Goal: Task Accomplishment & Management: Use online tool/utility

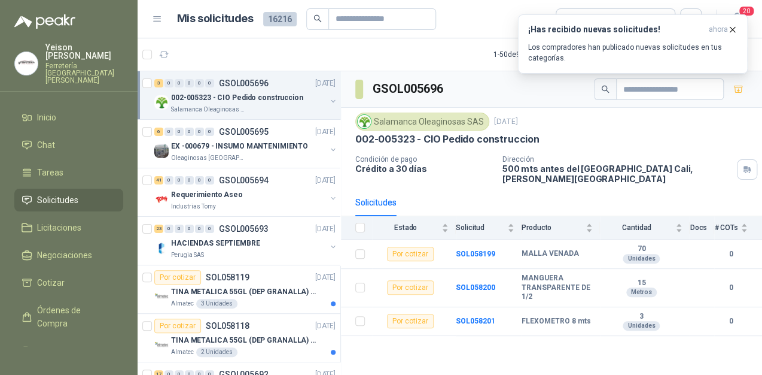
scroll to position [4, 0]
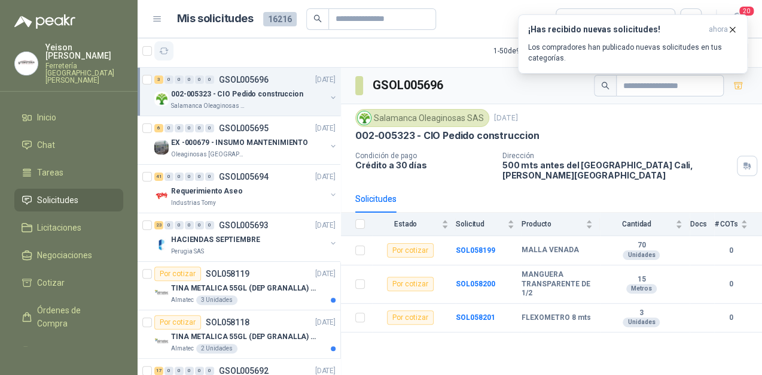
click at [171, 48] on button "button" at bounding box center [163, 50] width 19 height 19
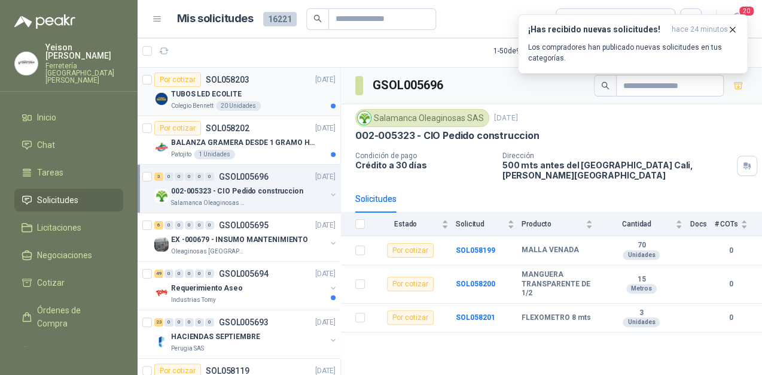
click at [279, 89] on div "TUBOS LED ECOLITE" at bounding box center [253, 94] width 165 height 14
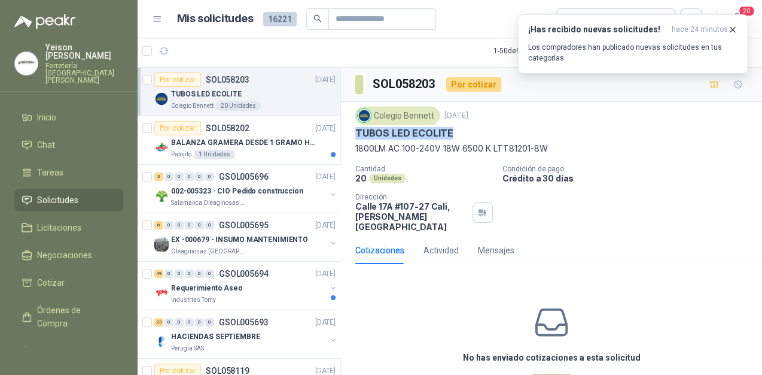
drag, startPoint x: 450, startPoint y: 133, endPoint x: 356, endPoint y: 134, distance: 94.0
click at [356, 134] on div "TUBOS LED ECOLITE" at bounding box center [552, 133] width 393 height 13
copy p "TUBOS LED ECOLITE"
click at [736, 26] on icon "button" at bounding box center [733, 30] width 10 height 10
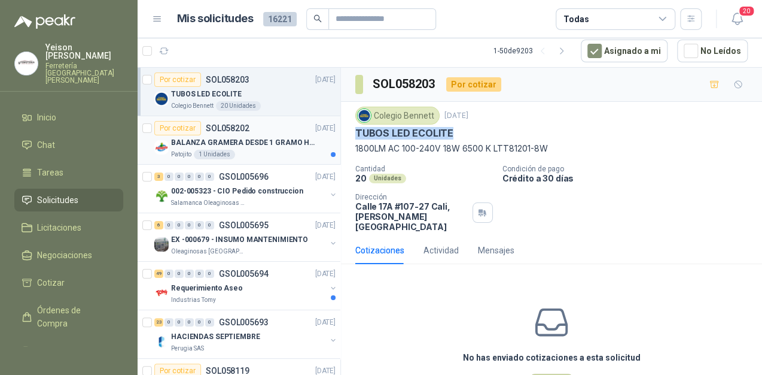
click at [245, 145] on p "BALANZA GRAMERA DESDE 1 GRAMO HASTA 5 GRAMOS" at bounding box center [245, 142] width 149 height 11
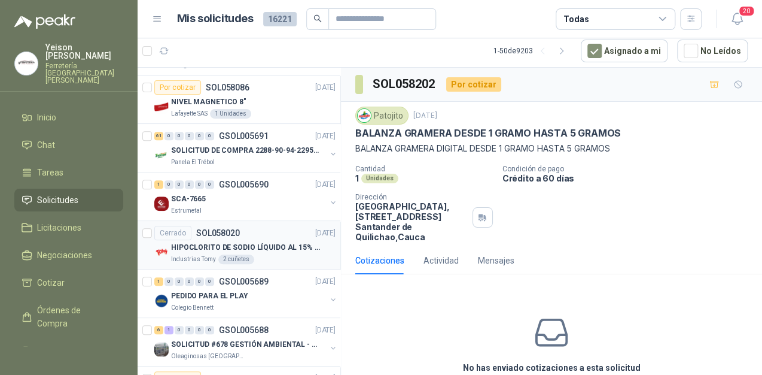
scroll to position [431, 0]
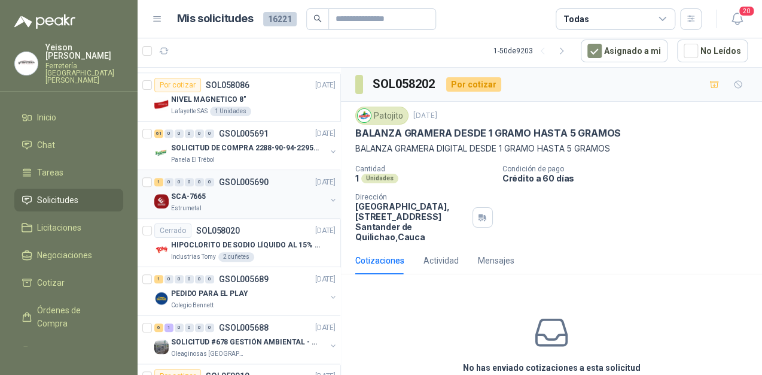
click at [239, 199] on div "SCA-7665" at bounding box center [248, 196] width 155 height 14
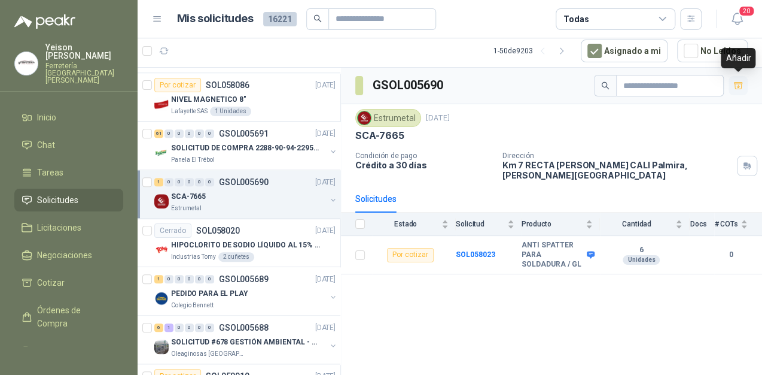
click at [737, 84] on icon "button" at bounding box center [739, 86] width 10 height 10
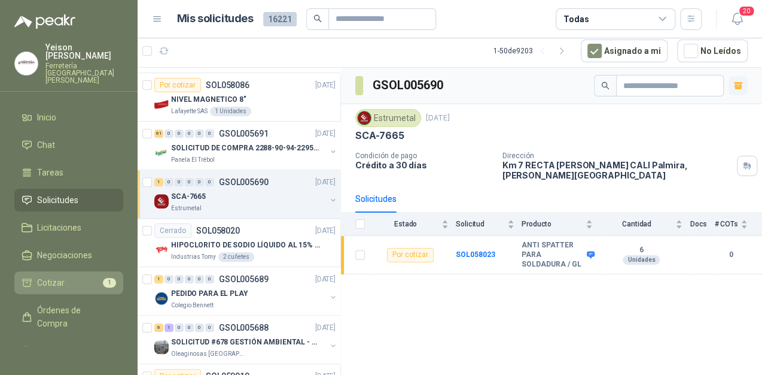
click at [86, 276] on li "Cotizar 1" at bounding box center [69, 282] width 95 height 13
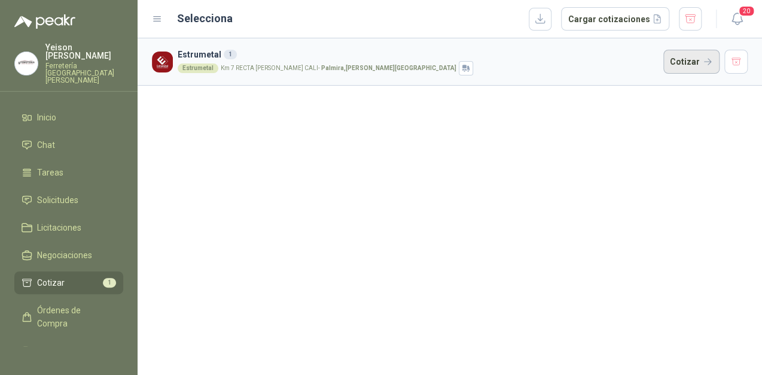
click at [690, 60] on button "Cotizar" at bounding box center [692, 62] width 56 height 24
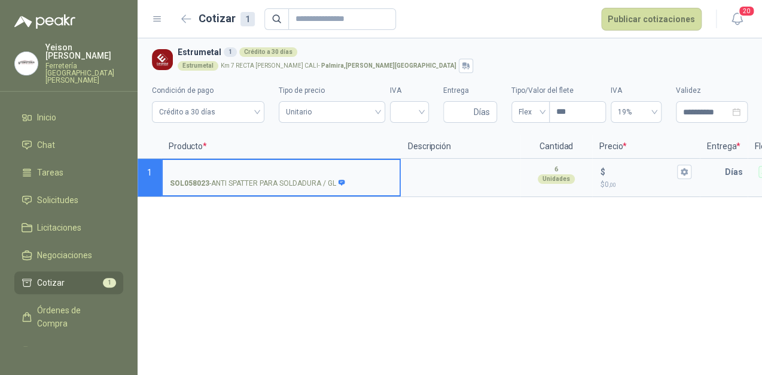
scroll to position [0, 211]
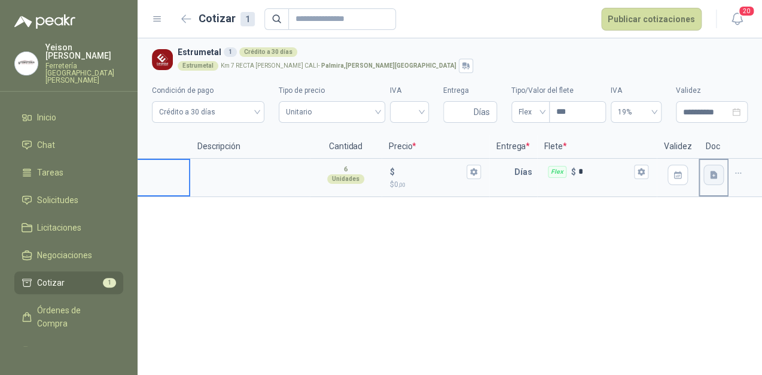
click at [709, 172] on icon "button" at bounding box center [714, 175] width 10 height 10
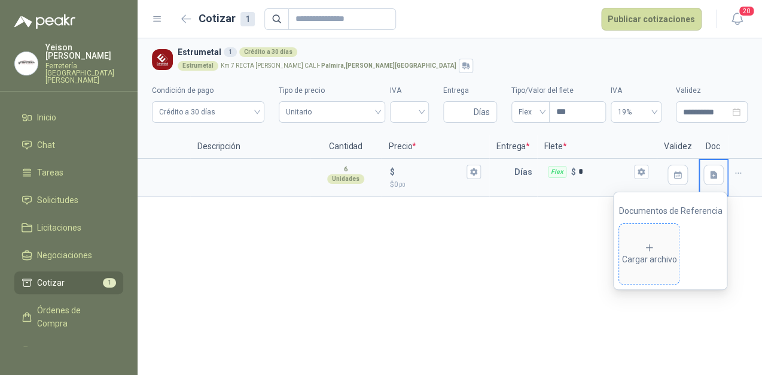
click at [657, 255] on div "Cargar archivo" at bounding box center [649, 254] width 55 height 24
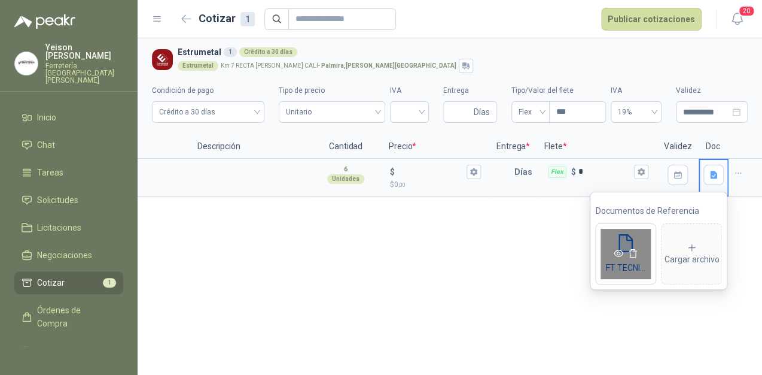
click at [618, 254] on icon "eye" at bounding box center [620, 253] width 10 height 7
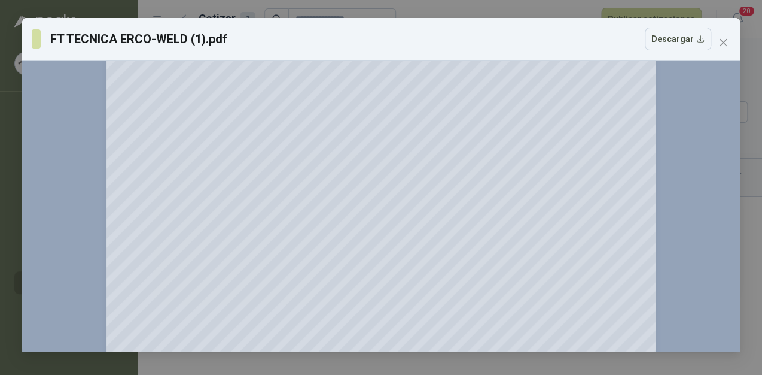
scroll to position [0, 0]
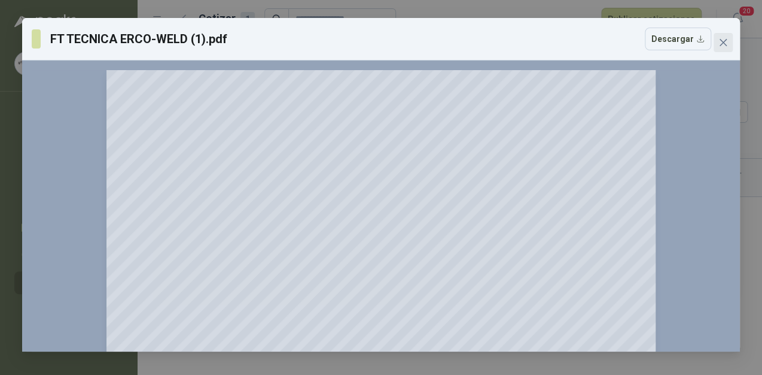
click at [721, 37] on button "Close" at bounding box center [723, 42] width 19 height 19
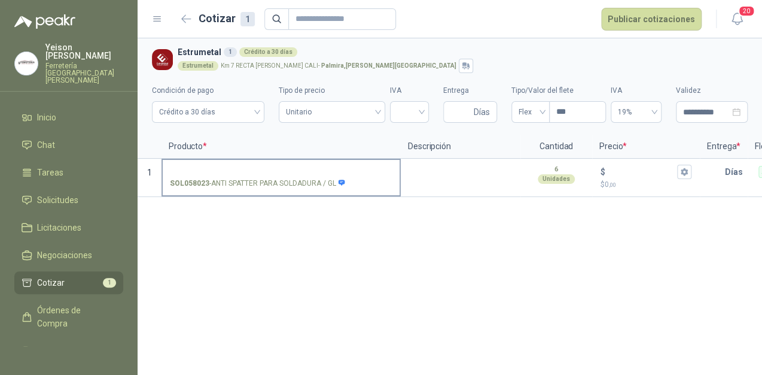
click at [205, 163] on label "SOL058023 - ANTI SPATTER PARA SOLDADURA / GL" at bounding box center [281, 177] width 237 height 34
click at [205, 168] on input "SOL058023 - ANTI SPATTER PARA SOLDADURA / GL" at bounding box center [281, 172] width 223 height 9
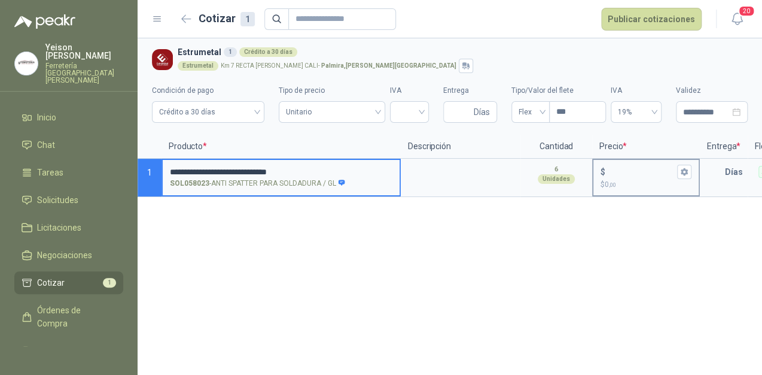
type input "**********"
click at [619, 175] on input "$ $ 0 ,00" at bounding box center [641, 171] width 67 height 9
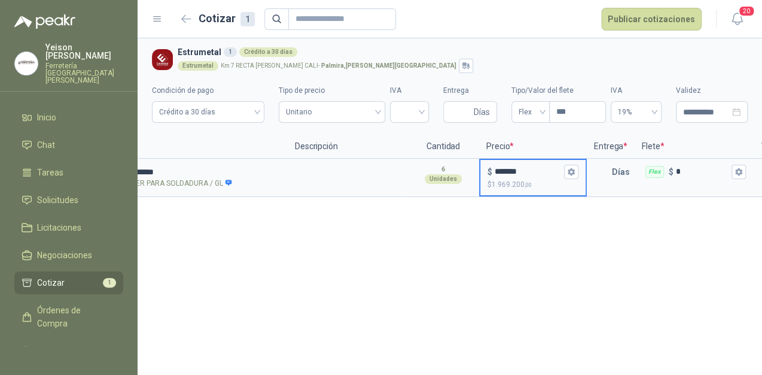
scroll to position [0, 139]
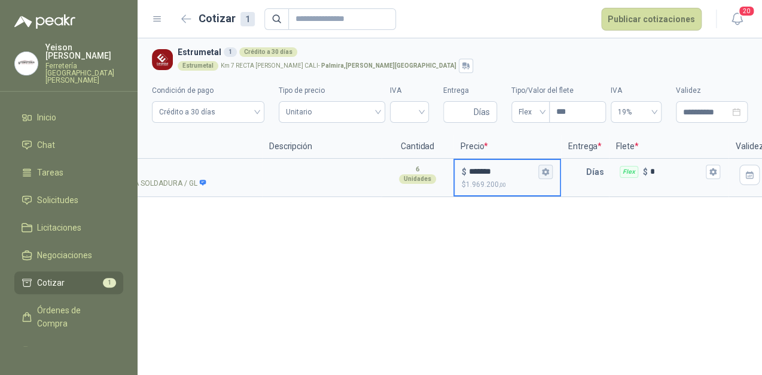
type input "*******"
click at [542, 171] on icon "button" at bounding box center [546, 172] width 8 height 8
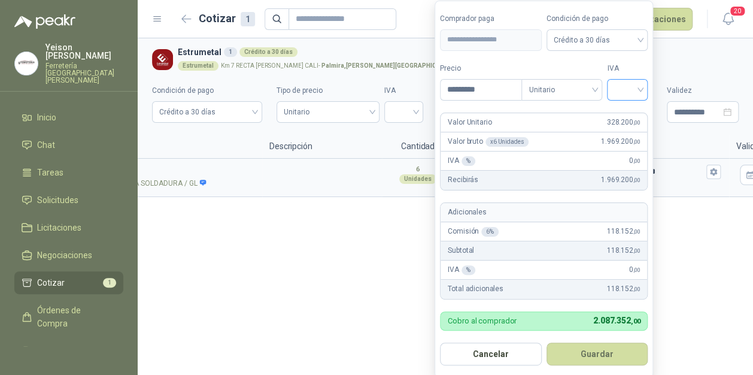
click at [640, 86] on input "search" at bounding box center [627, 89] width 26 height 18
click at [628, 114] on div "19%" at bounding box center [630, 114] width 22 height 13
click at [367, 180] on textarea at bounding box center [321, 174] width 117 height 28
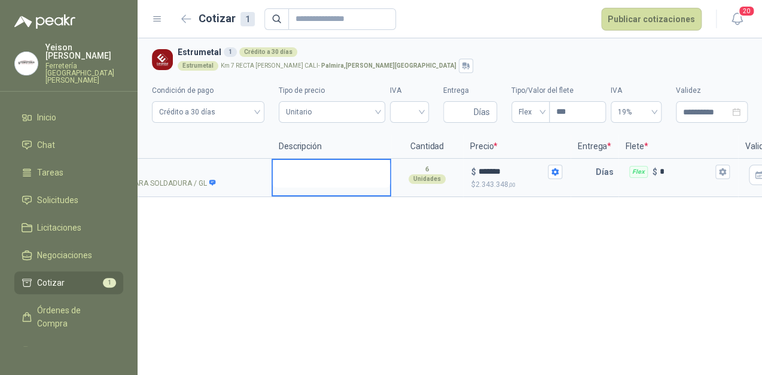
scroll to position [0, 192]
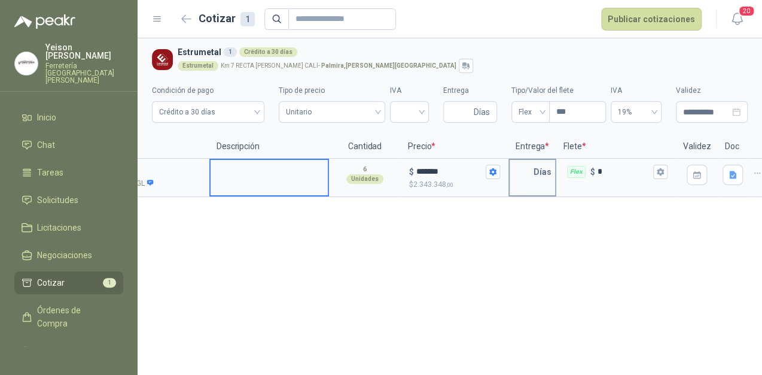
click at [522, 171] on input "text" at bounding box center [522, 172] width 24 height 24
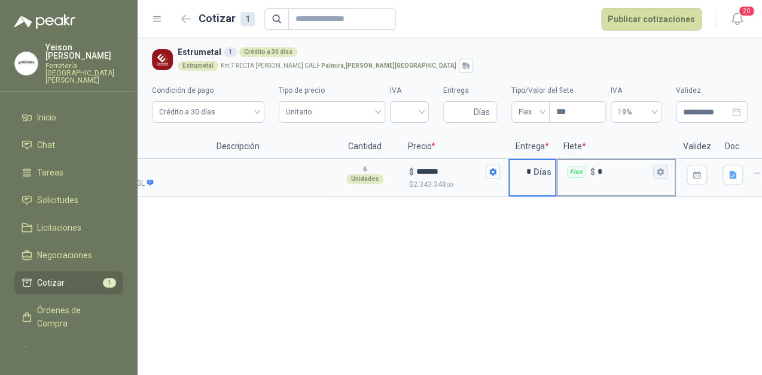
type input "*"
click at [666, 172] on button "Flex $ *" at bounding box center [661, 172] width 14 height 14
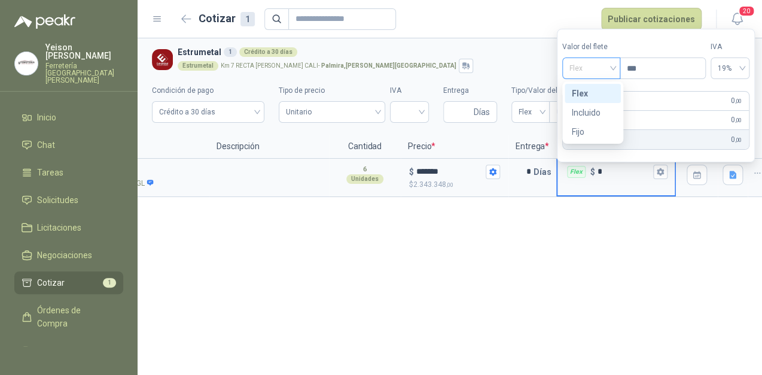
click at [610, 62] on span "Flex" at bounding box center [592, 68] width 44 height 18
click at [591, 115] on div "Incluido" at bounding box center [593, 112] width 42 height 13
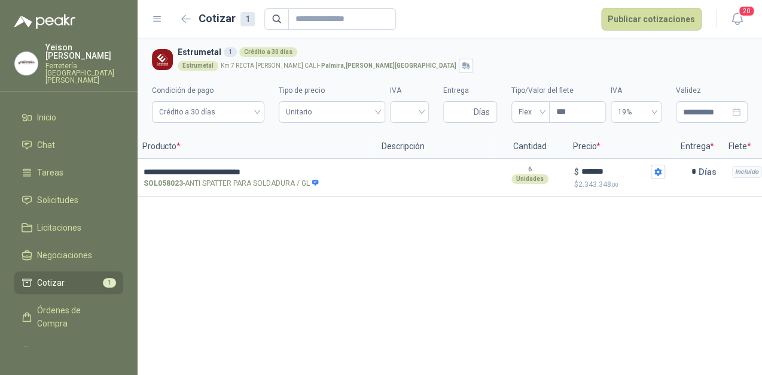
scroll to position [0, 0]
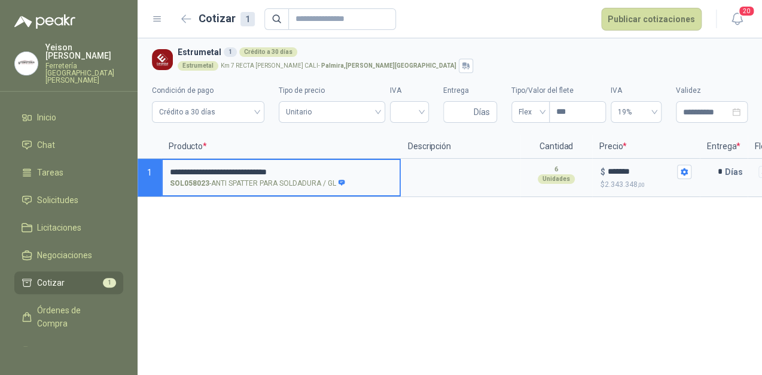
drag, startPoint x: 314, startPoint y: 168, endPoint x: 172, endPoint y: 166, distance: 141.3
click at [172, 168] on input "**********" at bounding box center [281, 172] width 223 height 9
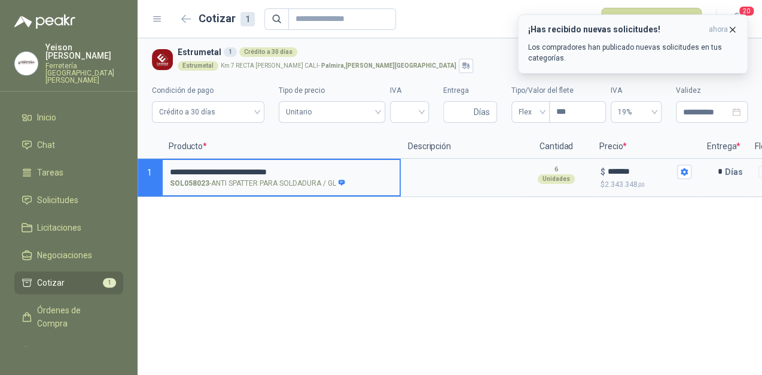
click at [731, 26] on icon "button" at bounding box center [733, 30] width 10 height 10
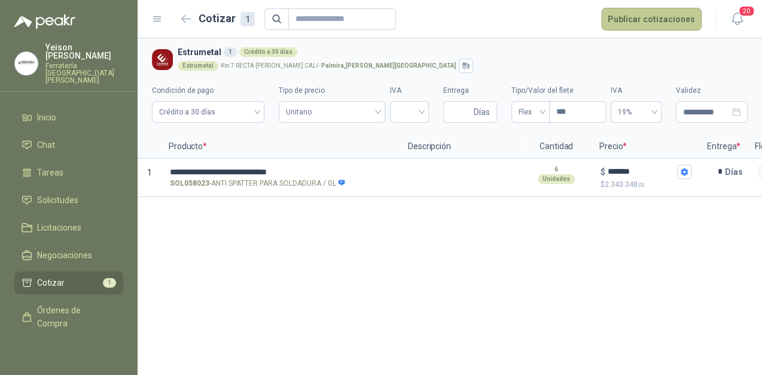
click at [656, 23] on button "Publicar cotizaciones" at bounding box center [651, 19] width 101 height 23
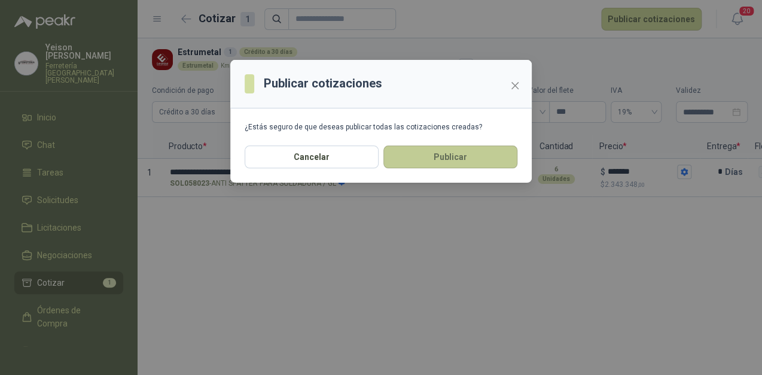
click at [465, 162] on button "Publicar" at bounding box center [451, 156] width 134 height 23
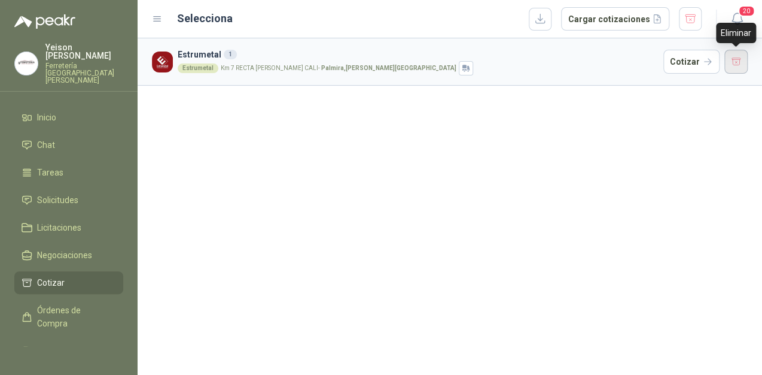
click at [730, 62] on button "button" at bounding box center [737, 62] width 24 height 24
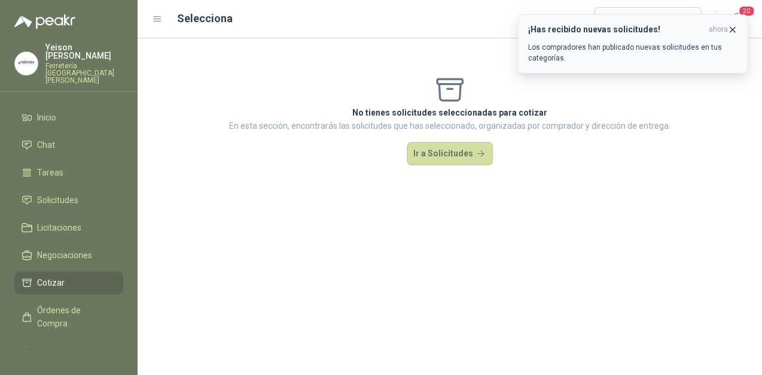
click at [734, 26] on icon "button" at bounding box center [733, 30] width 10 height 10
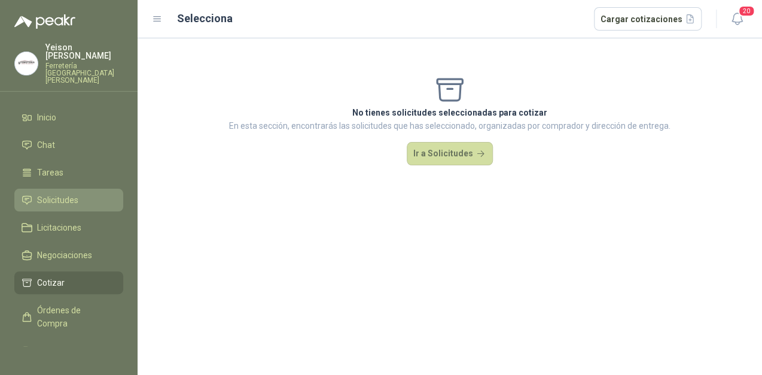
click at [62, 193] on span "Solicitudes" at bounding box center [57, 199] width 41 height 13
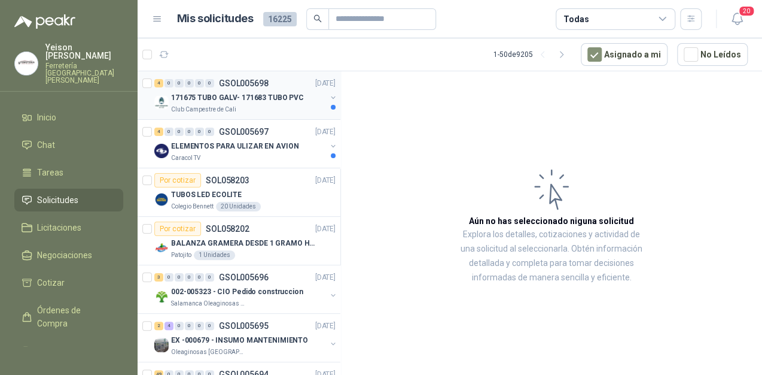
click at [247, 96] on p "171675 TUBO GALV- 171683 TUBO PVC" at bounding box center [237, 97] width 133 height 11
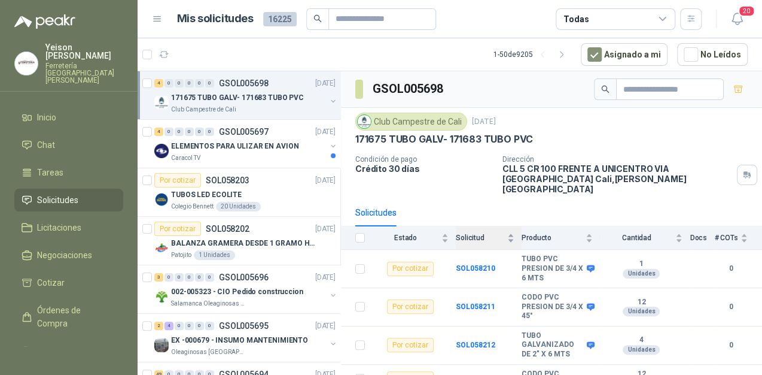
scroll to position [3, 0]
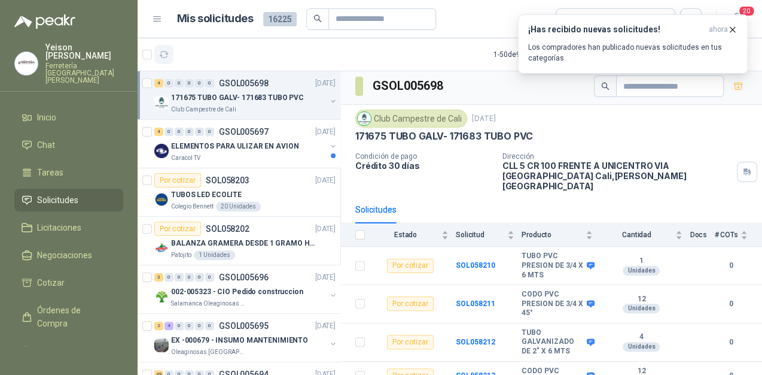
click at [168, 56] on icon "button" at bounding box center [164, 55] width 10 height 10
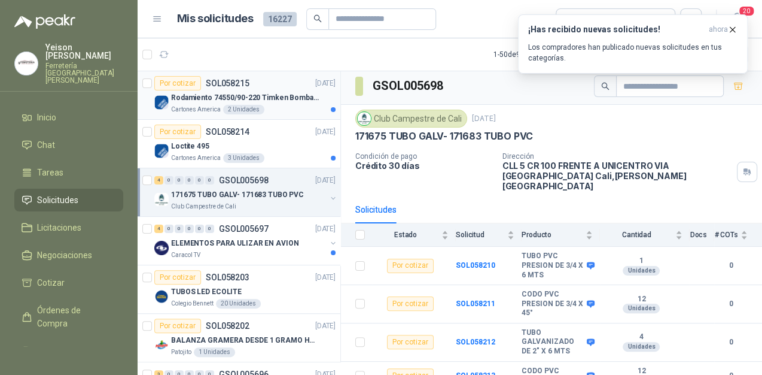
click at [220, 89] on div "Por cotizar SOL058215" at bounding box center [201, 83] width 95 height 14
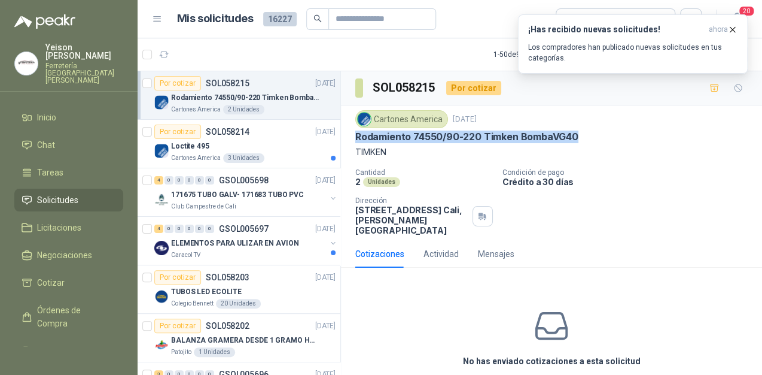
drag, startPoint x: 378, startPoint y: 139, endPoint x: 577, endPoint y: 136, distance: 198.7
click at [577, 136] on div "Cartones America 30 sept, 2025 Rodamiento 74550/90-220 Timken BombaVG40 TIMKEN …" at bounding box center [551, 172] width 421 height 135
copy p "Rodamiento 74550/90-220 Timken BombaVG40"
click at [730, 26] on icon "button" at bounding box center [733, 30] width 10 height 10
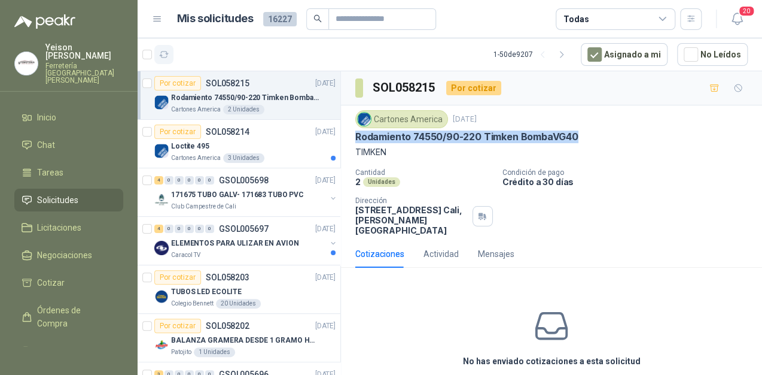
click at [165, 62] on button "button" at bounding box center [163, 54] width 19 height 19
click at [223, 145] on div "Loctite 495" at bounding box center [253, 146] width 165 height 14
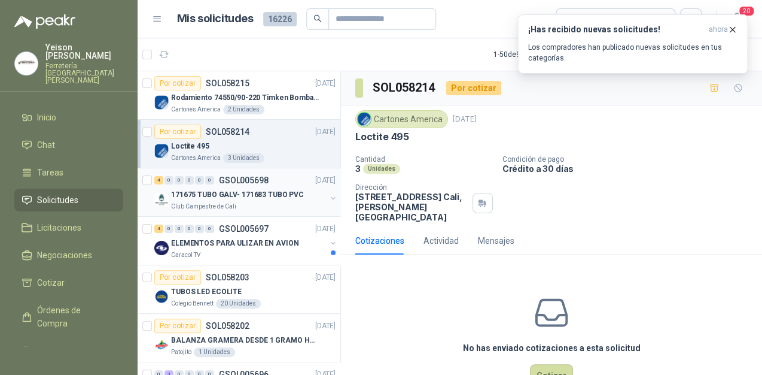
click at [212, 192] on p "171675 TUBO GALV- 171683 TUBO PVC" at bounding box center [237, 194] width 133 height 11
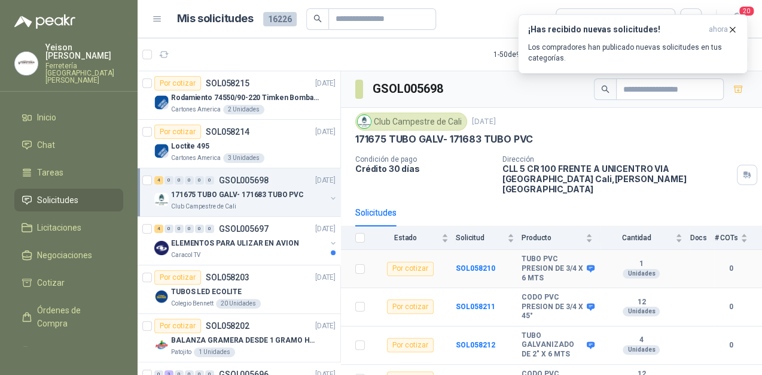
scroll to position [3, 0]
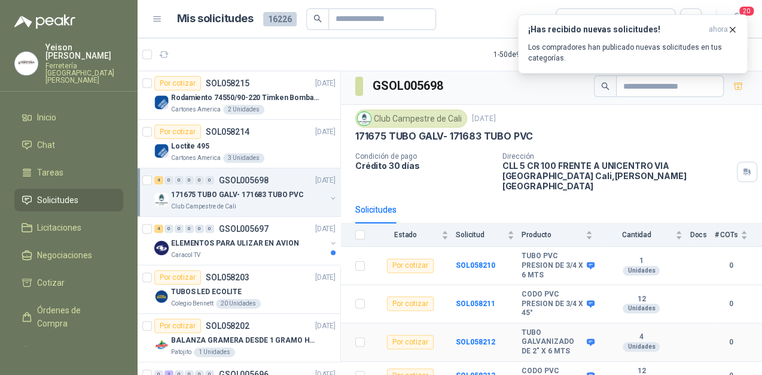
click at [587, 338] on icon at bounding box center [591, 341] width 8 height 7
click at [57, 138] on li "Chat 3" at bounding box center [69, 144] width 95 height 13
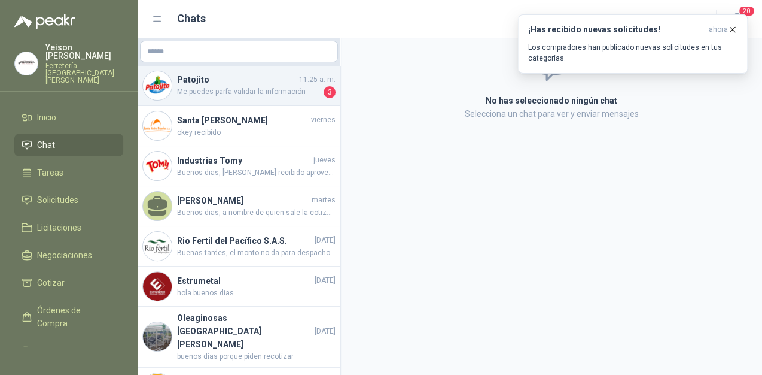
click at [256, 79] on h4 "Patojito" at bounding box center [237, 79] width 120 height 13
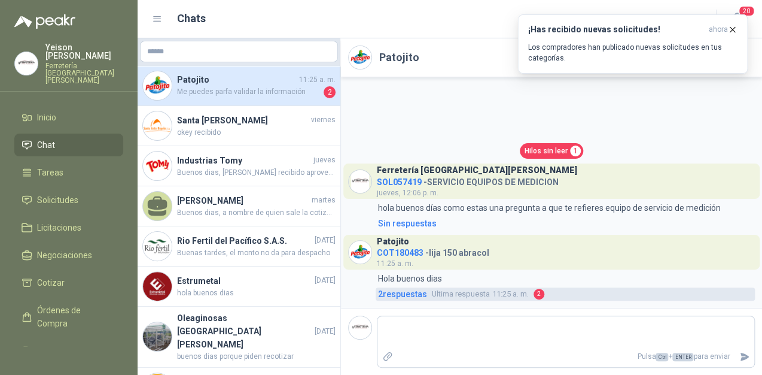
click at [494, 294] on span "Ultima respuesta 11:25 a. m." at bounding box center [480, 294] width 97 height 12
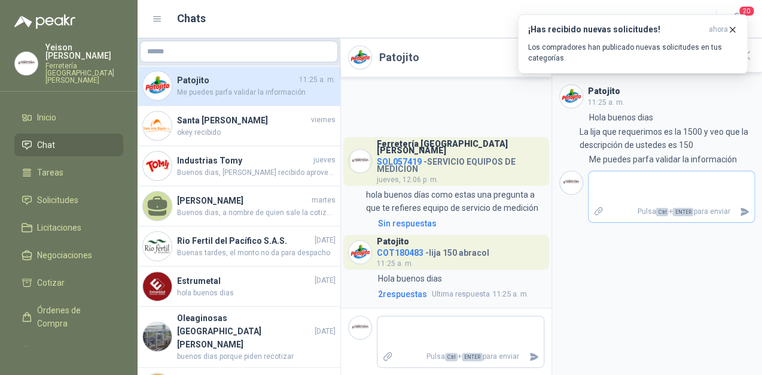
type textarea "*"
type textarea "**"
type textarea "***"
type textarea "****"
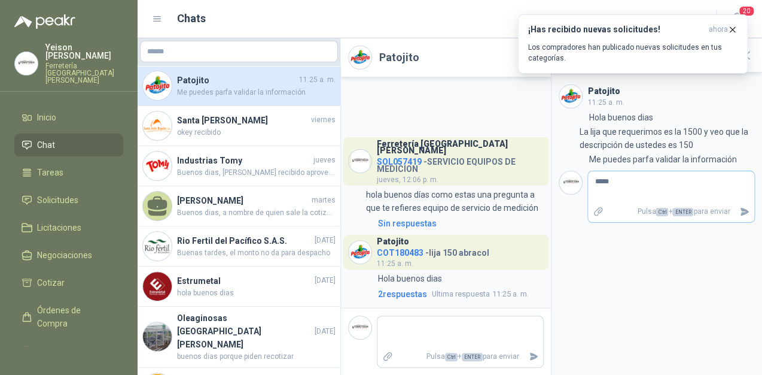
type textarea "******"
type textarea "*******"
type textarea "********"
type textarea "*******"
type textarea "********"
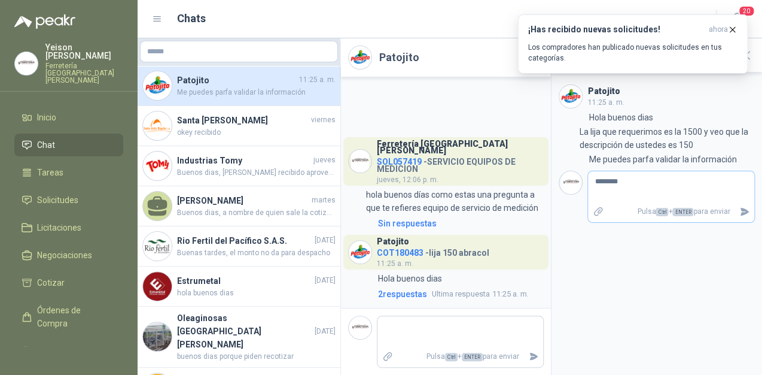
type textarea "*********"
type textarea "**********"
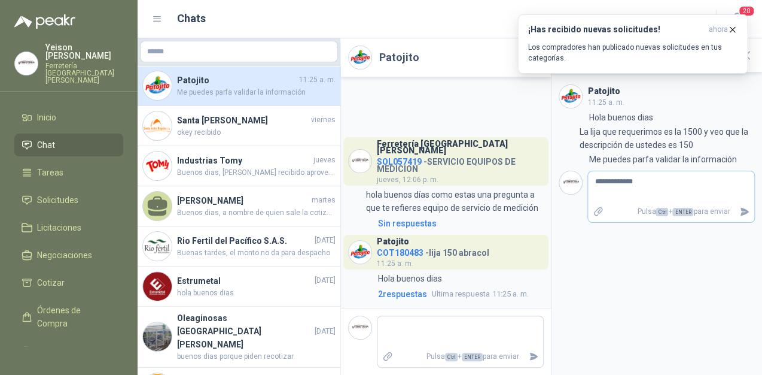
type textarea "**********"
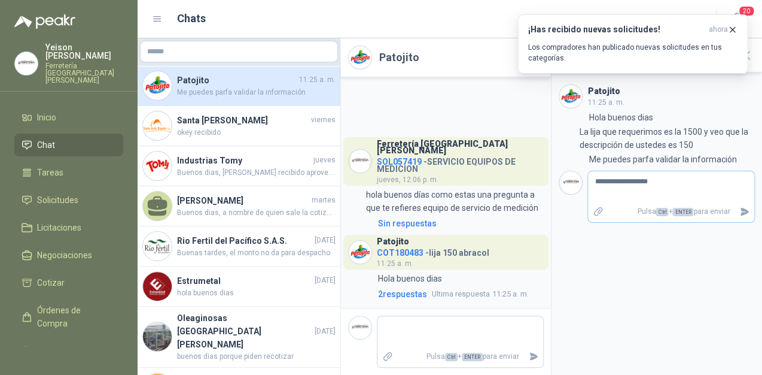
type textarea "**********"
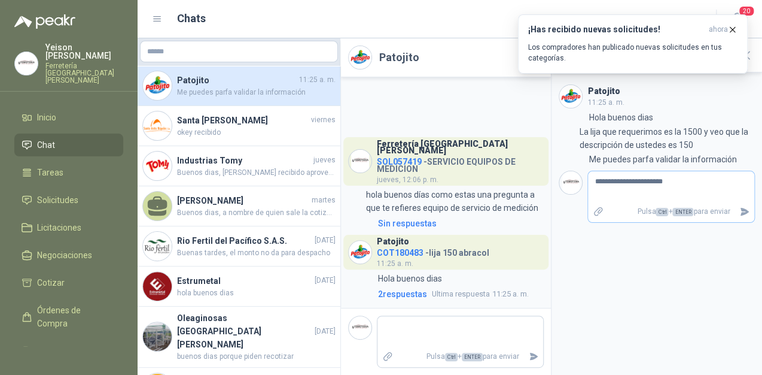
type textarea "**********"
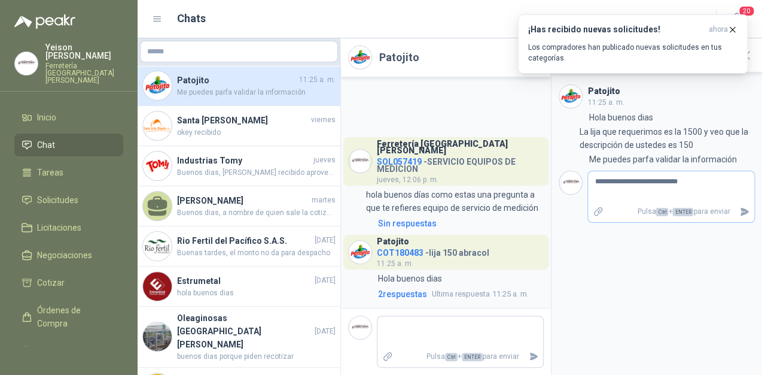
type textarea "**********"
click at [742, 208] on icon "Enviar" at bounding box center [745, 212] width 8 height 8
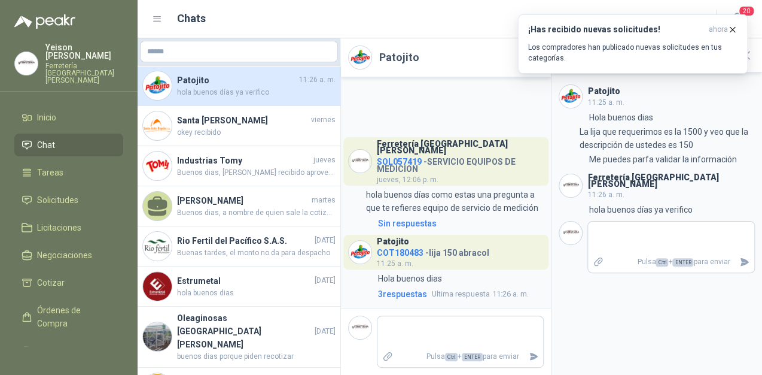
click at [404, 251] on span "COT180483" at bounding box center [400, 253] width 47 height 10
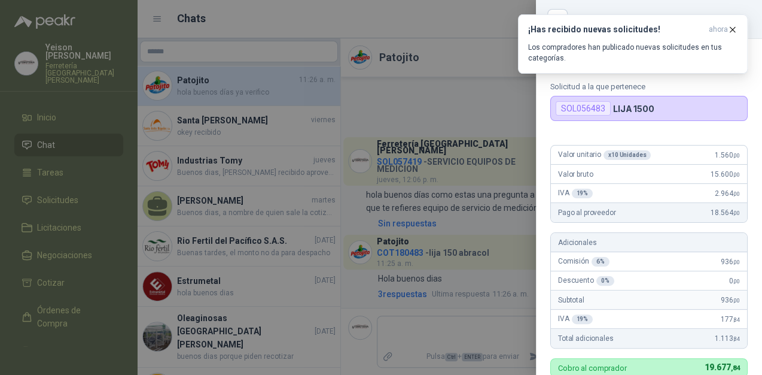
click at [587, 106] on div "SOL056483" at bounding box center [583, 108] width 55 height 14
click at [647, 109] on p "LIJA 1500" at bounding box center [633, 109] width 41 height 10
click at [730, 28] on icon "button" at bounding box center [733, 30] width 10 height 10
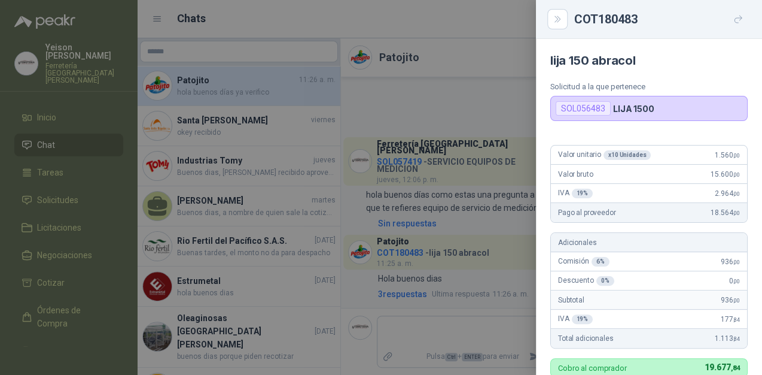
click at [493, 39] on div at bounding box center [381, 187] width 762 height 375
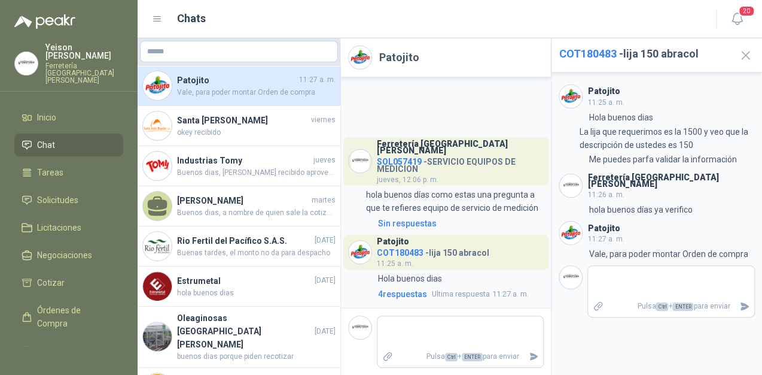
click at [552, 236] on div "Patojito 11:25 a. m. 11:25 Hola buenos dias 11:25 La lija que requerimos es la …" at bounding box center [657, 223] width 211 height 302
click at [601, 272] on textarea at bounding box center [671, 282] width 166 height 28
type textarea "*"
type textarea "**"
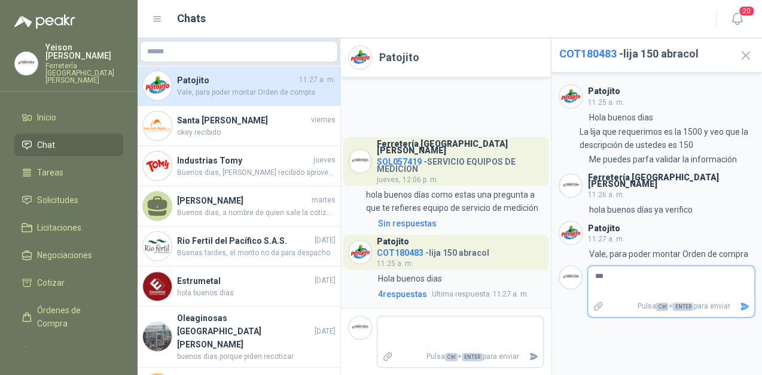
type textarea "****"
type textarea "*****"
type textarea "*******"
type textarea "********"
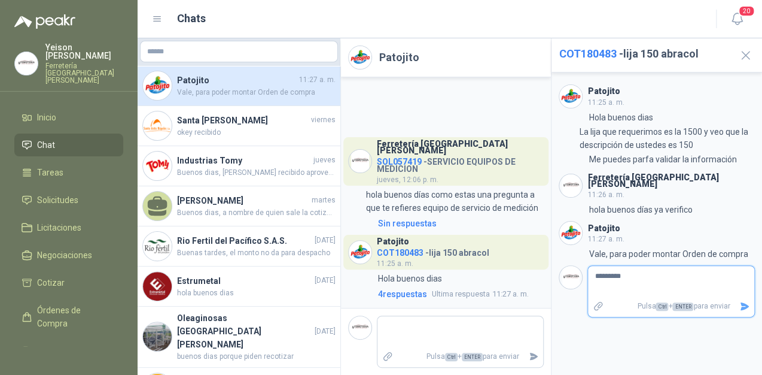
type textarea "*********"
click at [640, 268] on textarea "*********" at bounding box center [671, 282] width 166 height 28
type textarea "*********"
type textarea "********"
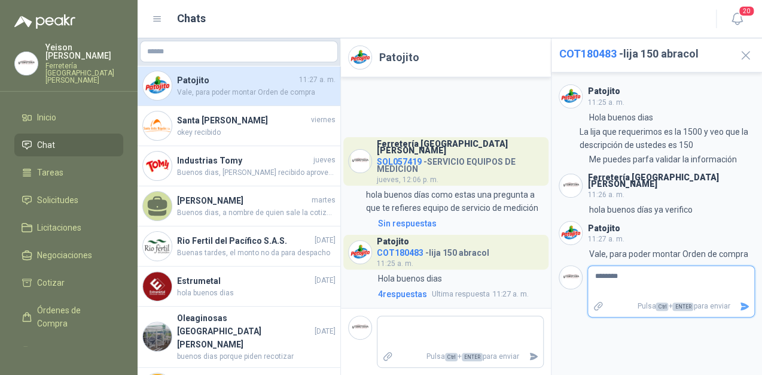
type textarea "*******"
type textarea "*****"
type textarea "****"
type textarea "**"
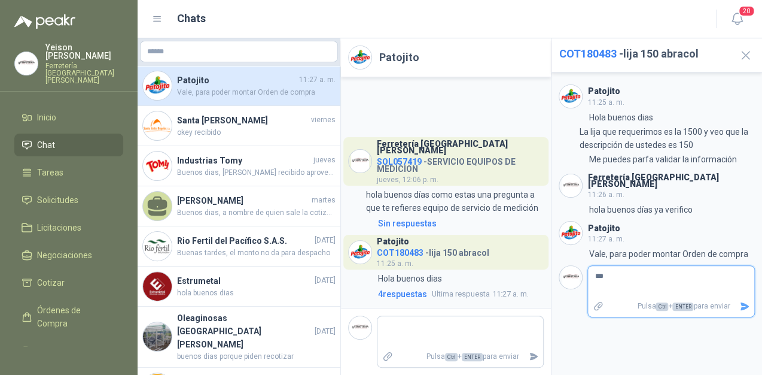
type textarea "****"
type textarea "*****"
type textarea "*******"
type textarea "********"
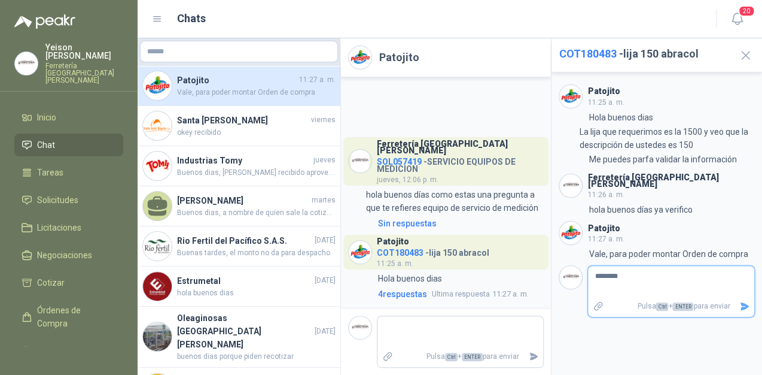
type textarea "*********"
type textarea "**********"
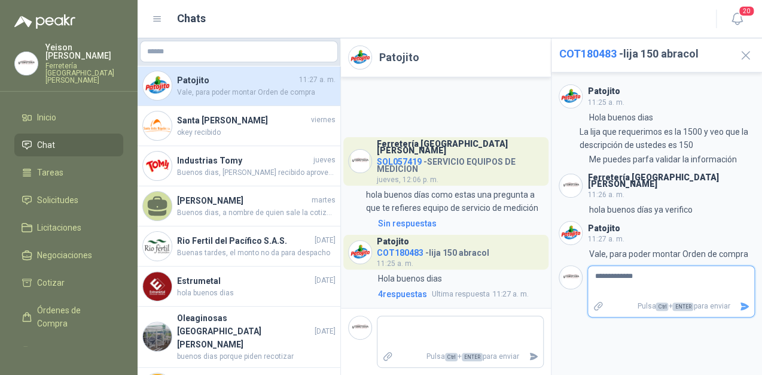
type textarea "**********"
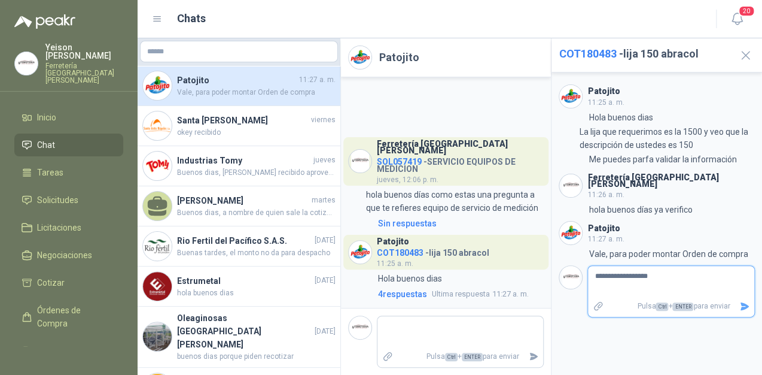
type textarea "**********"
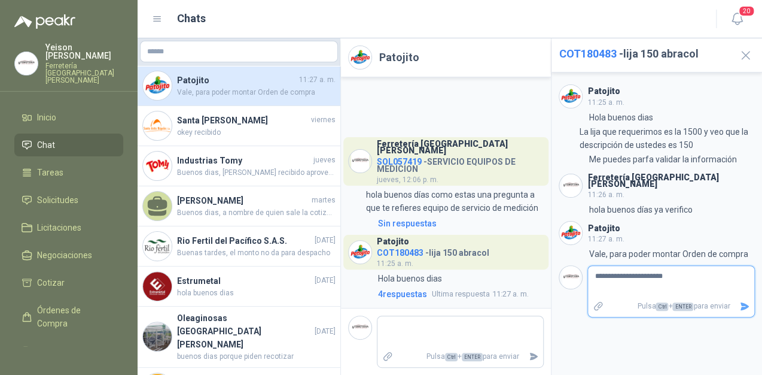
type textarea "**********"
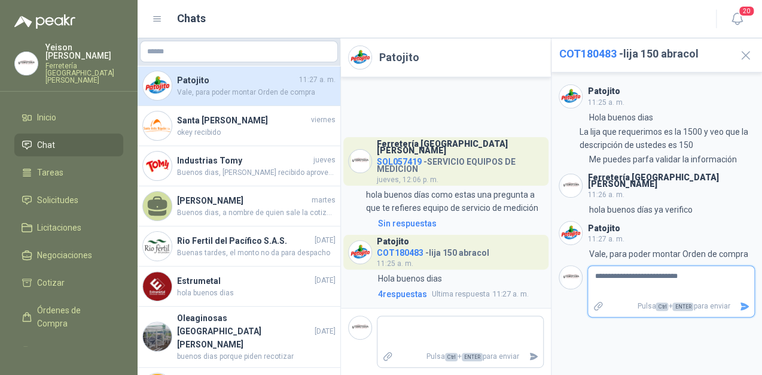
type textarea "**********"
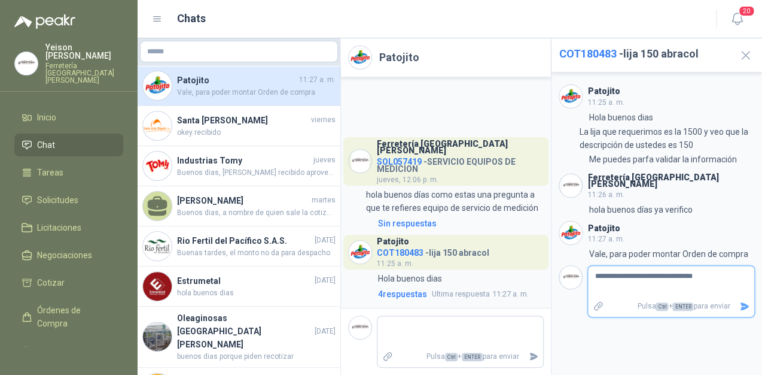
type textarea "**********"
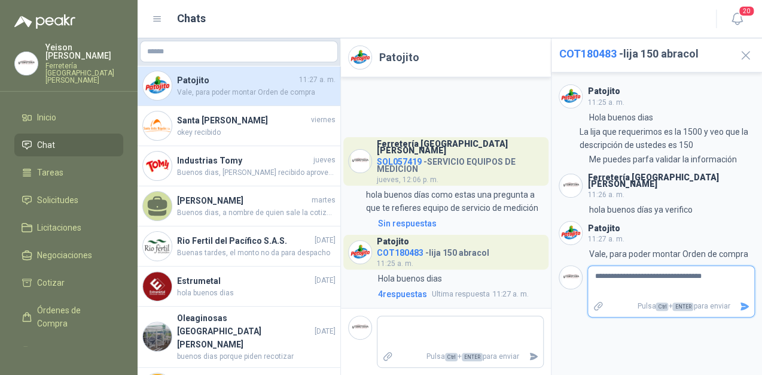
type textarea "**********"
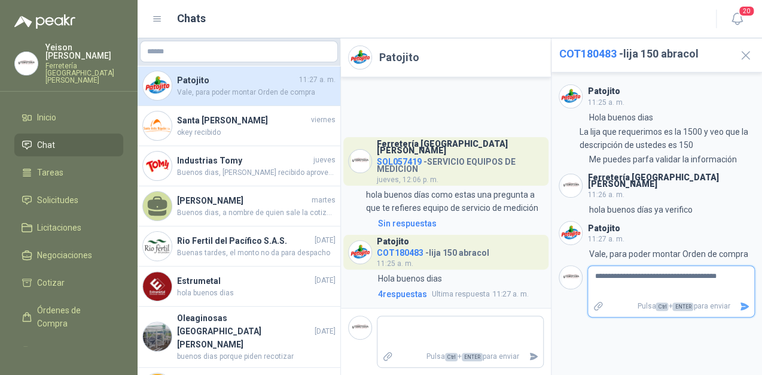
type textarea "**********"
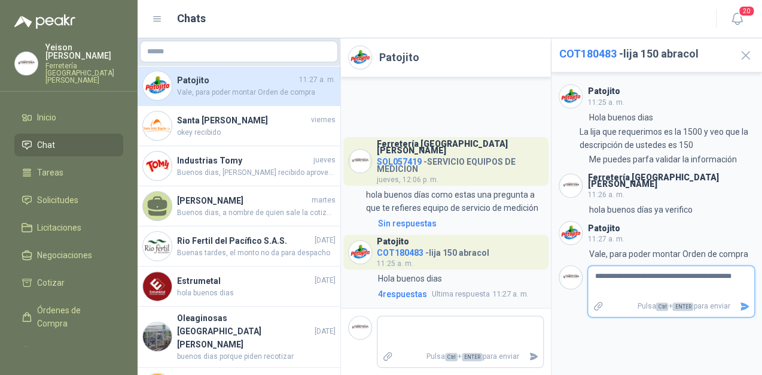
type textarea "**********"
click at [745, 303] on icon "Enviar" at bounding box center [745, 306] width 10 height 10
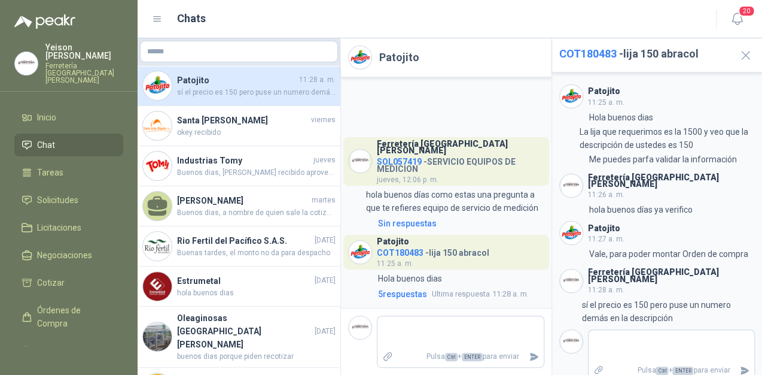
click at [387, 252] on span "COT180483" at bounding box center [400, 253] width 47 height 10
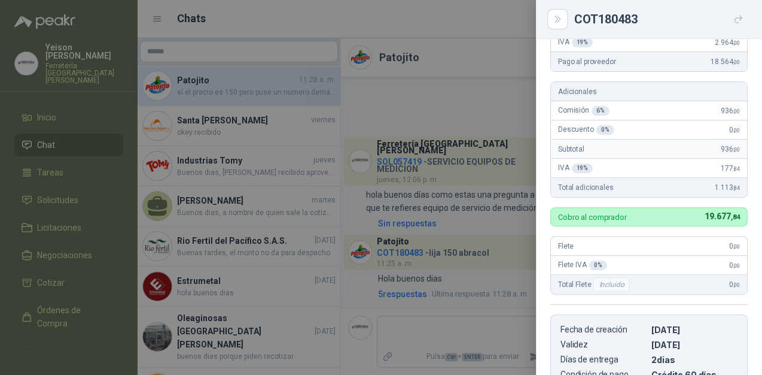
scroll to position [164, 0]
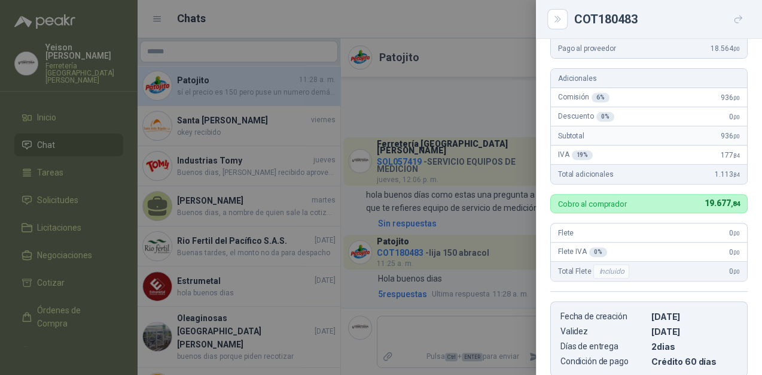
click at [462, 239] on div at bounding box center [381, 187] width 762 height 375
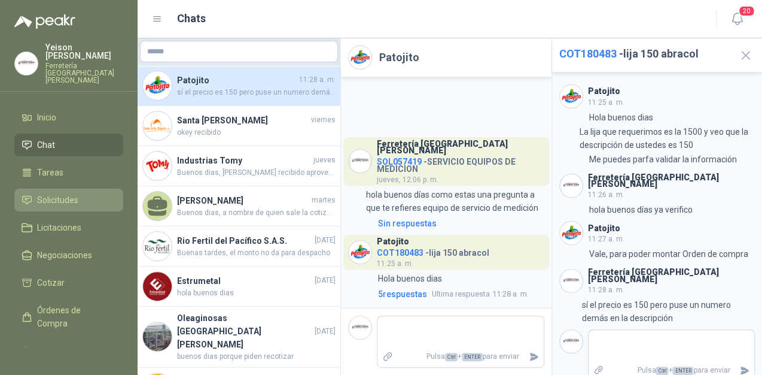
click at [73, 193] on span "Solicitudes" at bounding box center [57, 199] width 41 height 13
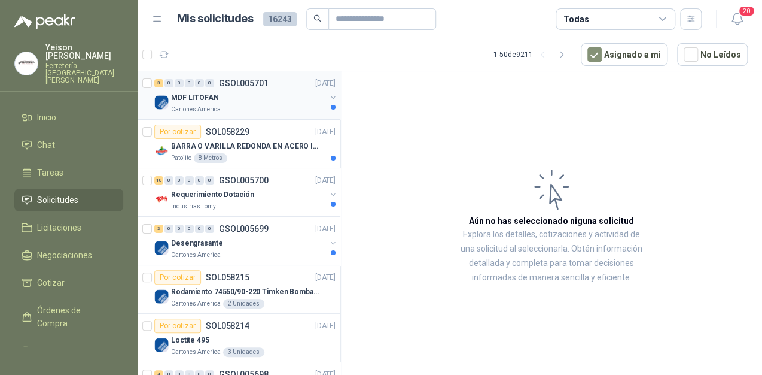
click at [229, 101] on div "MDF LITOFAN" at bounding box center [248, 97] width 155 height 14
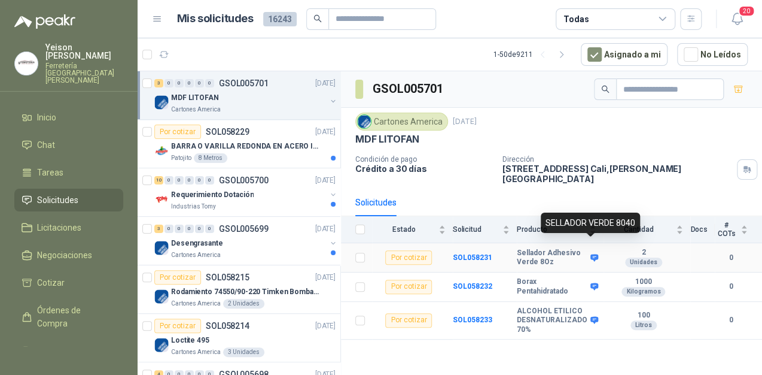
click at [591, 254] on icon at bounding box center [595, 257] width 8 height 7
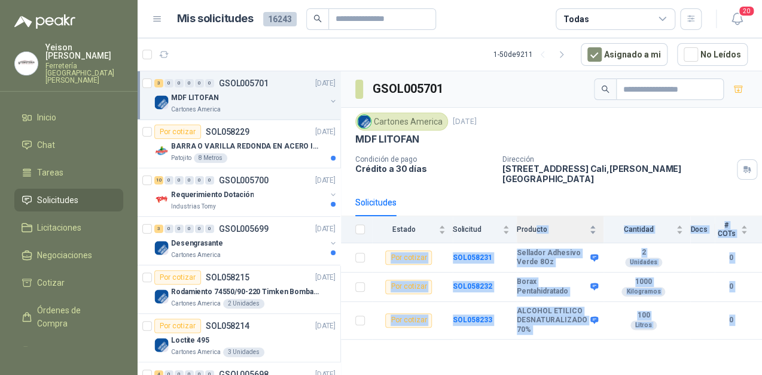
drag, startPoint x: 637, startPoint y: 222, endPoint x: 540, endPoint y: 219, distance: 96.4
click at [540, 219] on body "Yeison Murillo Cruz Ferretería Industrial del Valle Inicio Chat Tareas Solicitu…" at bounding box center [381, 187] width 762 height 375
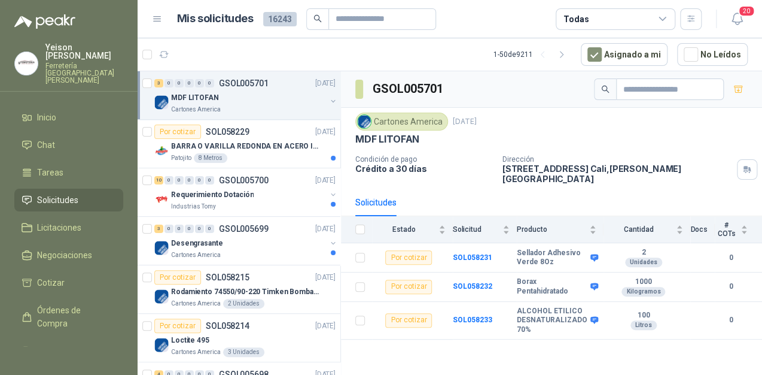
drag, startPoint x: 540, startPoint y: 219, endPoint x: 568, endPoint y: 284, distance: 70.3
click at [567, 286] on td "Borax Pentahidratado" at bounding box center [560, 286] width 87 height 29
click at [604, 272] on td "1000 Kilogramos" at bounding box center [647, 286] width 87 height 29
drag, startPoint x: 603, startPoint y: 259, endPoint x: 587, endPoint y: 244, distance: 22.5
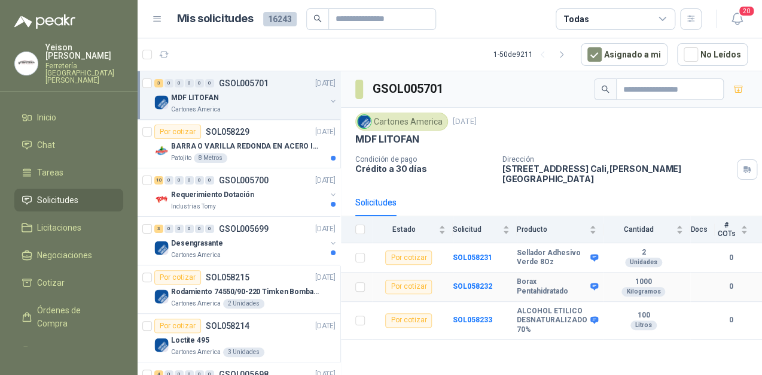
click at [588, 253] on span at bounding box center [592, 257] width 9 height 9
click at [594, 254] on icon at bounding box center [595, 257] width 8 height 7
drag, startPoint x: 634, startPoint y: 223, endPoint x: 548, endPoint y: 223, distance: 85.6
click at [548, 223] on div "SELLADOR VERDE 8040" at bounding box center [590, 222] width 99 height 20
copy div "SELLADOR VERDE 8040"
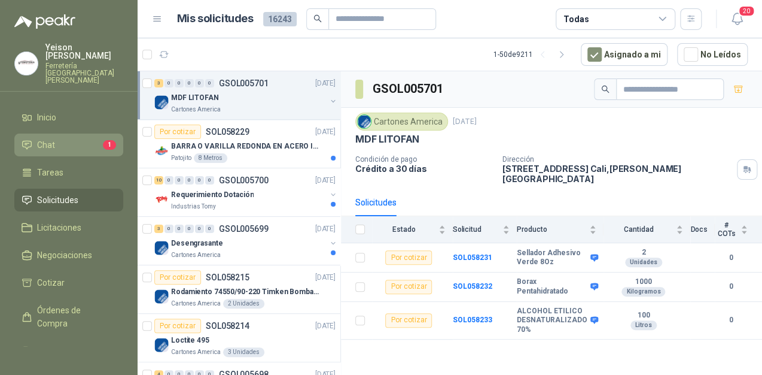
click at [69, 138] on li "Chat 1" at bounding box center [69, 144] width 95 height 13
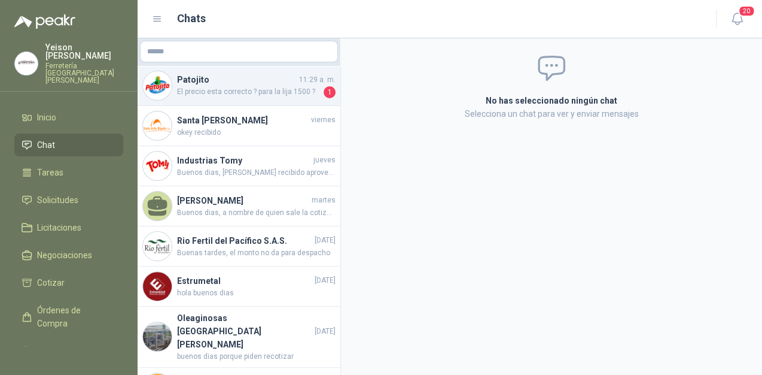
click at [244, 87] on span "El precio esta correcto ? para la lija 1500 ?" at bounding box center [249, 92] width 144 height 12
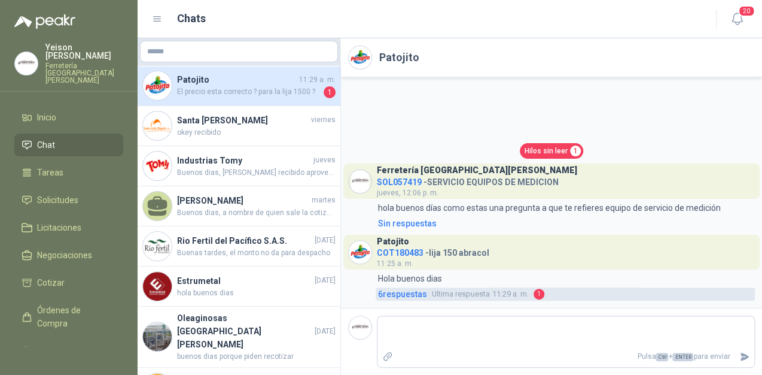
click at [531, 296] on link "6 respuesta s Ultima respuesta 11:29 a. m. 1" at bounding box center [565, 293] width 379 height 13
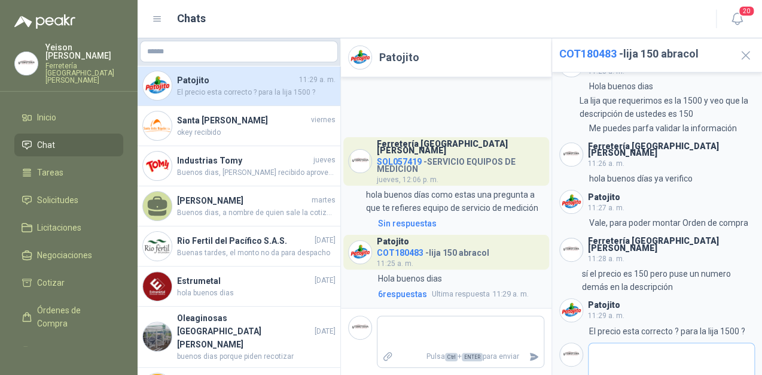
scroll to position [45, 0]
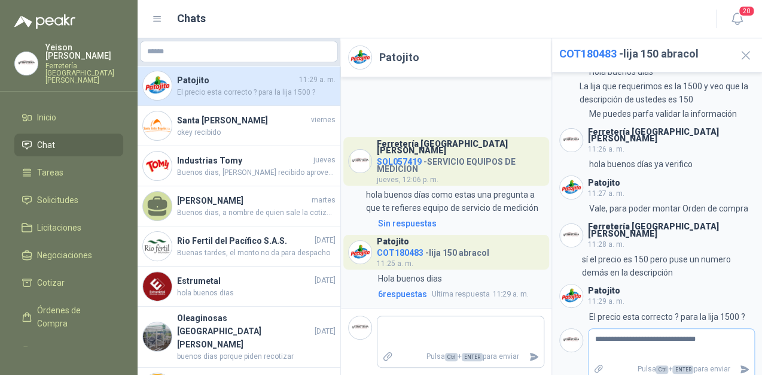
drag, startPoint x: 672, startPoint y: 330, endPoint x: 652, endPoint y: 344, distance: 24.9
click at [654, 345] on div "**********" at bounding box center [672, 354] width 168 height 52
click at [696, 334] on textarea "**********" at bounding box center [667, 345] width 157 height 28
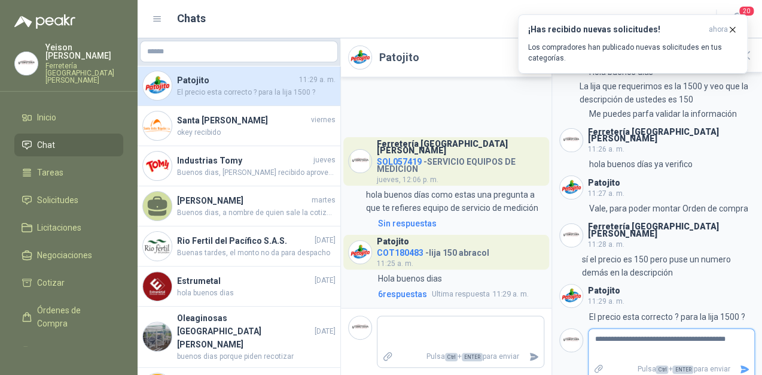
click at [740, 364] on icon "Enviar" at bounding box center [745, 369] width 10 height 10
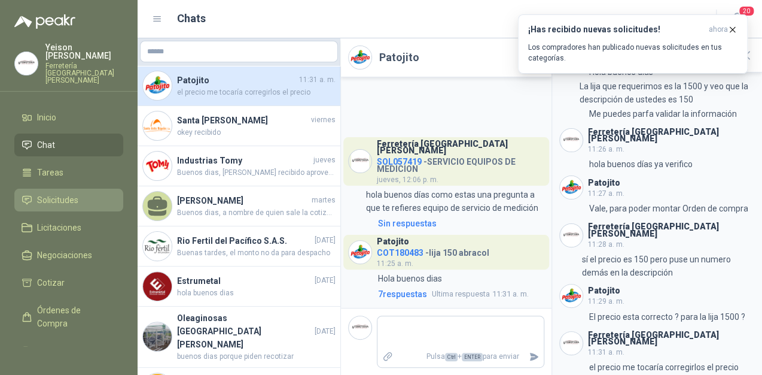
click at [65, 193] on span "Solicitudes" at bounding box center [57, 199] width 41 height 13
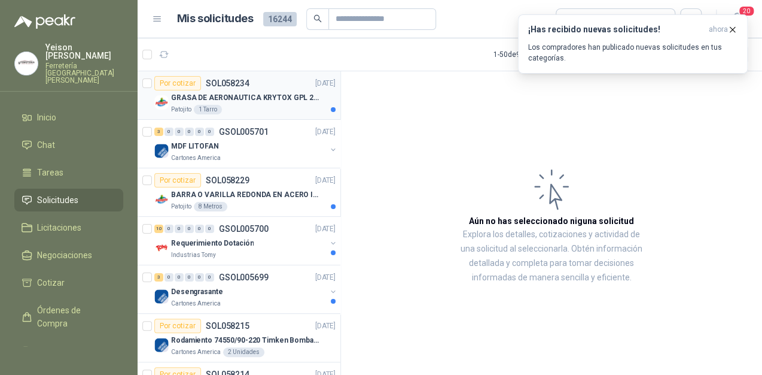
click at [248, 93] on p "GRASA DE AERONAUTICA KRYTOX GPL 207 (SE ADJUNTA IMAGEN DE REFERENCIA)" at bounding box center [245, 97] width 149 height 11
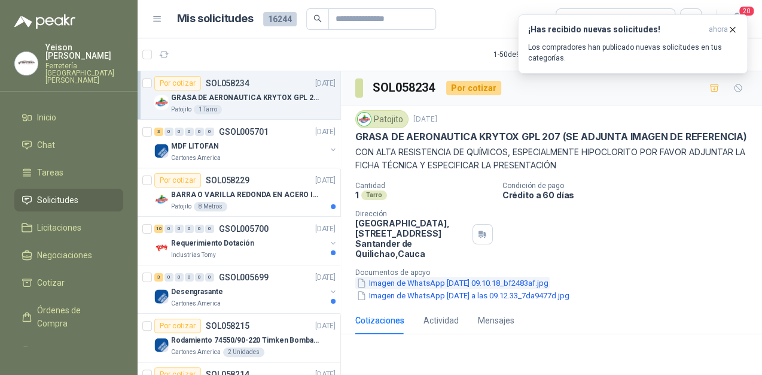
click at [449, 289] on button "Imagen de WhatsApp 2025-09-30 a las 09.10.18_bf2483af.jpg" at bounding box center [453, 283] width 195 height 13
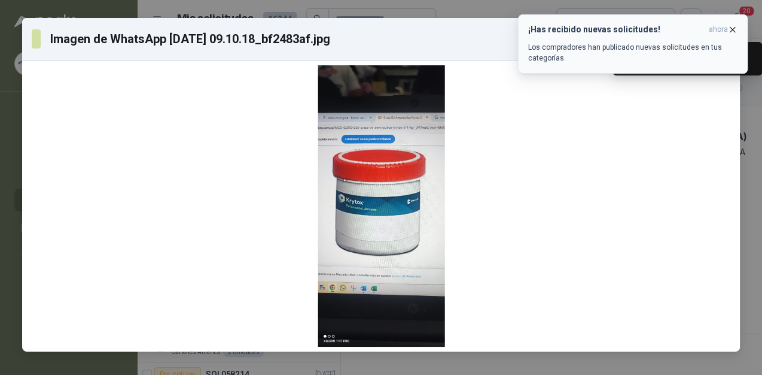
click at [727, 30] on span "ahora" at bounding box center [718, 30] width 19 height 10
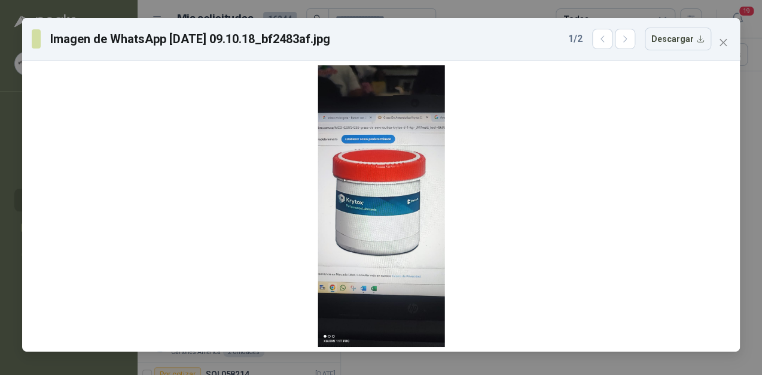
click at [745, 42] on div "Imagen de WhatsApp 2025-09-30 a las 09.10.18_bf2483af.jpg 1 / 2 Descargar" at bounding box center [381, 187] width 762 height 375
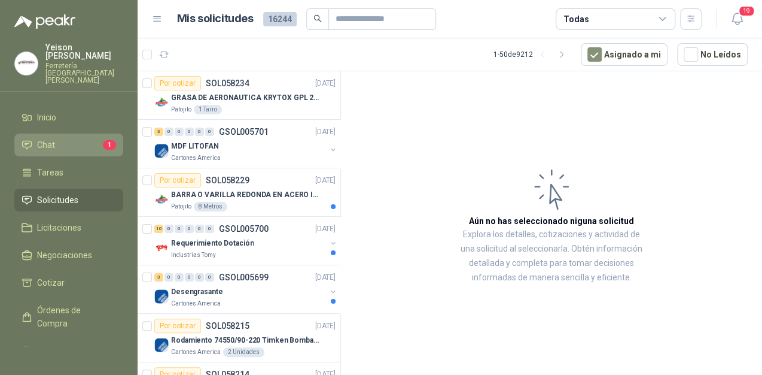
click at [86, 138] on li "Chat 1" at bounding box center [69, 144] width 95 height 13
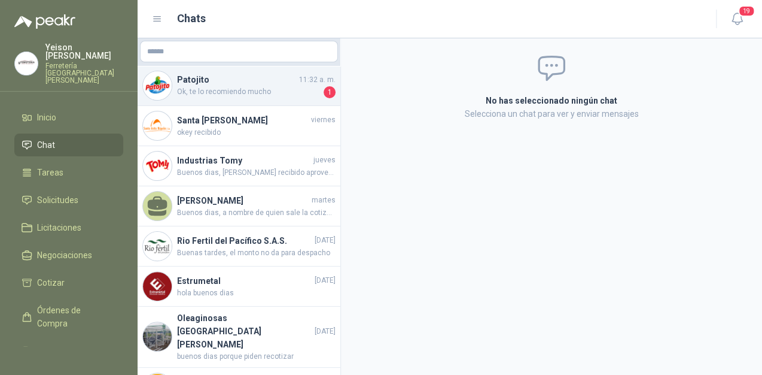
click at [288, 98] on span "Ok, te lo recomiendo mucho" at bounding box center [249, 92] width 144 height 12
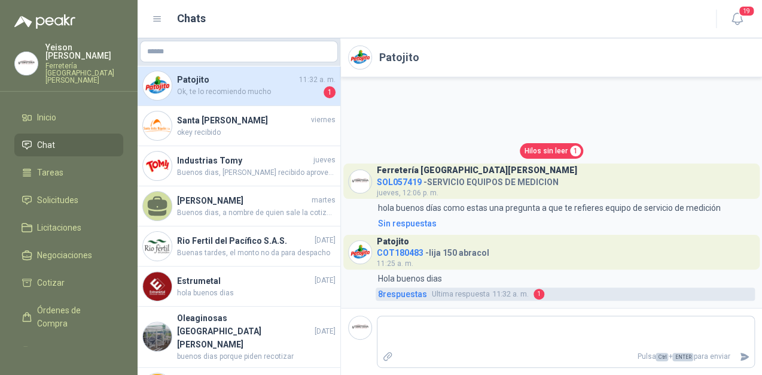
click at [511, 290] on span "Ultima respuesta 11:32 a. m." at bounding box center [480, 294] width 97 height 12
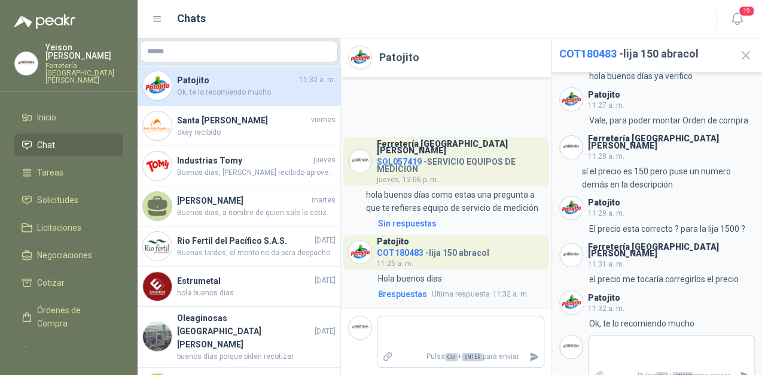
scroll to position [134, 0]
click at [741, 371] on icon "Enviar" at bounding box center [745, 375] width 8 height 8
click at [400, 160] on span "SOL057419" at bounding box center [399, 162] width 45 height 10
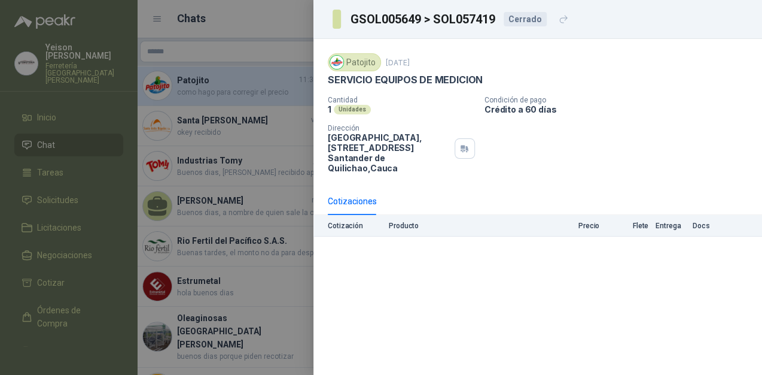
click at [445, 22] on h3 "GSOL005649 > SOL057419" at bounding box center [424, 19] width 146 height 12
click at [223, 46] on div at bounding box center [381, 187] width 762 height 375
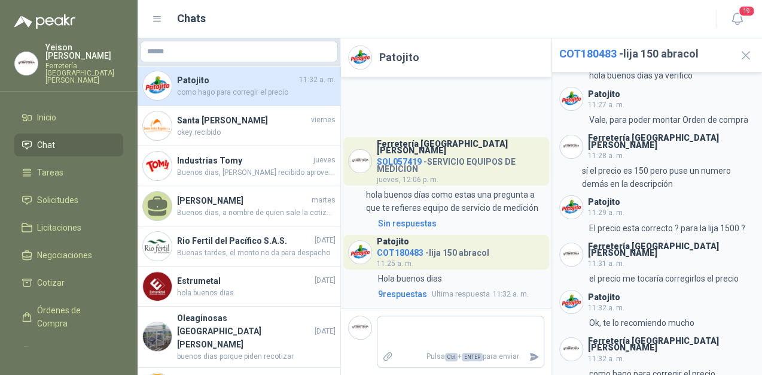
click at [390, 251] on span "COT180483" at bounding box center [400, 253] width 47 height 10
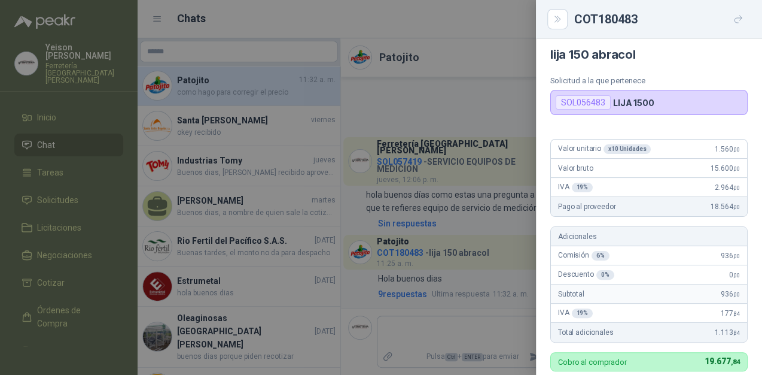
scroll to position [0, 0]
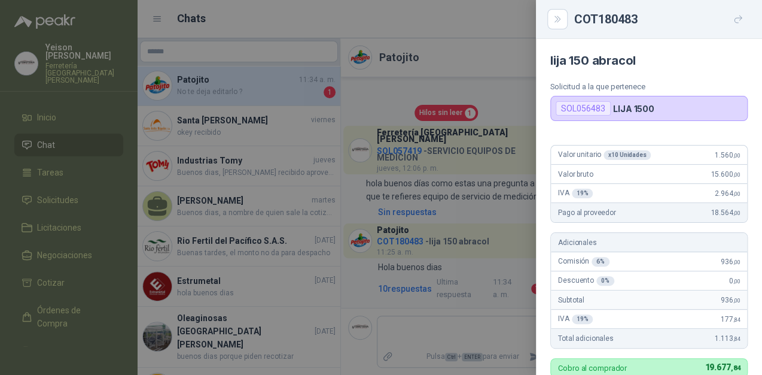
click at [467, 66] on div at bounding box center [381, 187] width 762 height 375
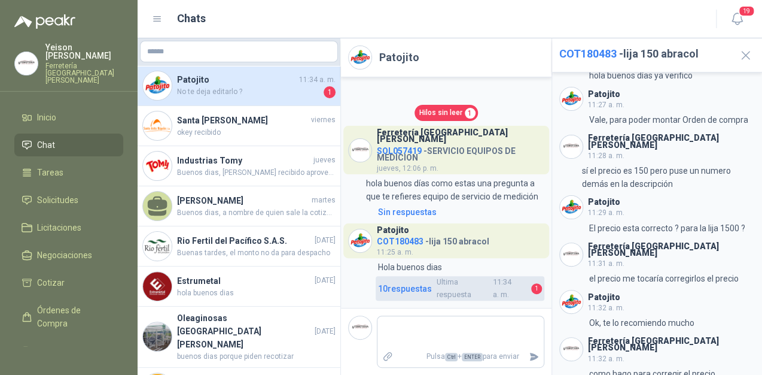
click at [493, 287] on span "Ultima respuesta 11:34 a. m." at bounding box center [482, 288] width 90 height 25
click at [510, 285] on span "Ultima respuesta 11:34 a. m." at bounding box center [482, 288] width 90 height 25
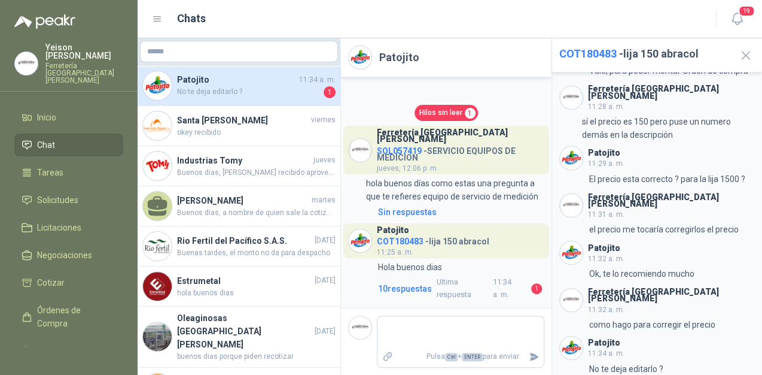
scroll to position [223, 0]
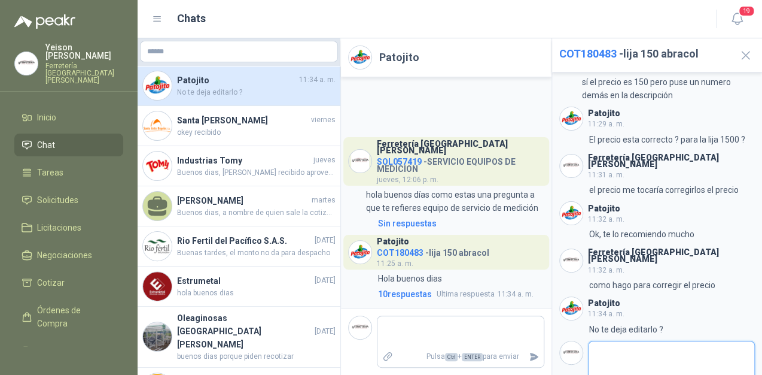
click at [607, 344] on textarea at bounding box center [667, 358] width 157 height 28
click at [741, 374] on icon "Enviar" at bounding box center [745, 381] width 8 height 8
click at [396, 252] on span "COT180483" at bounding box center [400, 253] width 47 height 10
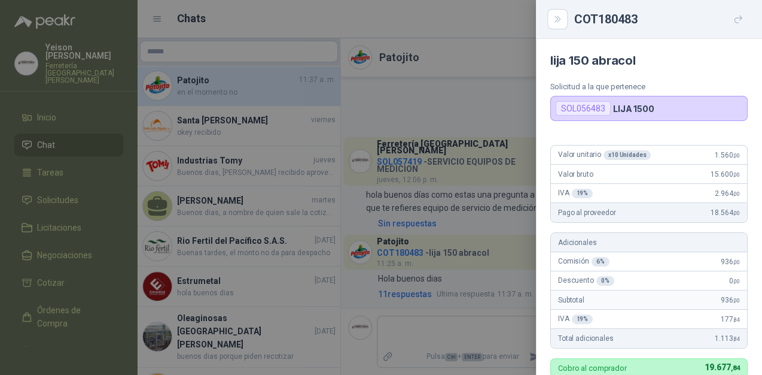
click at [591, 110] on div "SOL056483" at bounding box center [583, 108] width 55 height 14
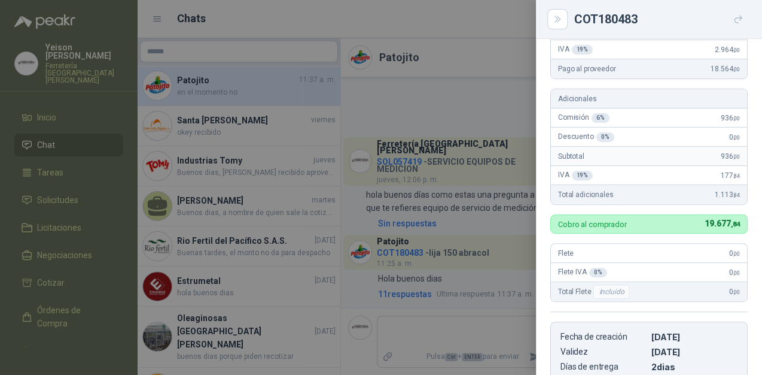
scroll to position [0, 0]
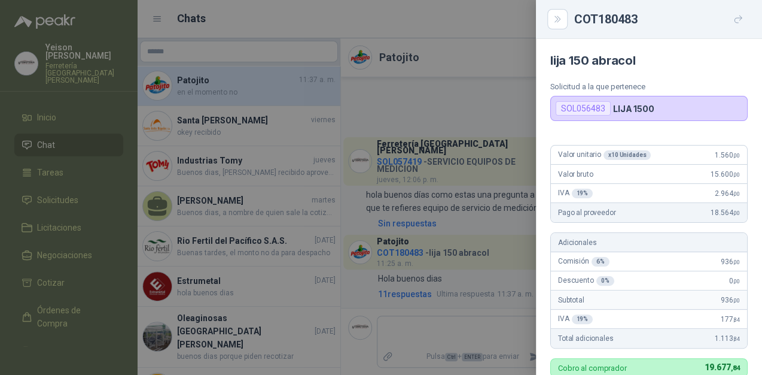
click at [476, 37] on div at bounding box center [381, 187] width 762 height 375
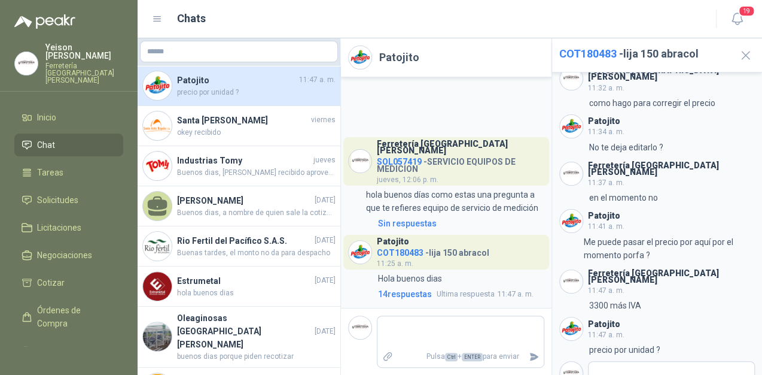
scroll to position [412, 0]
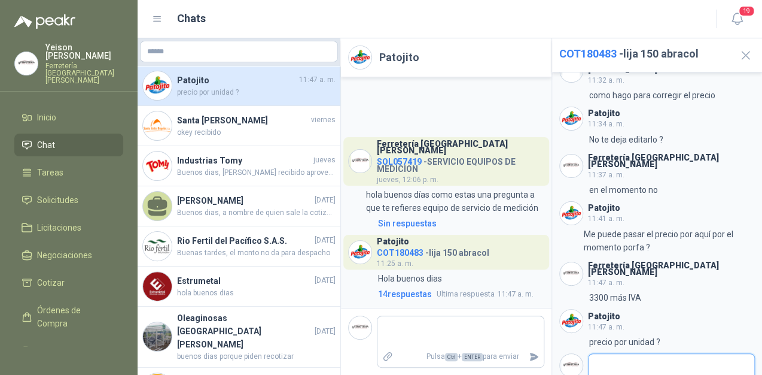
click at [603, 356] on textarea at bounding box center [667, 370] width 157 height 28
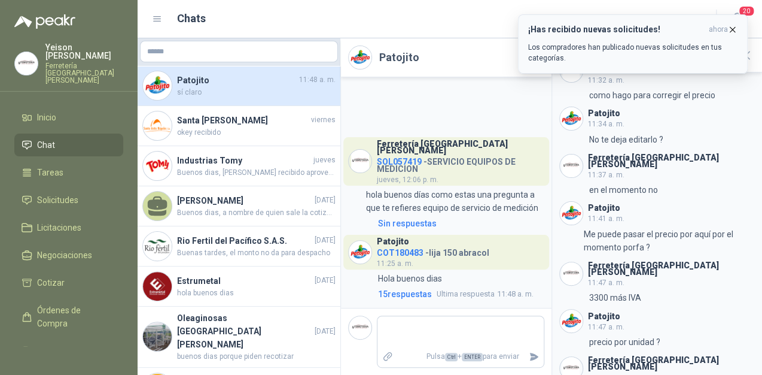
click at [584, 48] on p "Los compradores han publicado nuevas solicitudes en tus categorías." at bounding box center [632, 53] width 209 height 22
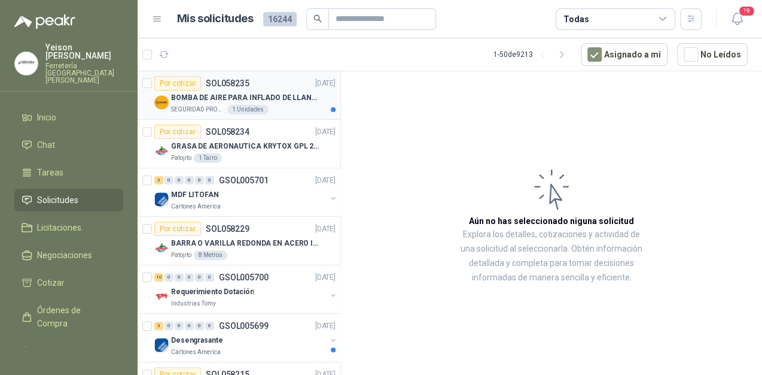
click at [275, 98] on p "BOMBA DE AIRE PARA INFLADO DE LLANTAS DE BICICLETA" at bounding box center [245, 97] width 149 height 11
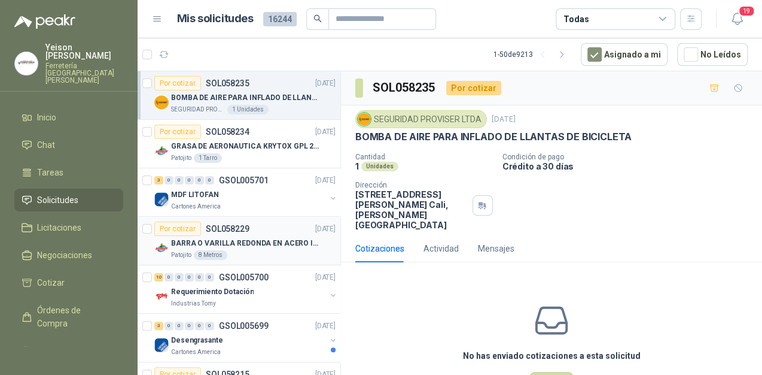
click at [275, 244] on p "BARRA O VARILLA REDONDA EN ACERO INOXIDABLE DE 2" O 50 MM" at bounding box center [245, 243] width 149 height 11
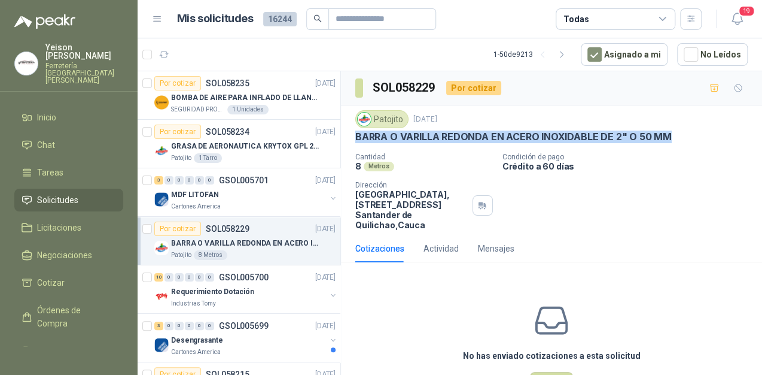
drag, startPoint x: 356, startPoint y: 130, endPoint x: 671, endPoint y: 136, distance: 315.5
click at [671, 136] on div "BARRA O VARILLA REDONDA EN ACERO INOXIDABLE DE 2" O 50 MM" at bounding box center [552, 136] width 393 height 13
copy p "BARRA O VARILLA REDONDA EN ACERO INOXIDABLE DE 2" O 50 MM"
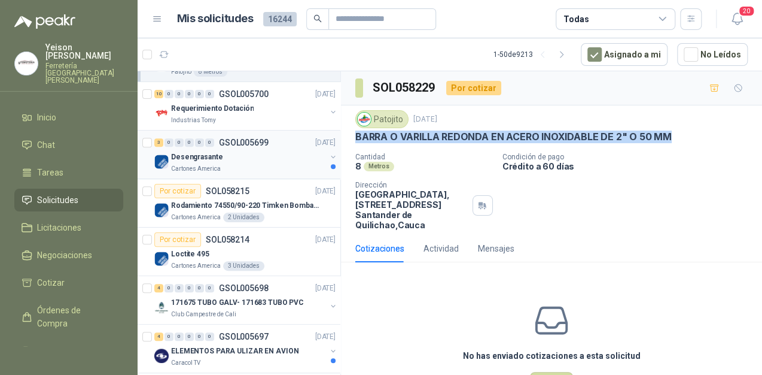
scroll to position [192, 0]
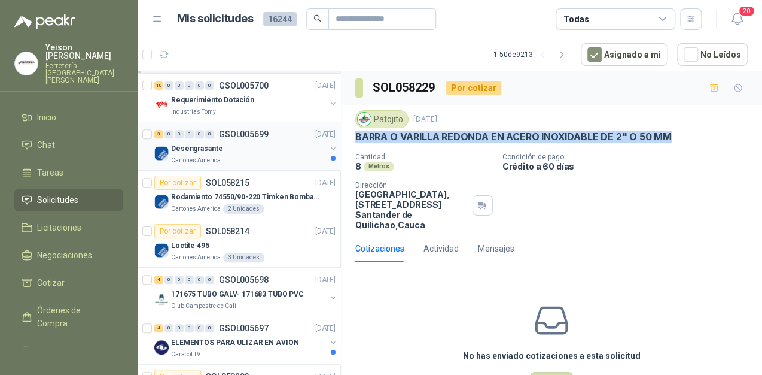
click at [239, 146] on div "Desengrasante" at bounding box center [248, 148] width 155 height 14
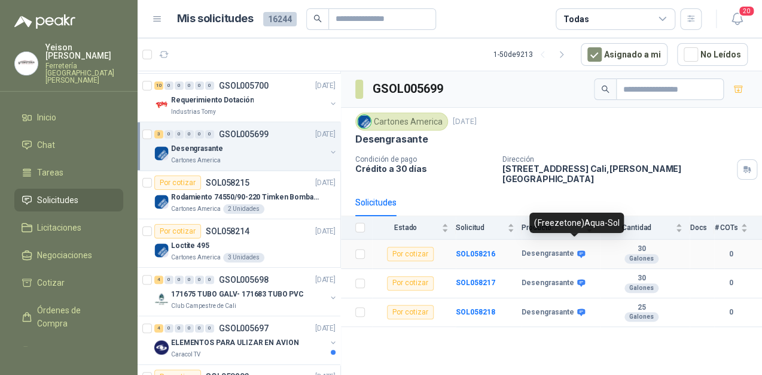
click at [579, 250] on icon at bounding box center [582, 253] width 8 height 7
click at [569, 216] on div "(Freezetone)Aqua-Sol" at bounding box center [577, 222] width 95 height 20
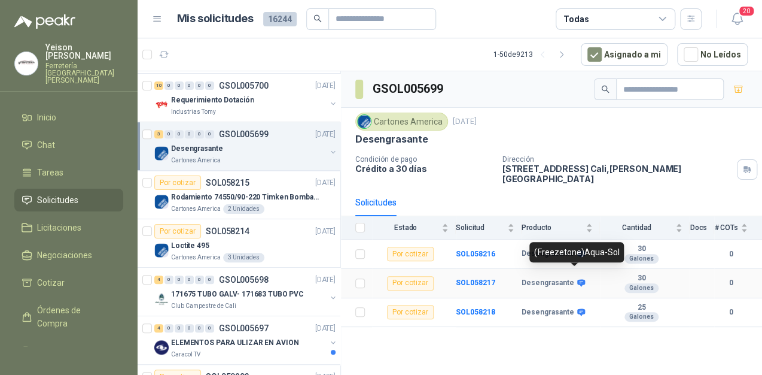
click at [578, 280] on icon at bounding box center [582, 283] width 8 height 7
drag, startPoint x: 615, startPoint y: 250, endPoint x: 532, endPoint y: 254, distance: 83.3
click at [532, 254] on div "(Freezetone)Aqua-Sol" at bounding box center [577, 252] width 95 height 20
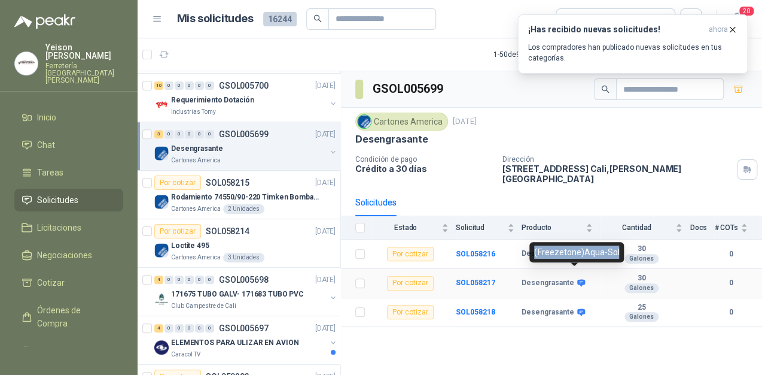
copy div "(Freezetone)Aqua-Sol"
click at [253, 192] on p "Rodamiento 74550/90-220 Timken BombaVG40" at bounding box center [245, 197] width 149 height 11
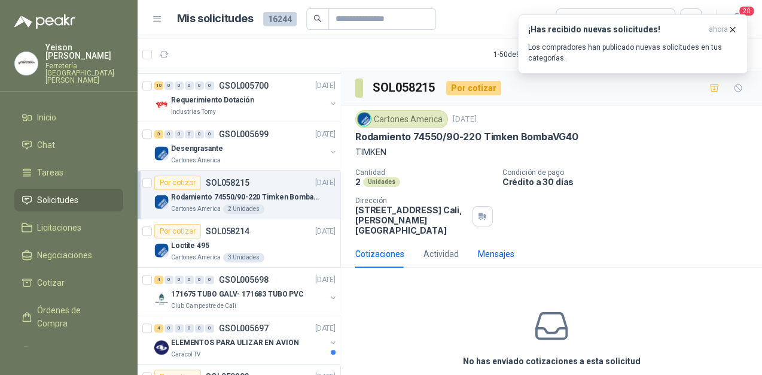
click at [482, 247] on div "Mensajes" at bounding box center [496, 253] width 37 height 13
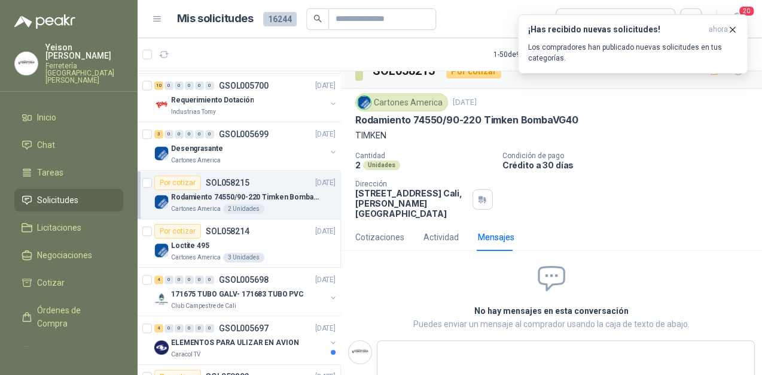
scroll to position [26, 0]
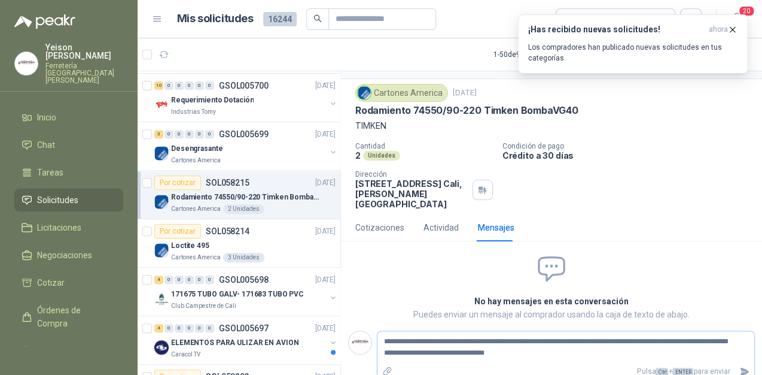
drag, startPoint x: 448, startPoint y: 341, endPoint x: 462, endPoint y: 345, distance: 14.4
click at [464, 345] on textarea "**********" at bounding box center [561, 347] width 367 height 28
click at [741, 367] on icon "Enviar" at bounding box center [745, 371] width 8 height 8
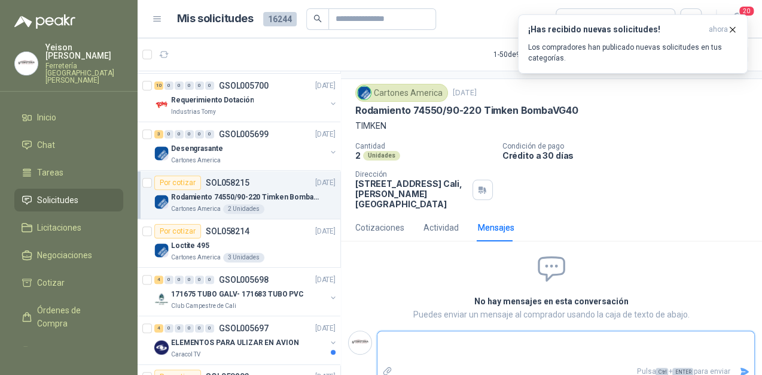
scroll to position [22, 0]
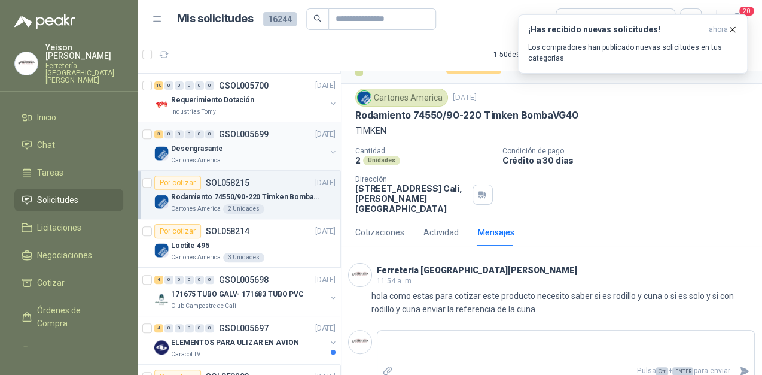
click at [262, 153] on div "Desengrasante" at bounding box center [248, 148] width 155 height 14
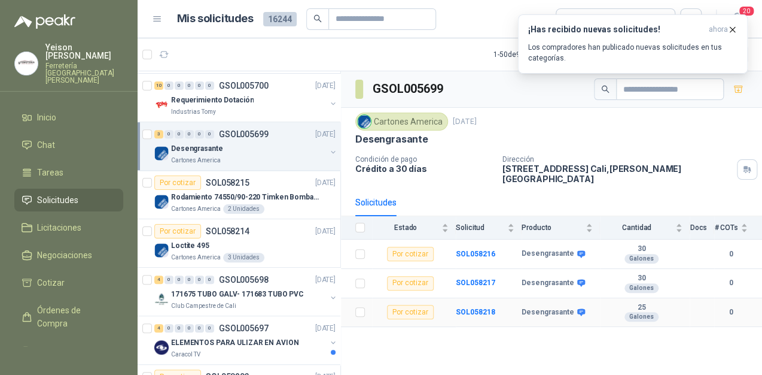
click at [577, 308] on icon at bounding box center [581, 312] width 9 height 9
click at [75, 138] on li "Chat 1" at bounding box center [69, 144] width 95 height 13
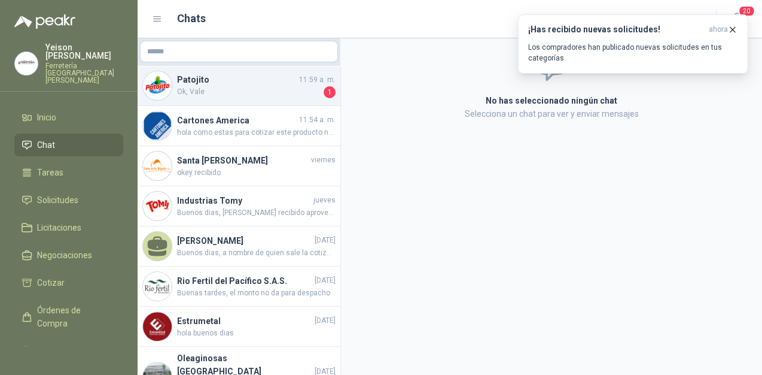
click at [226, 91] on span "Ok, Vale" at bounding box center [249, 92] width 144 height 12
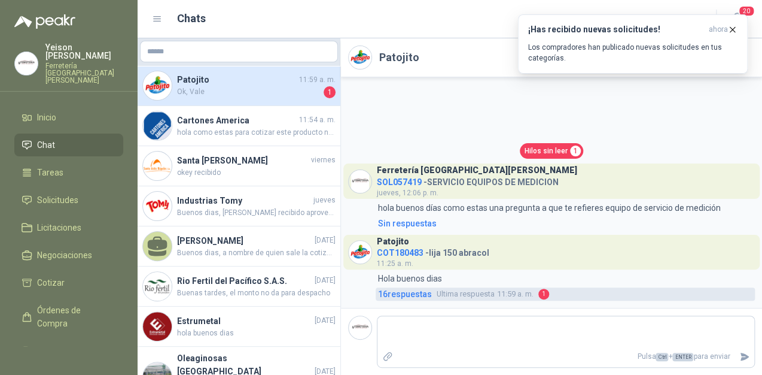
click at [534, 294] on span "Ultima respuesta 11:59 a. m." at bounding box center [485, 294] width 97 height 12
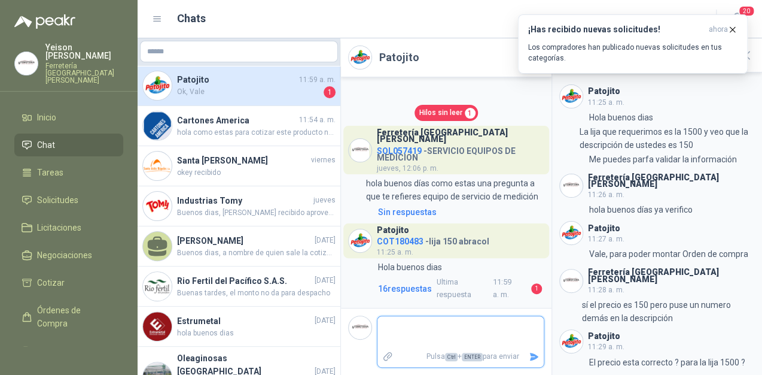
click at [419, 324] on textarea at bounding box center [461, 332] width 166 height 28
click at [534, 354] on icon "Enviar" at bounding box center [534, 357] width 8 height 8
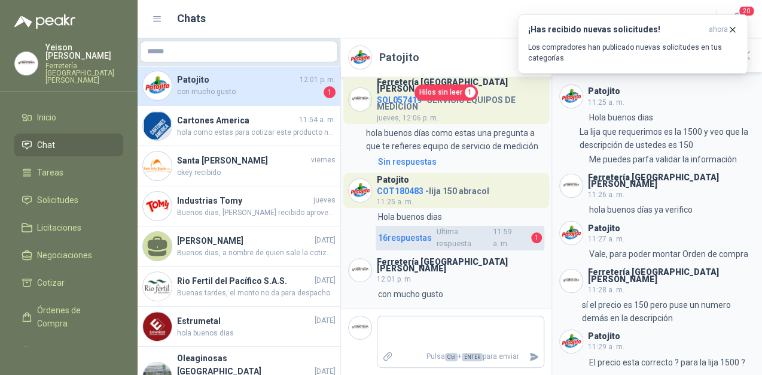
click at [499, 241] on span "Ultima respuesta 11:59 a. m." at bounding box center [482, 238] width 90 height 25
click at [437, 245] on span "Ultima respuesta" at bounding box center [463, 238] width 53 height 25
drag, startPoint x: 469, startPoint y: 228, endPoint x: 468, endPoint y: 237, distance: 9.1
click at [468, 236] on div "Patojito COT180483 - lija 150 abracol 11:25 a. m. 11:25 Hola buenos dias 16 res…" at bounding box center [446, 211] width 196 height 77
drag, startPoint x: 468, startPoint y: 237, endPoint x: 505, endPoint y: 251, distance: 39.0
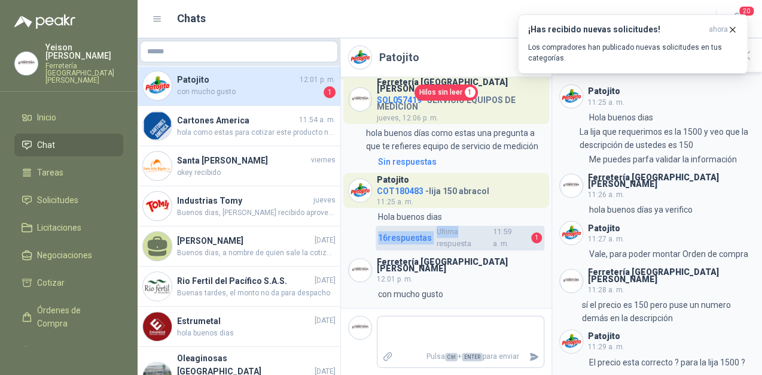
click at [505, 250] on span "Ultima respuesta 11:59 a. m." at bounding box center [482, 238] width 90 height 25
click at [506, 247] on span "Ultima respuesta 11:59 a. m." at bounding box center [482, 238] width 90 height 25
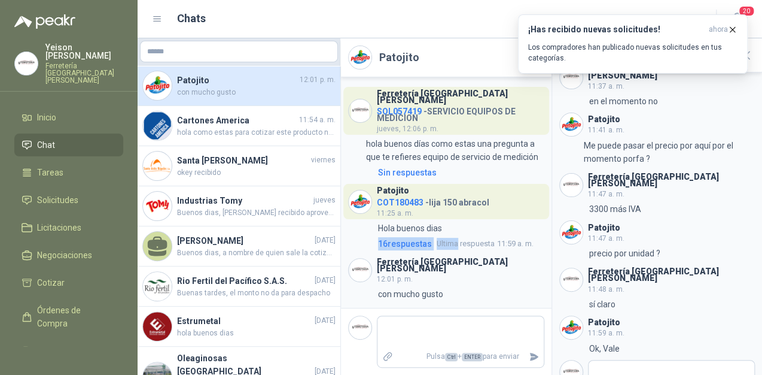
scroll to position [11, 0]
click at [461, 266] on h3 "Ferretería [GEOGRAPHIC_DATA][PERSON_NAME]" at bounding box center [461, 265] width 168 height 13
click at [731, 26] on icon "button" at bounding box center [733, 30] width 10 height 10
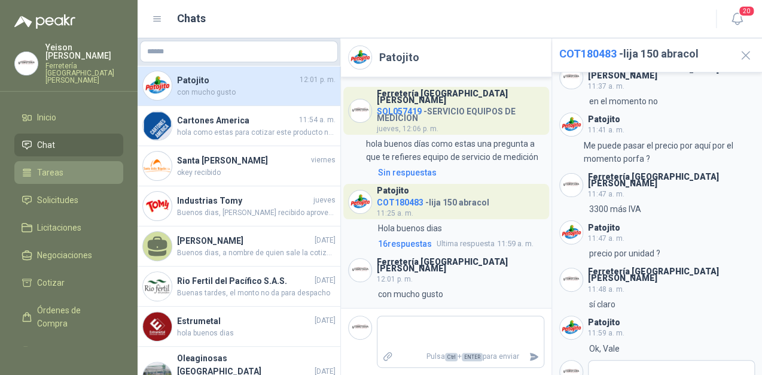
click at [81, 166] on li "Tareas" at bounding box center [69, 172] width 95 height 13
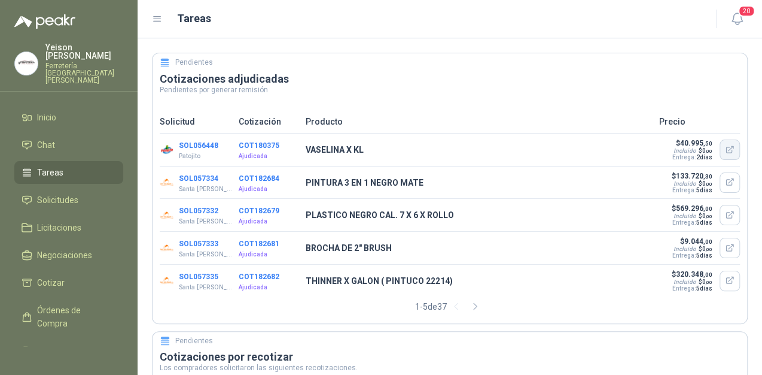
click at [725, 147] on icon "button" at bounding box center [730, 150] width 10 height 10
click at [79, 194] on link "Solicitudes" at bounding box center [68, 200] width 109 height 23
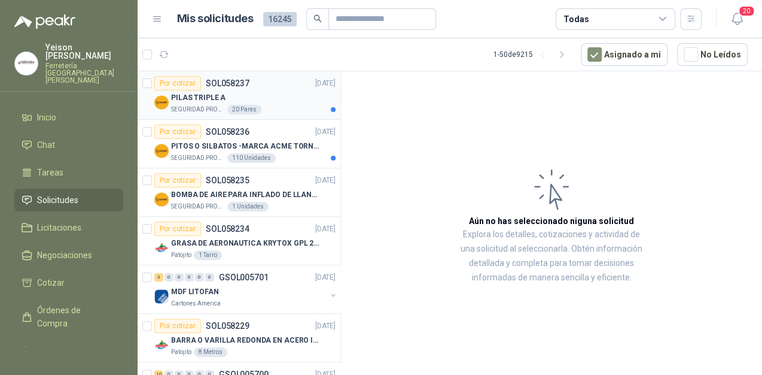
click at [261, 90] on div "PILAS TRIPLE A" at bounding box center [253, 97] width 165 height 14
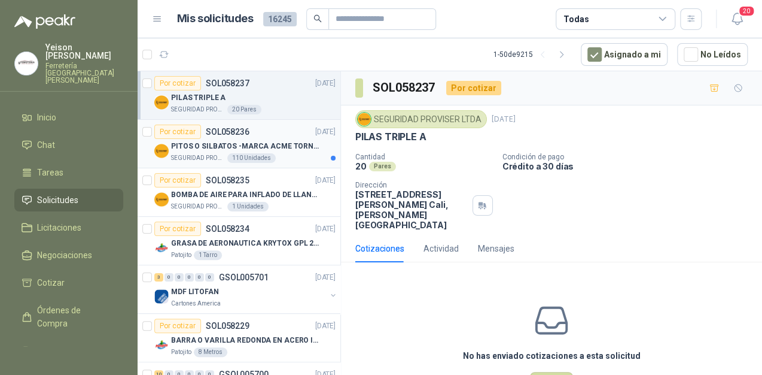
click at [289, 141] on p "PITOS O SILBATOS -MARCA ACME TORNADO 635" at bounding box center [245, 146] width 149 height 11
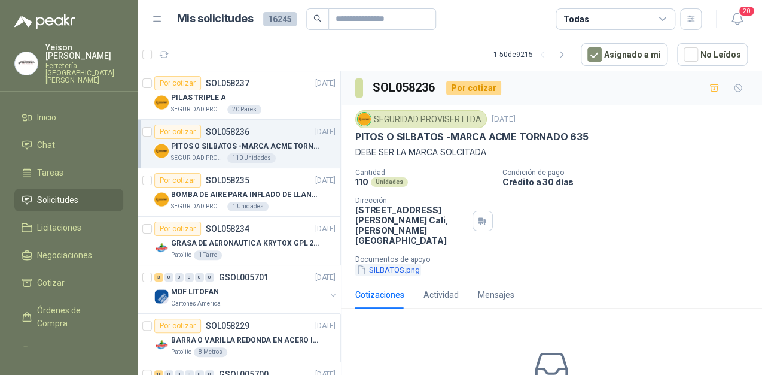
click at [376, 263] on button "SILBATOS.png" at bounding box center [389, 269] width 66 height 13
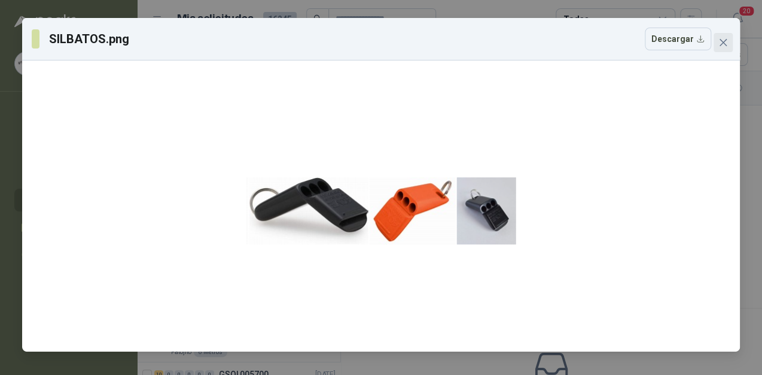
click at [729, 43] on span "Close" at bounding box center [723, 43] width 19 height 10
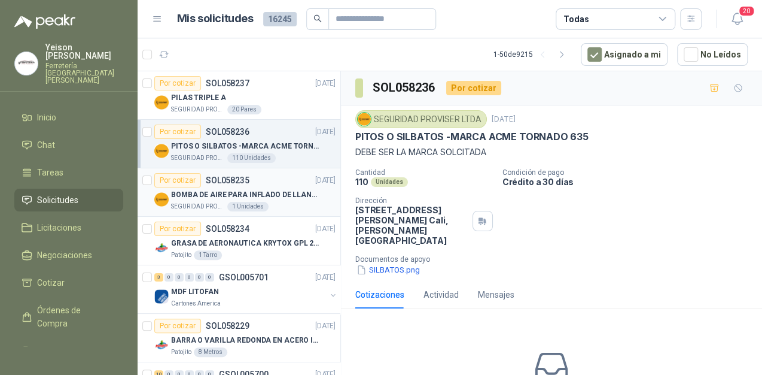
click at [257, 178] on div "Por cotizar SOL058235 30/09/25" at bounding box center [244, 180] width 181 height 14
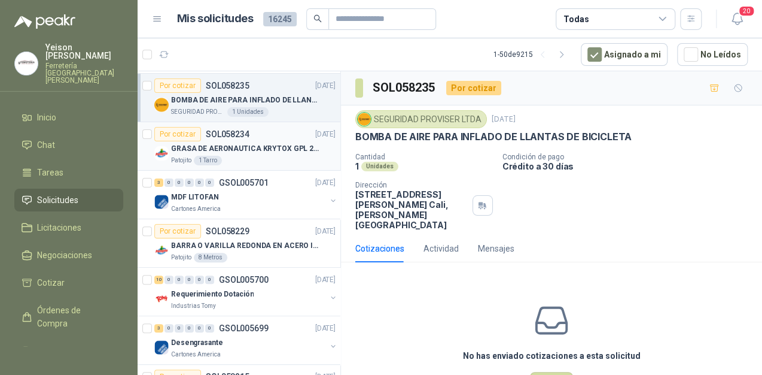
scroll to position [96, 0]
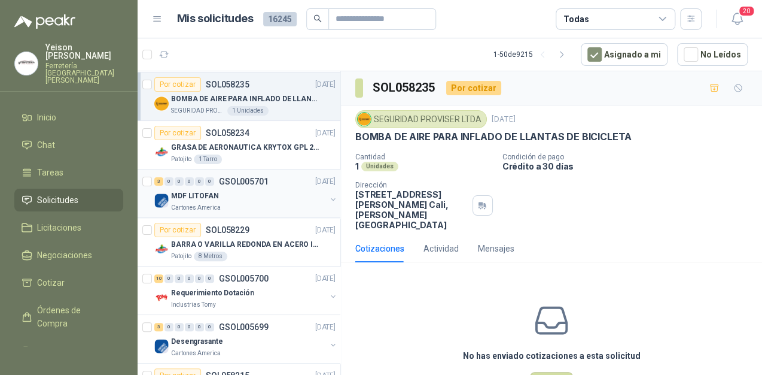
click at [240, 194] on div "MDF LITOFAN" at bounding box center [248, 196] width 155 height 14
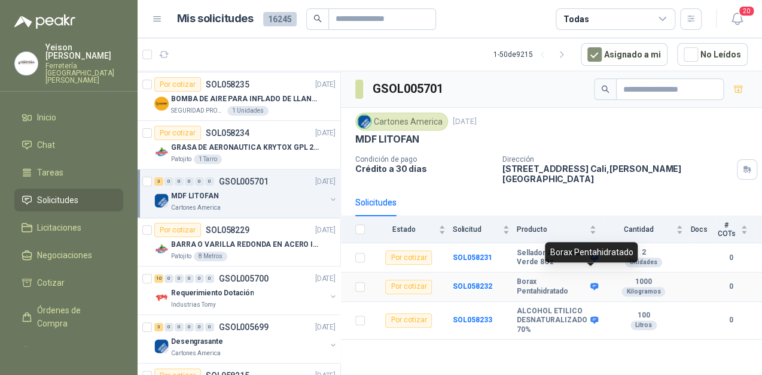
click at [594, 283] on icon at bounding box center [595, 286] width 8 height 7
click at [184, 339] on p "Desengrasante" at bounding box center [196, 341] width 51 height 11
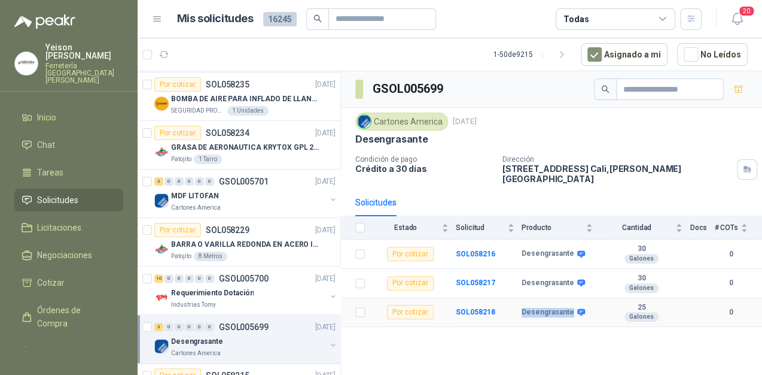
drag, startPoint x: 570, startPoint y: 300, endPoint x: 520, endPoint y: 299, distance: 50.3
click at [520, 299] on tr "Por cotizar SOL058218 Desengrasante 25 Galones 0" at bounding box center [551, 312] width 421 height 29
copy tr "Desengrasante"
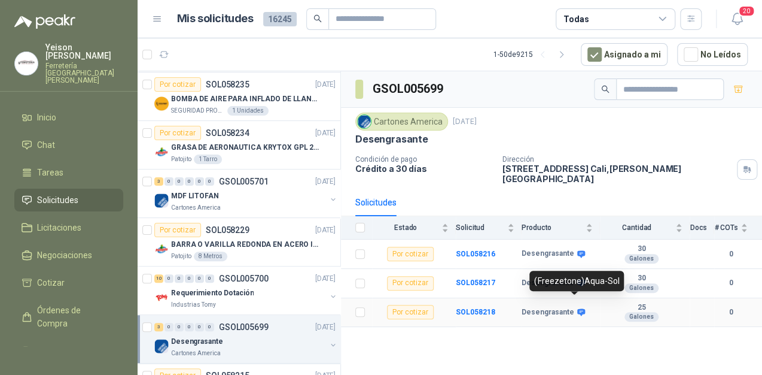
click at [578, 308] on icon at bounding box center [582, 311] width 8 height 7
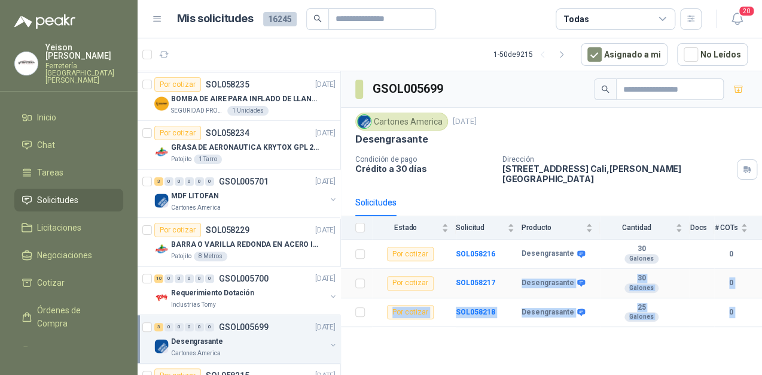
drag, startPoint x: 613, startPoint y: 278, endPoint x: 508, endPoint y: 277, distance: 104.8
click at [508, 277] on body "Yeison Murillo Cruz Ferretería Industrial del Valle Inicio Chat Tareas Solicitu…" at bounding box center [381, 187] width 762 height 375
drag, startPoint x: 508, startPoint y: 277, endPoint x: 575, endPoint y: 297, distance: 69.7
click at [577, 308] on icon at bounding box center [581, 312] width 9 height 9
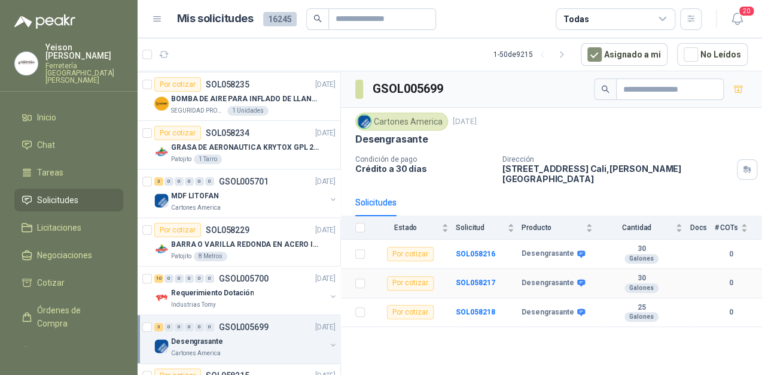
drag, startPoint x: 615, startPoint y: 280, endPoint x: 575, endPoint y: 285, distance: 40.5
click at [575, 285] on body "Yeison Murillo Cruz Ferretería Industrial del Valle Inicio Chat Tareas Solicitu…" at bounding box center [381, 187] width 762 height 375
drag, startPoint x: 575, startPoint y: 285, endPoint x: 576, endPoint y: 302, distance: 16.8
click at [578, 308] on icon at bounding box center [582, 311] width 8 height 7
click at [577, 308] on icon at bounding box center [581, 312] width 9 height 9
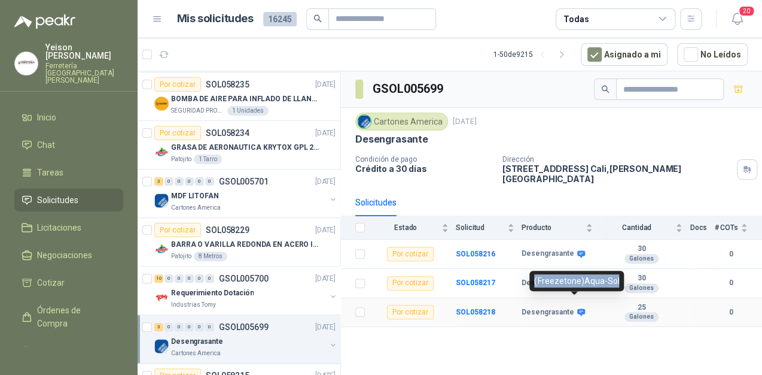
drag, startPoint x: 614, startPoint y: 280, endPoint x: 534, endPoint y: 282, distance: 80.2
click at [534, 282] on div "(Freezetone)Aqua-Sol" at bounding box center [577, 281] width 95 height 20
copy div "(Freezetone)Aqua-Sol"
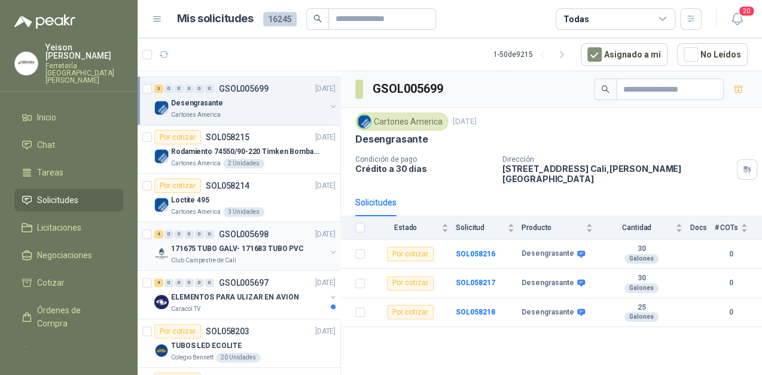
scroll to position [335, 0]
click at [250, 245] on p "171675 TUBO GALV- 171683 TUBO PVC" at bounding box center [237, 247] width 133 height 11
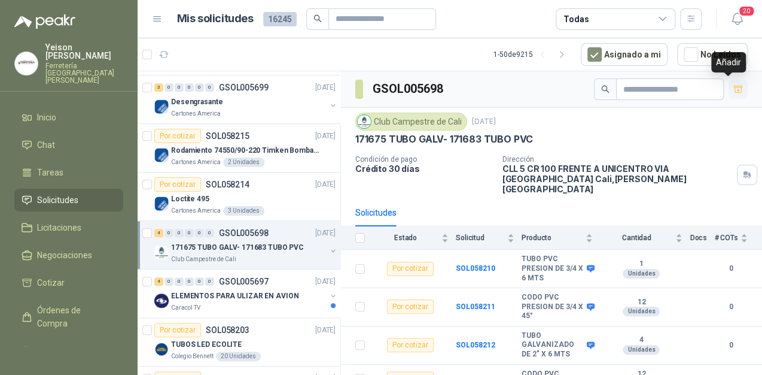
click at [734, 84] on icon "button" at bounding box center [739, 89] width 10 height 10
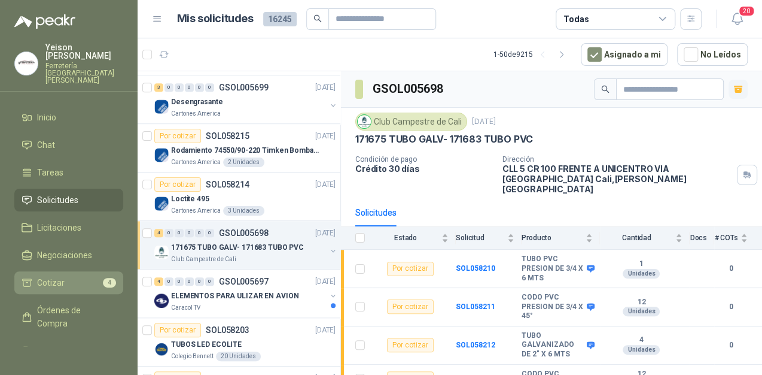
click at [59, 276] on span "Cotizar" at bounding box center [51, 282] width 28 height 13
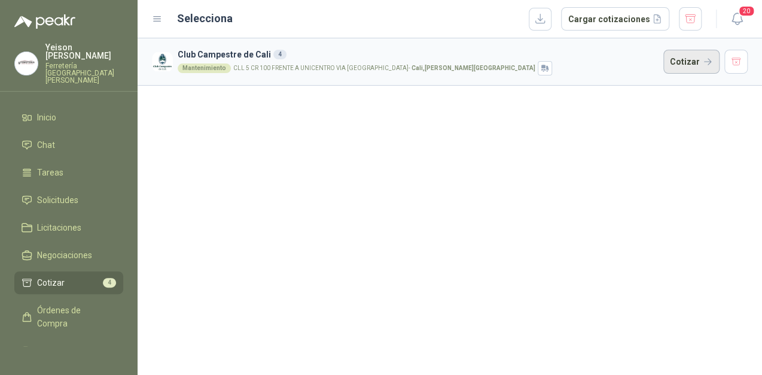
click at [698, 65] on button "Cotizar" at bounding box center [692, 62] width 56 height 24
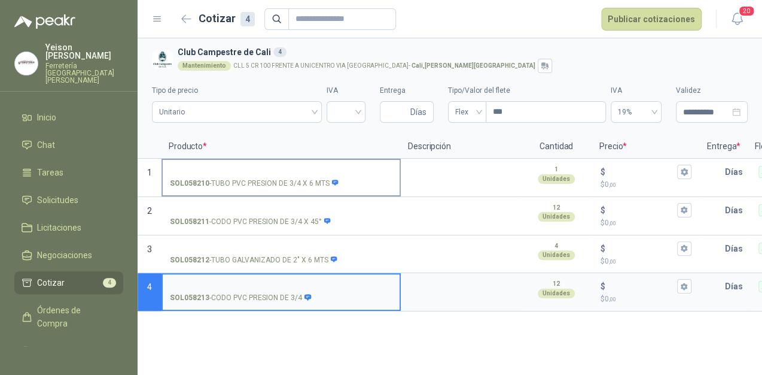
click at [196, 168] on input "SOL058210 - TUBO PVC PRESION DE 3/4 X 6 MTS" at bounding box center [281, 172] width 223 height 9
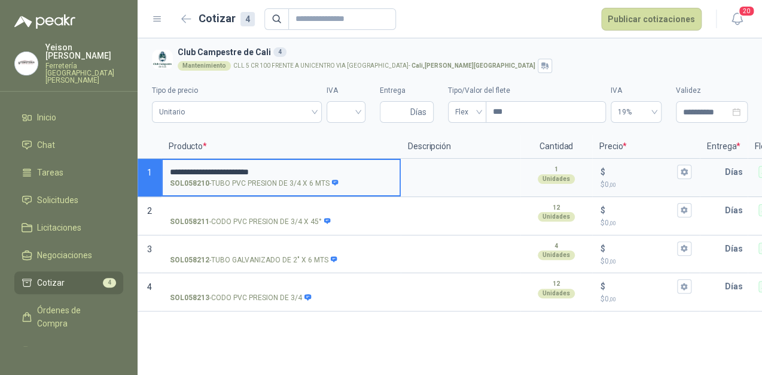
click at [302, 171] on input "**********" at bounding box center [281, 172] width 223 height 9
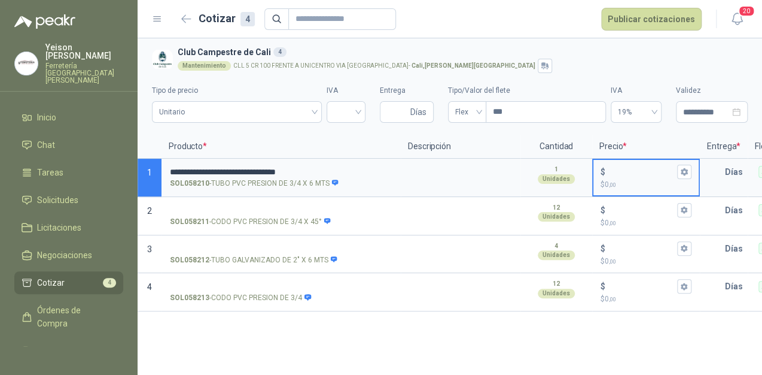
click at [618, 176] on input "$ $ 0 ,00" at bounding box center [641, 171] width 67 height 9
click at [608, 176] on input "$ $ 0 ,00" at bounding box center [641, 171] width 67 height 9
click at [681, 169] on icon "button" at bounding box center [684, 172] width 8 height 8
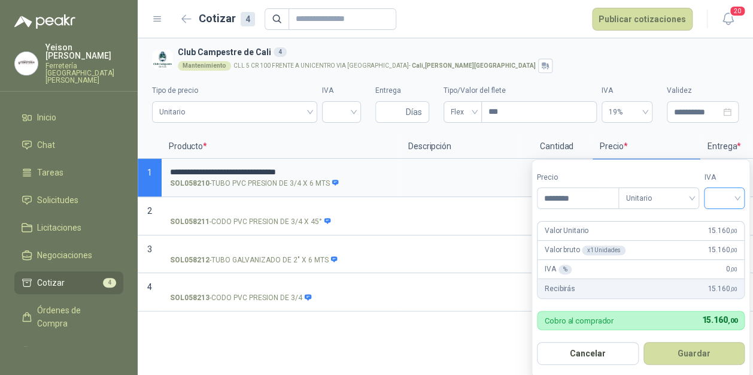
click at [742, 194] on div at bounding box center [724, 198] width 41 height 22
click at [728, 224] on div "19%" at bounding box center [727, 223] width 22 height 13
click at [706, 354] on button "Guardar" at bounding box center [696, 353] width 103 height 23
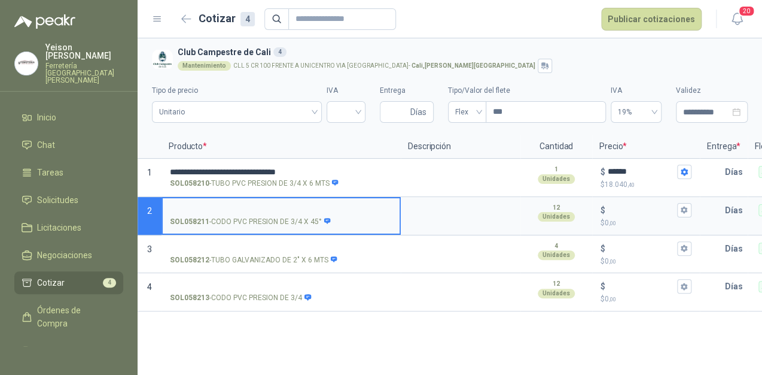
click at [227, 207] on input "SOL058211 - CODO PVC PRESION DE 3/4 X 45°" at bounding box center [281, 210] width 223 height 9
click at [603, 209] on p "$" at bounding box center [603, 209] width 5 height 13
click at [608, 209] on input "$ $ 0 ,00" at bounding box center [641, 209] width 67 height 9
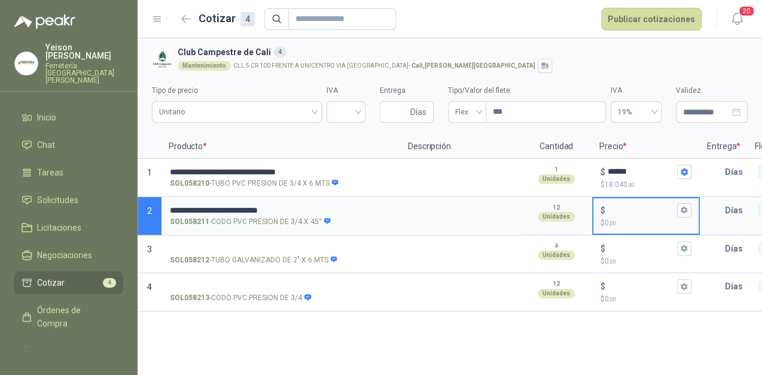
click at [615, 208] on input "$ $ 0 ,00" at bounding box center [641, 209] width 67 height 9
click at [682, 208] on icon "button" at bounding box center [684, 209] width 7 height 7
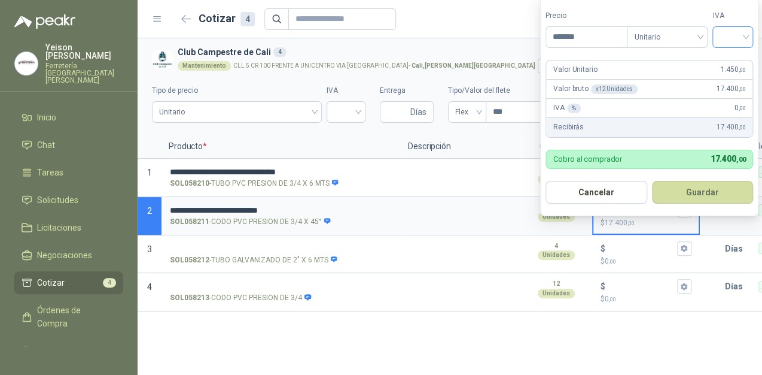
click at [746, 35] on input "search" at bounding box center [733, 36] width 26 height 18
click at [728, 58] on div "19%" at bounding box center [736, 62] width 22 height 13
click at [728, 181] on button "Guardar" at bounding box center [705, 192] width 103 height 23
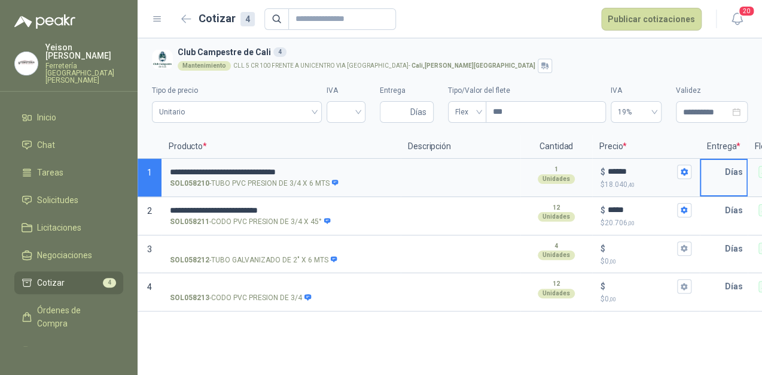
click at [722, 170] on input "text" at bounding box center [713, 172] width 24 height 24
click at [719, 203] on input "text" at bounding box center [713, 210] width 24 height 24
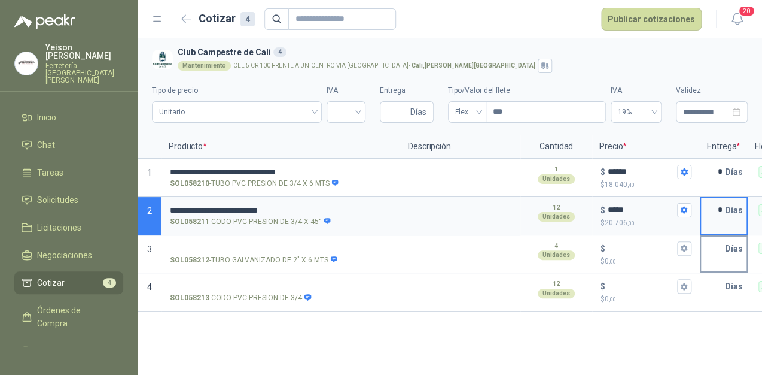
click at [723, 251] on input "text" at bounding box center [713, 248] width 24 height 24
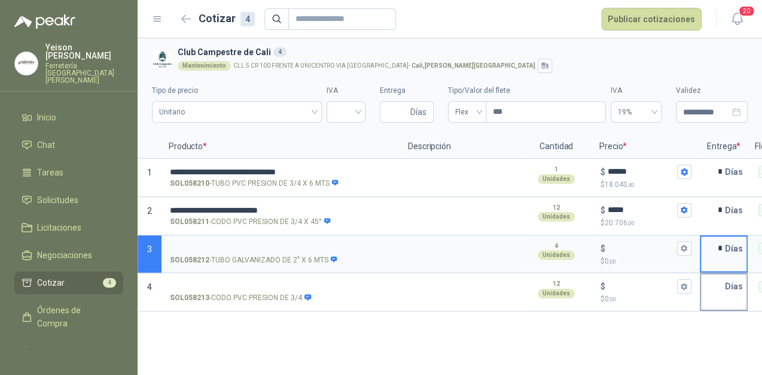
click at [725, 284] on input "text" at bounding box center [713, 286] width 24 height 24
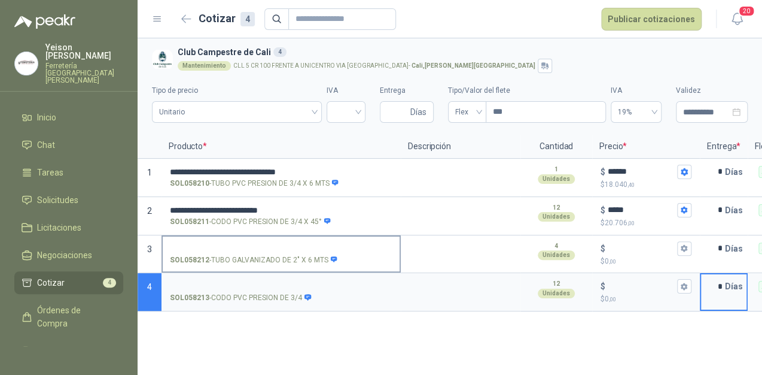
click at [211, 244] on input "SOL058212 - TUBO GALVANIZADO DE 2" X 6 MTS" at bounding box center [281, 248] width 223 height 9
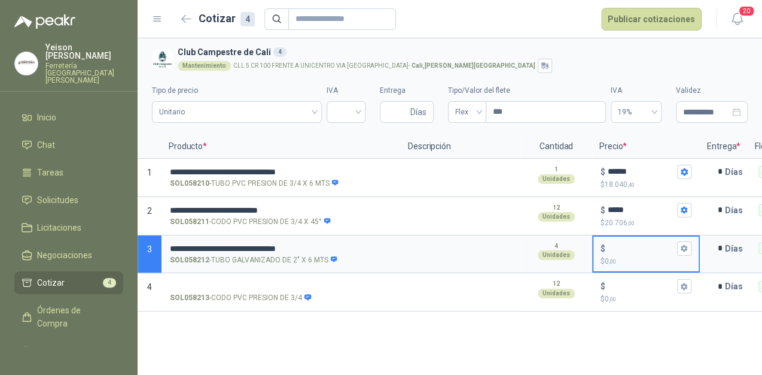
click at [624, 244] on input "$ $ 0 ,00" at bounding box center [641, 248] width 67 height 9
click at [680, 244] on icon "button" at bounding box center [684, 248] width 8 height 8
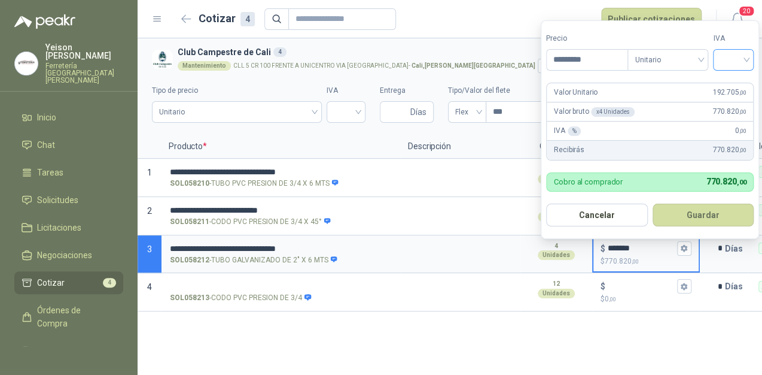
click at [737, 63] on input "search" at bounding box center [734, 59] width 26 height 18
click at [732, 81] on div "19%" at bounding box center [736, 84] width 22 height 13
click at [717, 205] on button "Guardar" at bounding box center [705, 214] width 103 height 23
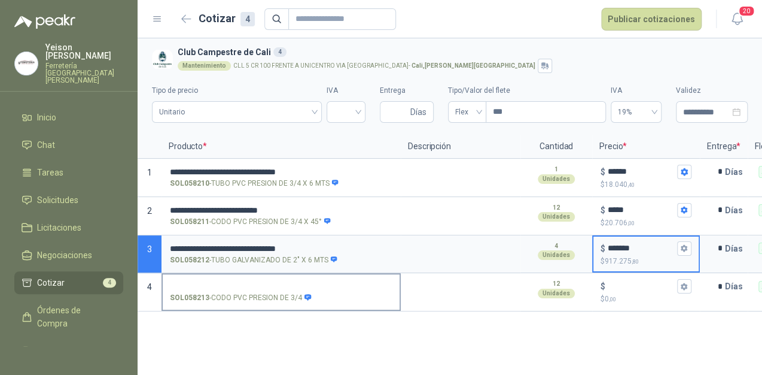
click at [278, 289] on input "SOL058213 - CODO PVC PRESION DE 3/4" at bounding box center [281, 286] width 223 height 9
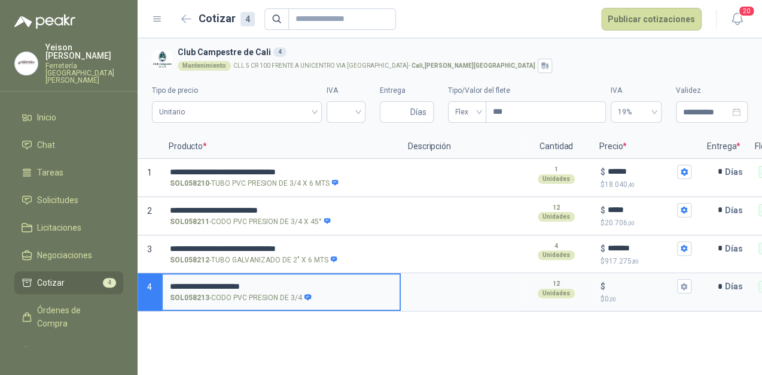
drag, startPoint x: 223, startPoint y: 282, endPoint x: 238, endPoint y: 290, distance: 17.4
click at [250, 290] on label "**********" at bounding box center [281, 291] width 237 height 34
click at [250, 290] on input "**********" at bounding box center [281, 286] width 223 height 9
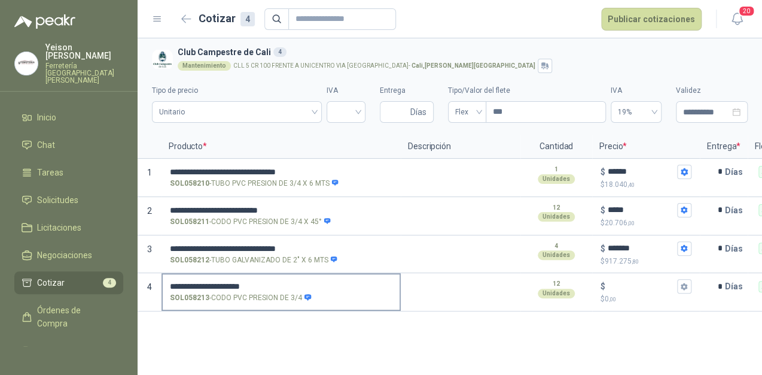
drag, startPoint x: 221, startPoint y: 290, endPoint x: 187, endPoint y: 278, distance: 35.4
click at [187, 278] on label "**********" at bounding box center [281, 291] width 237 height 34
click at [187, 282] on input "**********" at bounding box center [281, 286] width 223 height 9
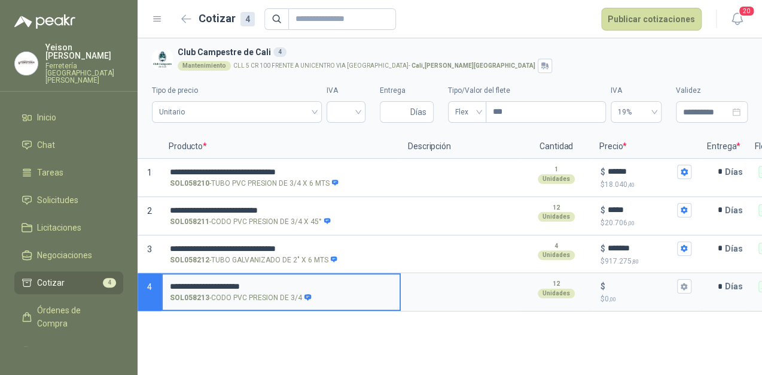
click at [238, 282] on input "**********" at bounding box center [281, 286] width 223 height 9
click at [622, 285] on input "$ $ 0 ,00" at bounding box center [641, 286] width 67 height 9
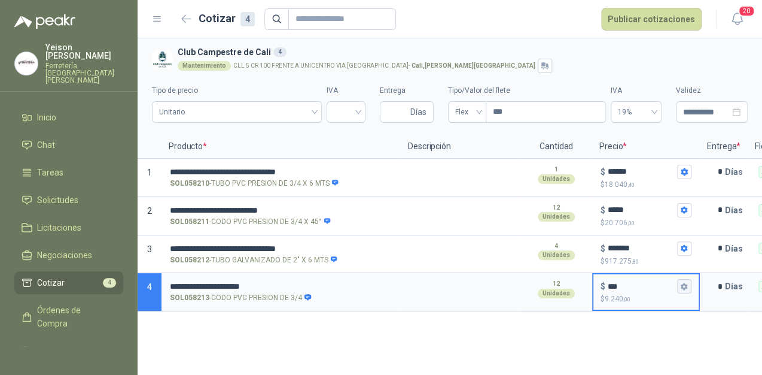
click at [685, 291] on button "$ *** $ 9.240 ,00" at bounding box center [685, 286] width 14 height 14
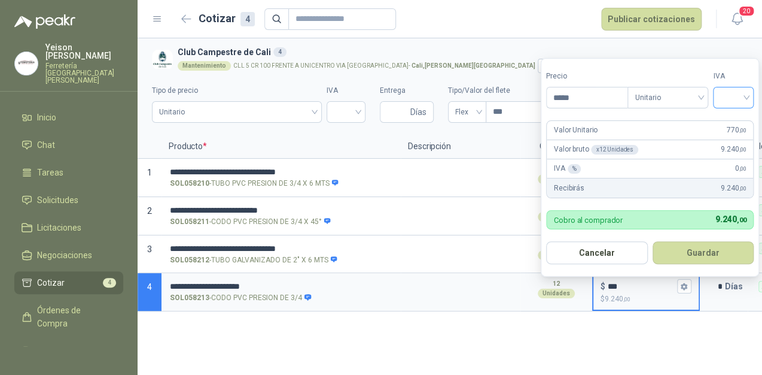
click at [741, 97] on input "search" at bounding box center [734, 96] width 26 height 18
click at [734, 120] on div "19%" at bounding box center [736, 122] width 22 height 13
click at [703, 256] on button "Guardar" at bounding box center [705, 252] width 103 height 23
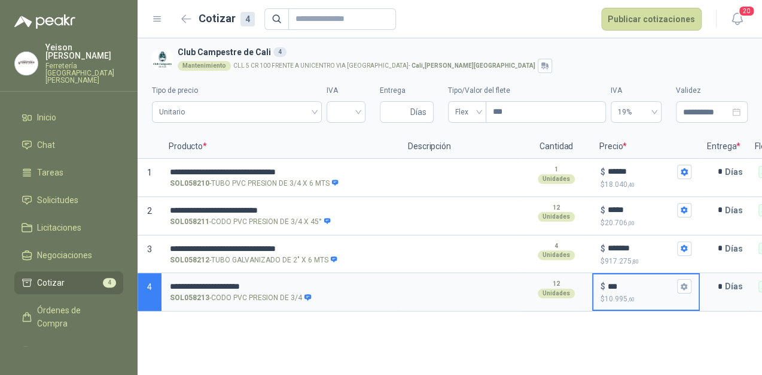
scroll to position [0, 211]
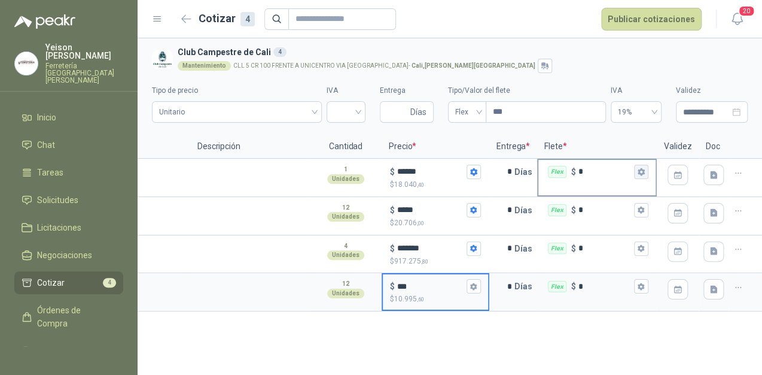
click at [637, 168] on button "Flex $ *" at bounding box center [641, 172] width 14 height 14
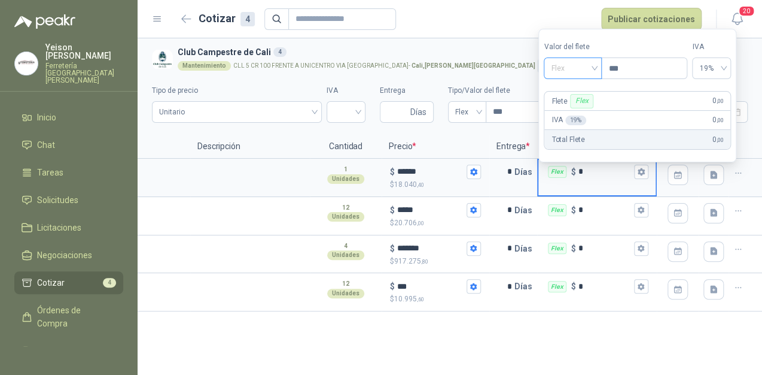
click at [588, 71] on span "Flex" at bounding box center [573, 68] width 44 height 18
click at [576, 110] on div "Incluido" at bounding box center [575, 112] width 42 height 13
click at [638, 208] on icon "button" at bounding box center [641, 210] width 8 height 8
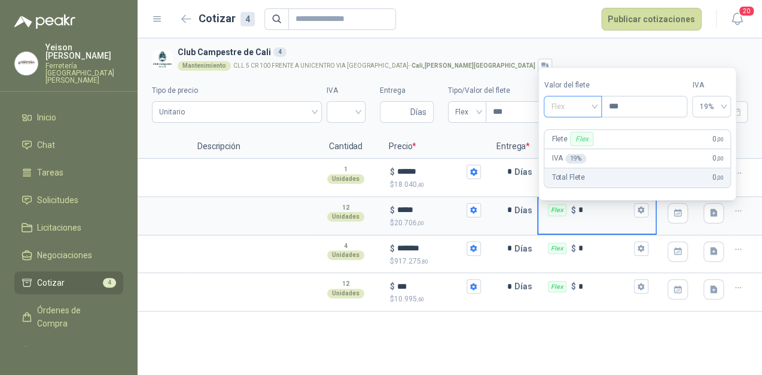
click at [583, 107] on span "Flex" at bounding box center [573, 107] width 44 height 18
click at [569, 148] on div "Incluido" at bounding box center [575, 150] width 42 height 13
click at [636, 245] on button "Flex $ *" at bounding box center [641, 248] width 14 height 14
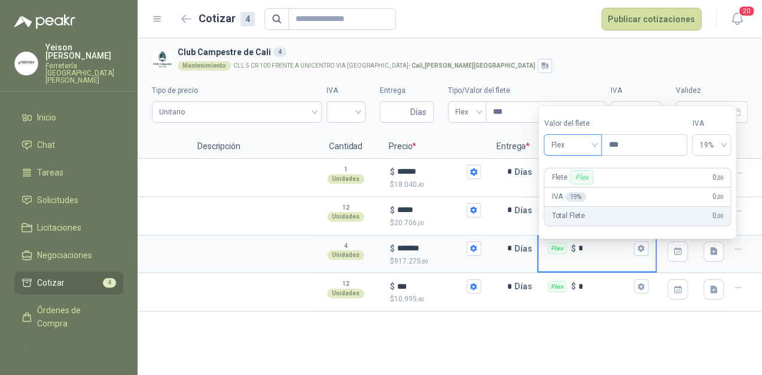
click at [591, 139] on span "Flex" at bounding box center [573, 145] width 44 height 18
click at [584, 187] on div "Incluido" at bounding box center [575, 189] width 42 height 13
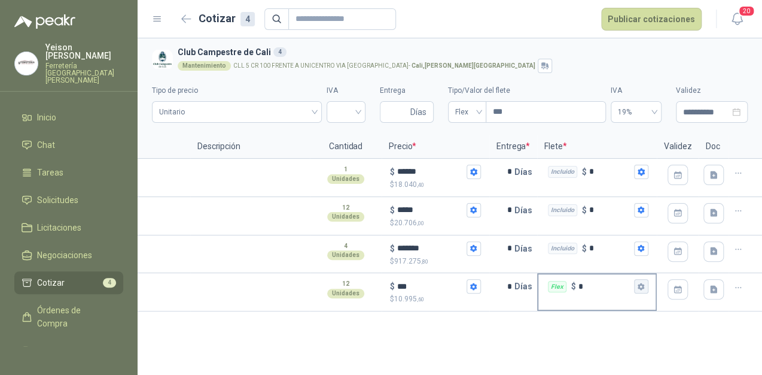
click at [640, 287] on icon "button" at bounding box center [641, 285] width 7 height 7
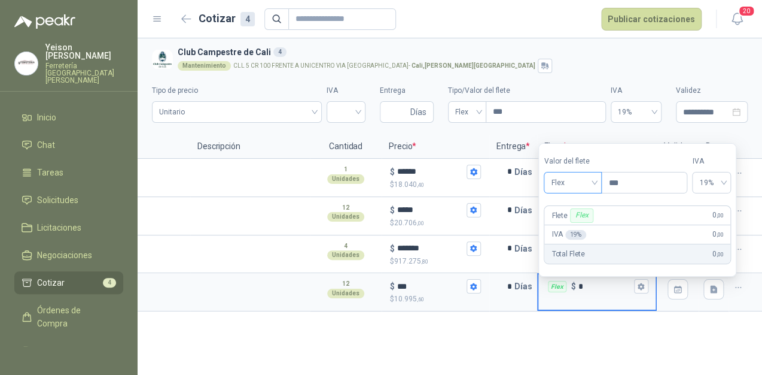
click at [584, 183] on span "Flex" at bounding box center [573, 183] width 44 height 18
click at [576, 227] on div "Incluido" at bounding box center [575, 226] width 42 height 13
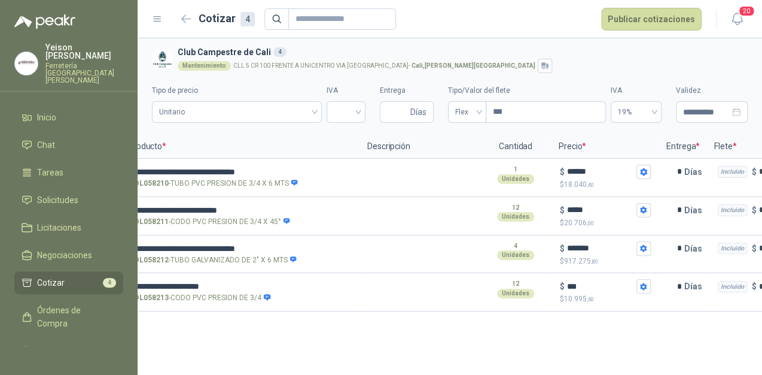
scroll to position [0, 0]
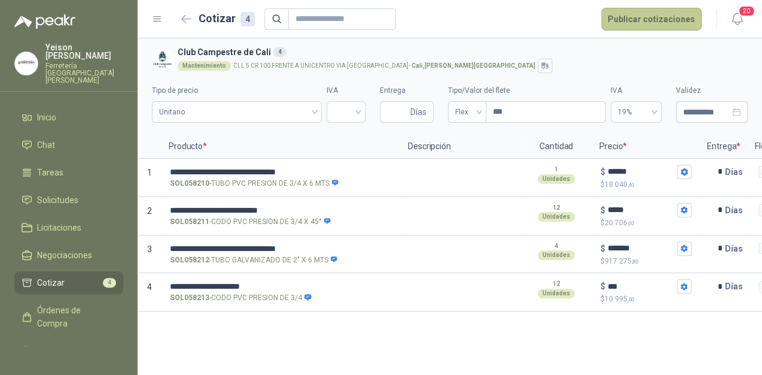
click at [636, 18] on button "Publicar cotizaciones" at bounding box center [651, 19] width 101 height 23
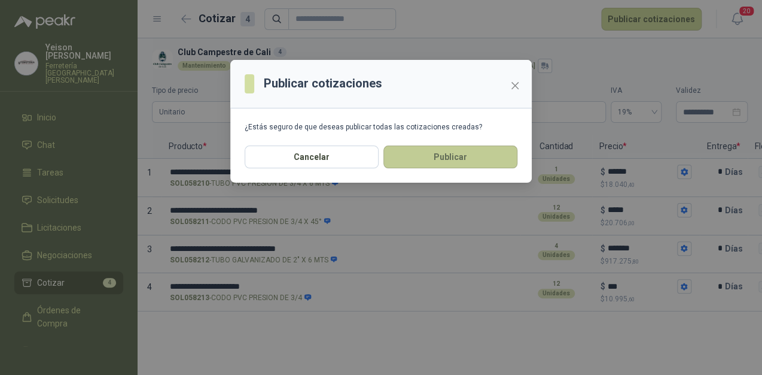
click at [460, 153] on button "Publicar" at bounding box center [451, 156] width 134 height 23
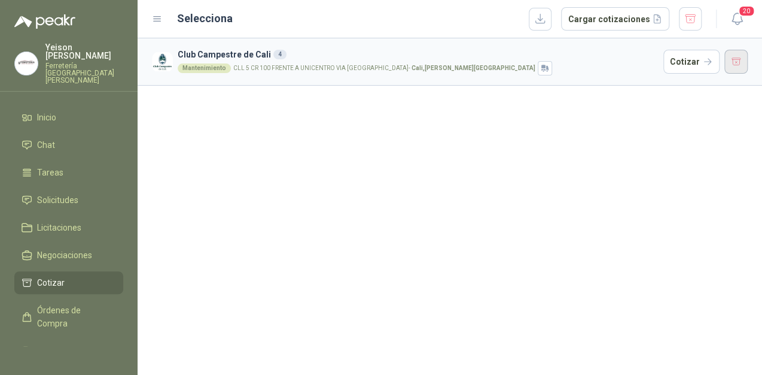
click at [740, 69] on button "button" at bounding box center [737, 62] width 24 height 24
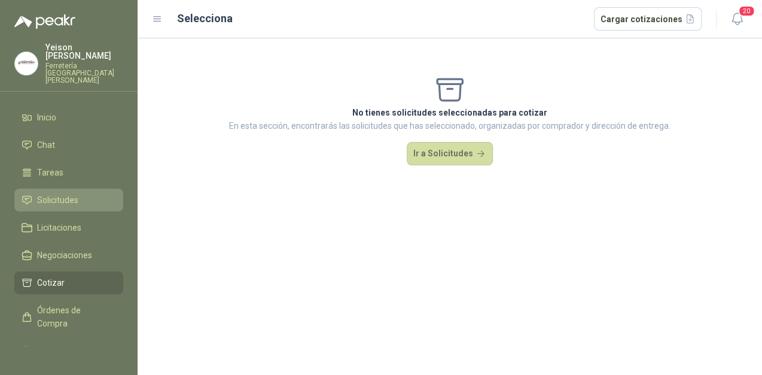
click at [49, 189] on link "Solicitudes" at bounding box center [68, 200] width 109 height 23
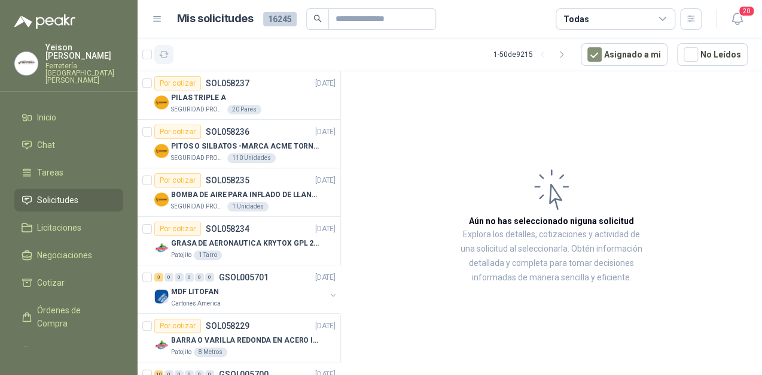
click at [167, 53] on icon "button" at bounding box center [164, 54] width 9 height 6
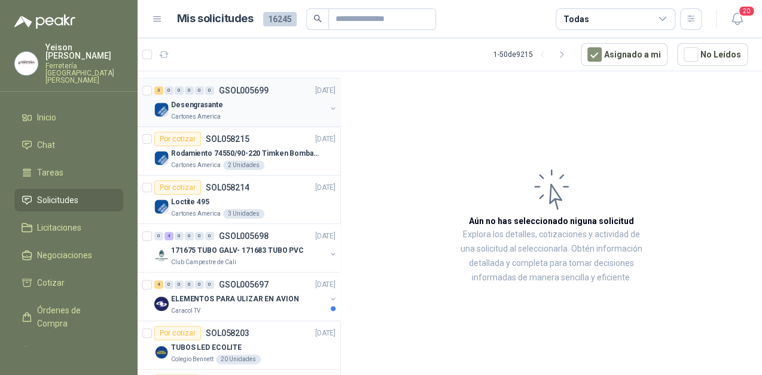
scroll to position [335, 0]
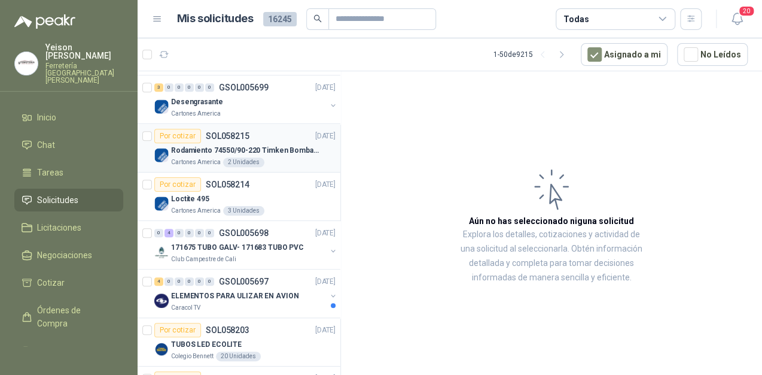
click at [169, 134] on div "Por cotizar" at bounding box center [177, 136] width 47 height 14
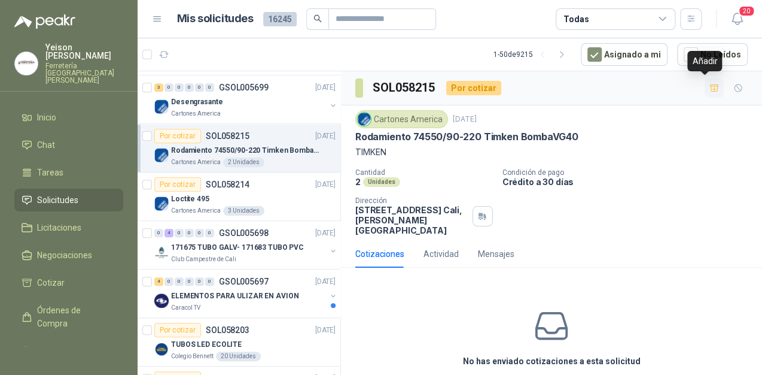
click at [710, 83] on icon "button" at bounding box center [715, 88] width 10 height 10
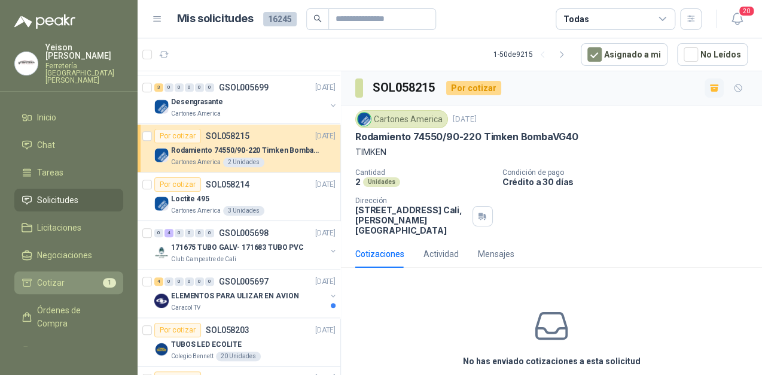
click at [50, 276] on span "Cotizar" at bounding box center [51, 282] width 28 height 13
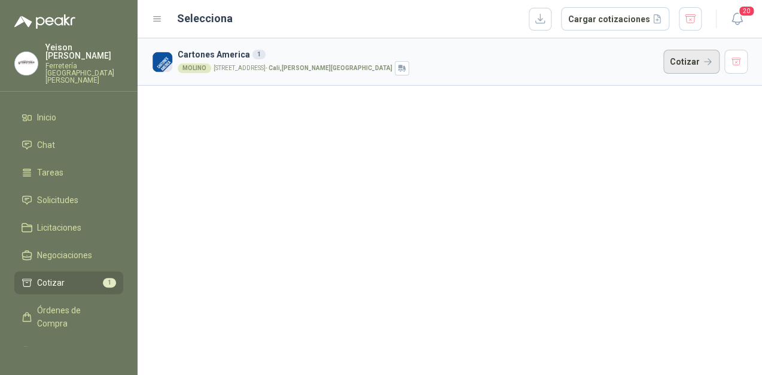
click at [686, 65] on button "Cotizar" at bounding box center [692, 62] width 56 height 24
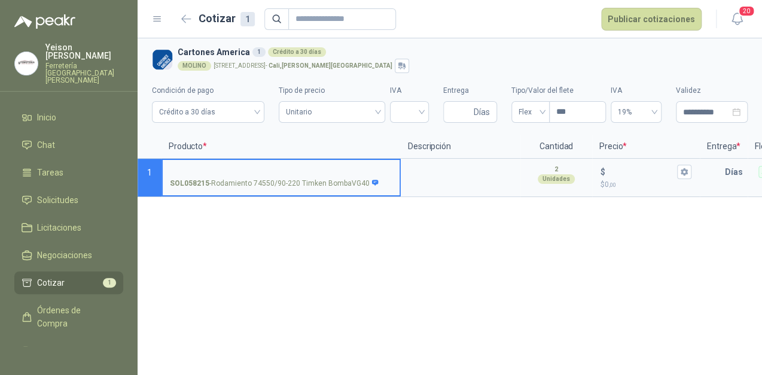
click at [203, 170] on input "SOL058215 - Rodamiento 74550/90-220 Timken BombaVG40" at bounding box center [281, 172] width 223 height 9
click at [318, 169] on input "**********" at bounding box center [281, 172] width 223 height 9
click at [373, 173] on input "**********" at bounding box center [281, 172] width 223 height 9
click at [622, 168] on input "$ $ 0 ,00" at bounding box center [641, 171] width 67 height 9
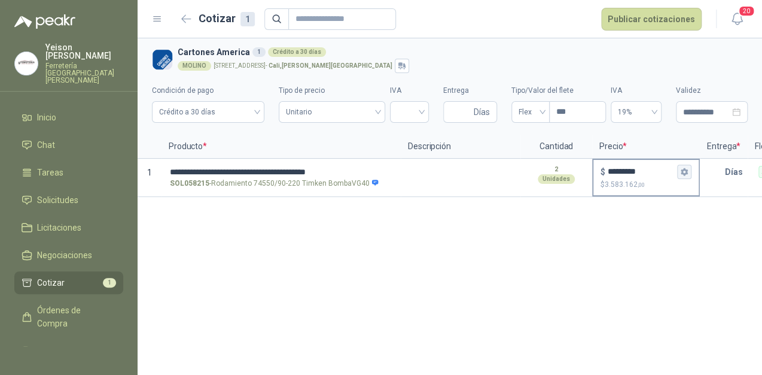
click at [678, 168] on button "$ ********* $ 3.583.162 ,00" at bounding box center [685, 172] width 14 height 14
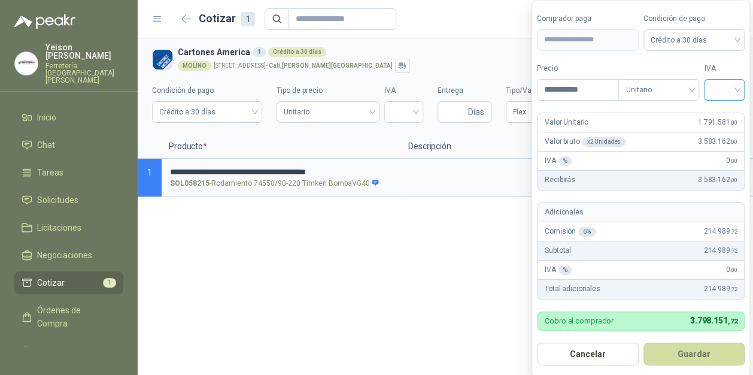
click at [737, 86] on input "search" at bounding box center [724, 89] width 26 height 18
click at [725, 111] on div "19%" at bounding box center [726, 114] width 22 height 13
click at [691, 352] on button "Guardar" at bounding box center [695, 353] width 103 height 23
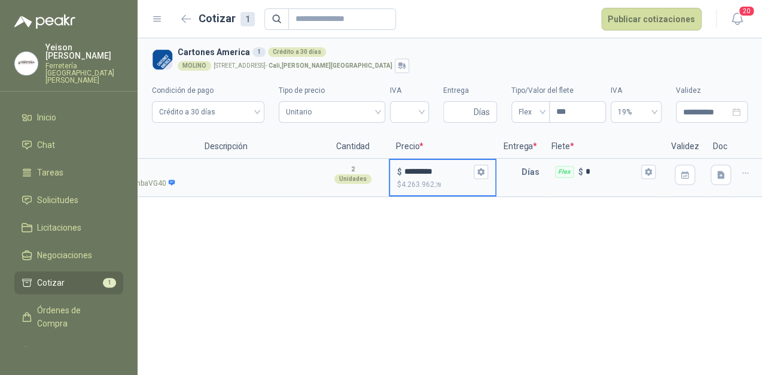
scroll to position [0, 211]
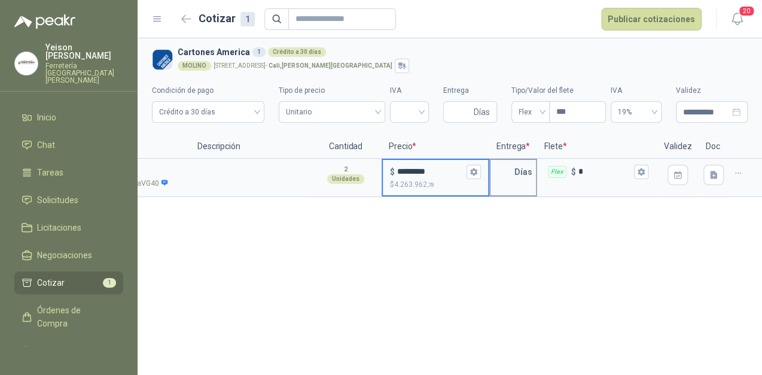
click at [511, 171] on input "text" at bounding box center [503, 172] width 24 height 24
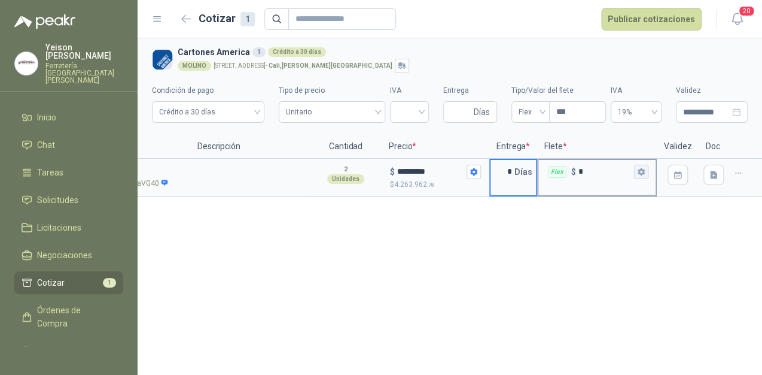
click at [645, 172] on icon "button" at bounding box center [641, 172] width 8 height 8
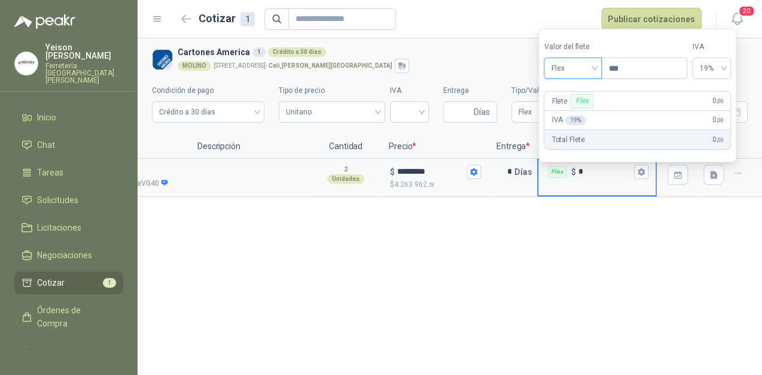
click at [586, 62] on span "Flex" at bounding box center [573, 68] width 44 height 18
click at [578, 110] on div "Incluido" at bounding box center [575, 112] width 42 height 13
click at [413, 175] on input "*********" at bounding box center [430, 171] width 67 height 9
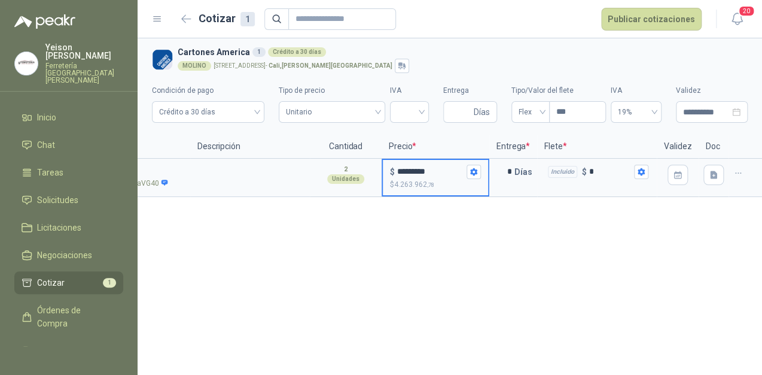
click at [413, 175] on input "*********" at bounding box center [430, 171] width 67 height 9
click at [448, 176] on input "*********" at bounding box center [430, 171] width 67 height 9
click at [418, 174] on input "*********" at bounding box center [430, 171] width 67 height 9
click at [409, 170] on input "*********" at bounding box center [430, 171] width 67 height 9
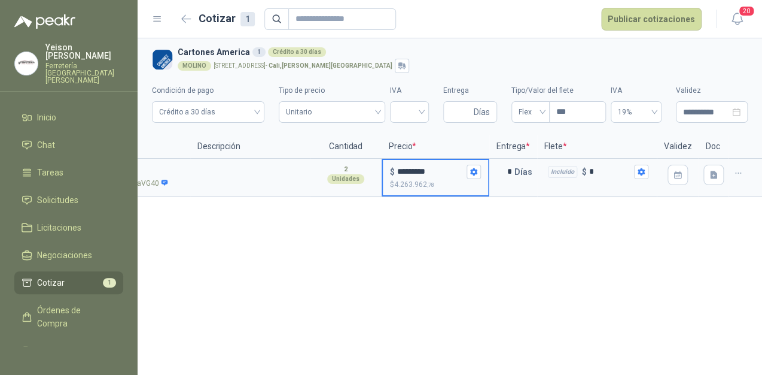
click at [415, 169] on input "*********" at bounding box center [430, 171] width 67 height 9
click at [411, 169] on input "*********" at bounding box center [430, 171] width 67 height 9
click at [411, 170] on input "*********" at bounding box center [430, 171] width 67 height 9
click at [405, 174] on input "*******" at bounding box center [430, 171] width 67 height 9
click at [400, 172] on input "*******" at bounding box center [430, 171] width 67 height 9
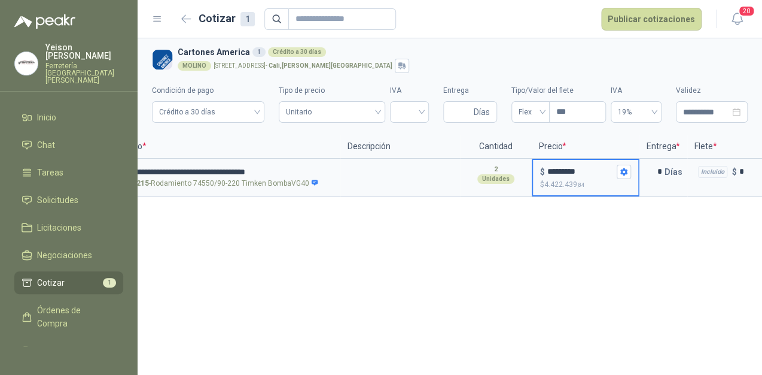
scroll to position [0, 0]
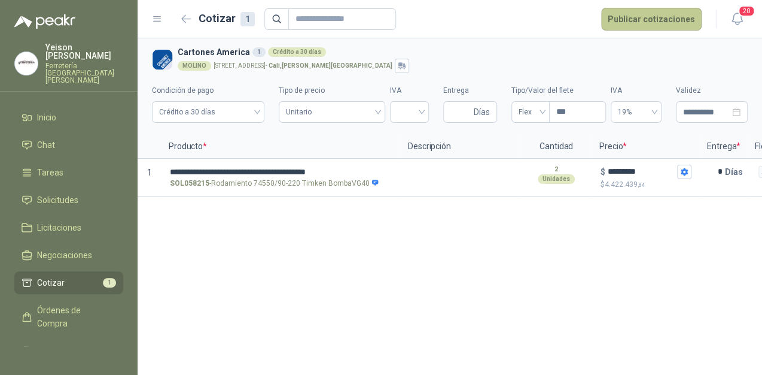
click at [660, 22] on button "Publicar cotizaciones" at bounding box center [651, 19] width 101 height 23
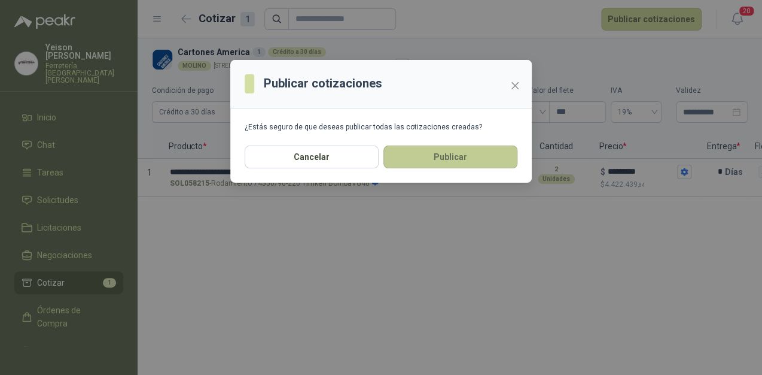
click at [423, 160] on button "Publicar" at bounding box center [451, 156] width 134 height 23
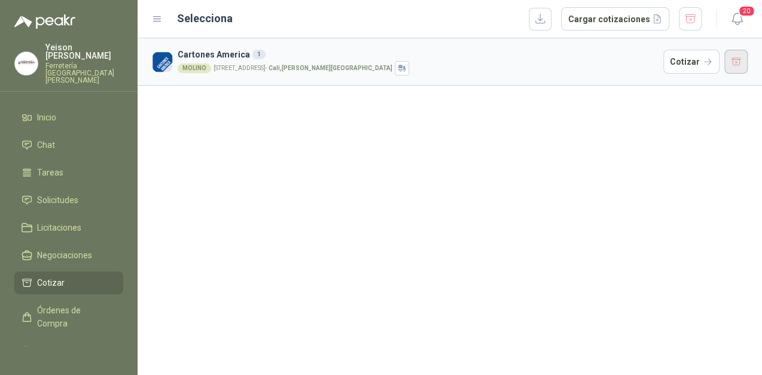
click at [730, 59] on button "button" at bounding box center [737, 62] width 24 height 24
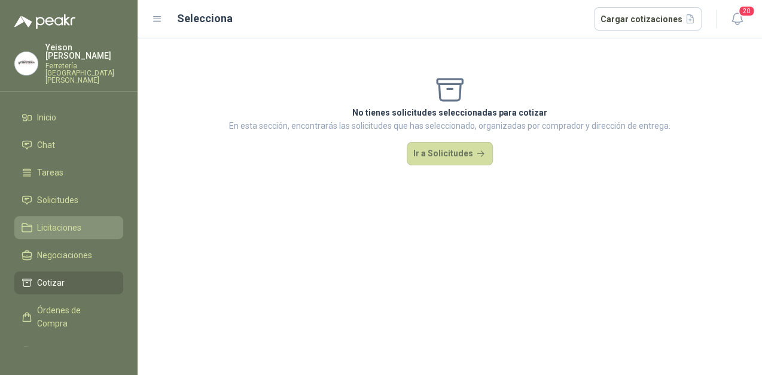
click at [67, 220] on link "Licitaciones" at bounding box center [68, 227] width 109 height 23
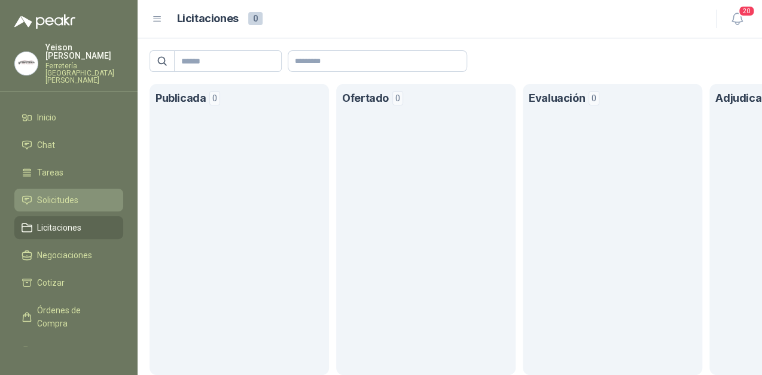
click at [68, 191] on link "Solicitudes" at bounding box center [68, 200] width 109 height 23
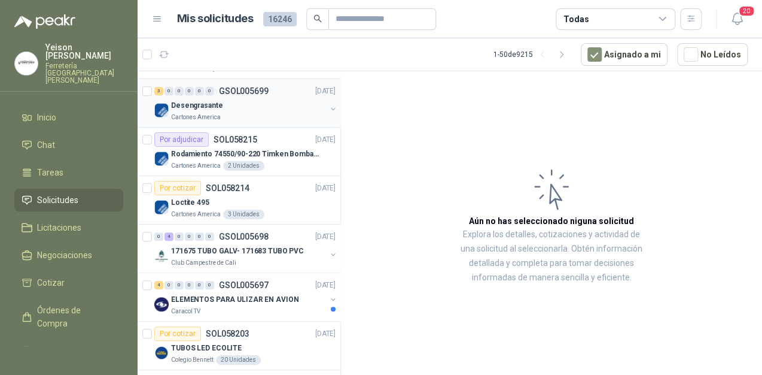
scroll to position [335, 0]
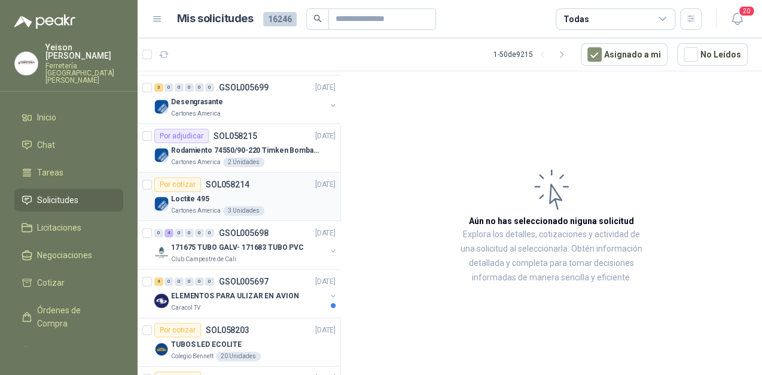
click at [256, 199] on div "Loctite 495" at bounding box center [253, 199] width 165 height 14
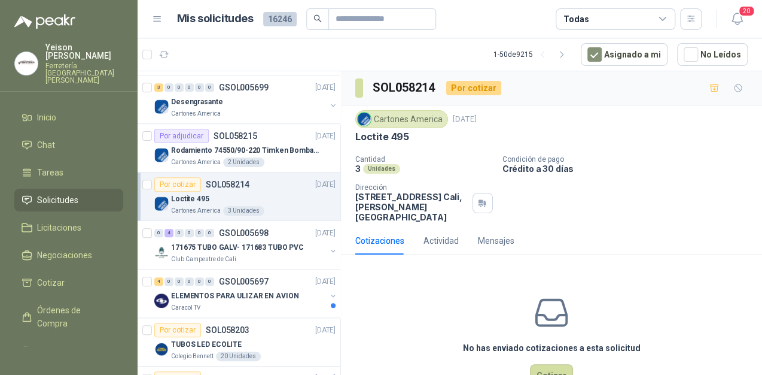
click at [630, 190] on div "Cantidad 3 Unidades Condición de pago Crédito a 30 días Dirección Calle 70 Nort…" at bounding box center [552, 188] width 393 height 67
click at [218, 196] on div "Loctite 495" at bounding box center [253, 199] width 165 height 14
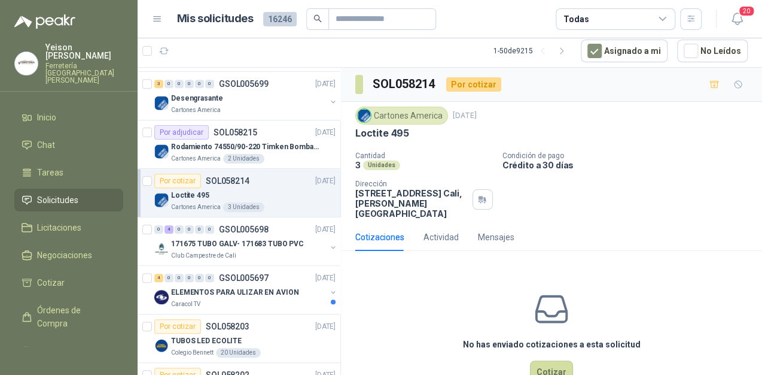
click at [469, 85] on div "Por cotizar" at bounding box center [473, 84] width 55 height 14
click at [710, 84] on icon "button" at bounding box center [715, 85] width 10 height 10
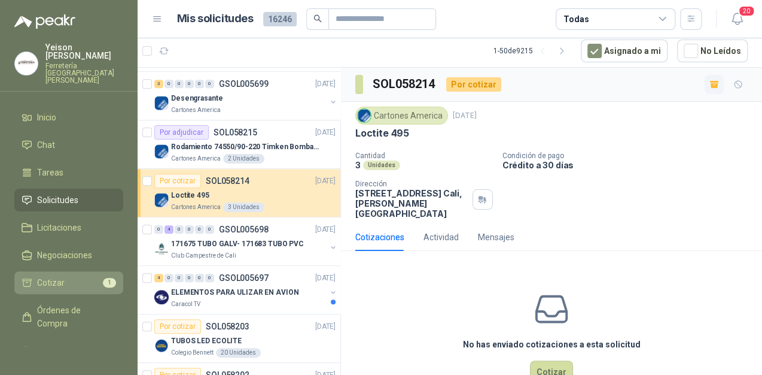
click at [86, 276] on li "Cotizar 1" at bounding box center [69, 282] width 95 height 13
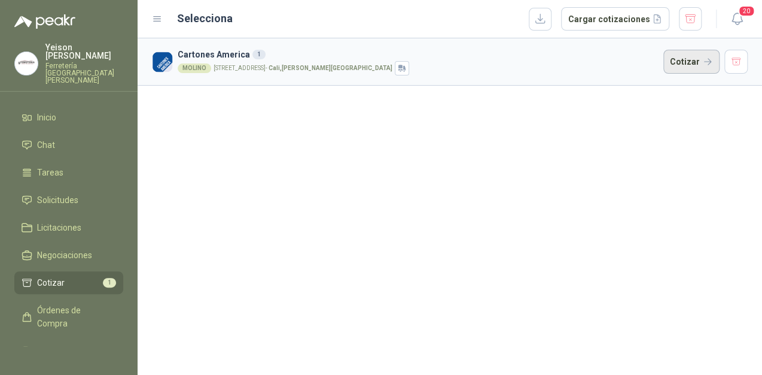
click at [680, 68] on button "Cotizar" at bounding box center [692, 62] width 56 height 24
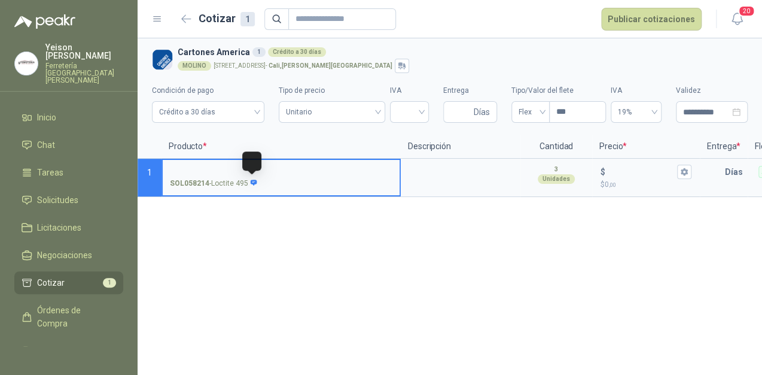
click at [250, 180] on icon at bounding box center [254, 183] width 8 height 8
click at [250, 177] on input "SOL058214 - Loctite 495" at bounding box center [281, 172] width 223 height 9
click at [254, 183] on icon at bounding box center [254, 183] width 7 height 6
click at [254, 177] on input "SOL058214 - Loctite 495" at bounding box center [281, 172] width 223 height 9
click at [254, 183] on icon at bounding box center [254, 183] width 7 height 6
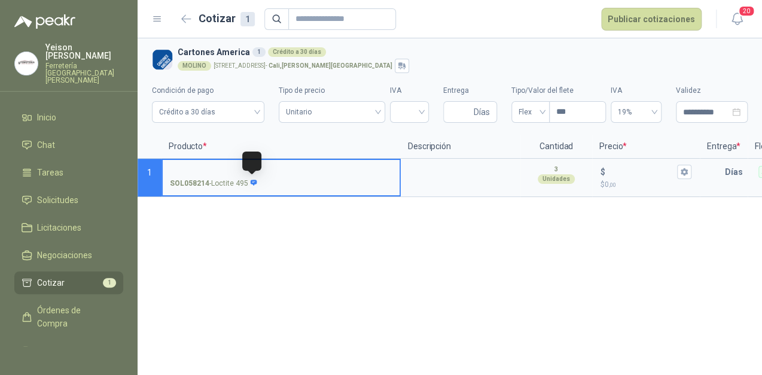
click at [254, 177] on input "SOL058214 - Loctite 495" at bounding box center [281, 172] width 223 height 9
click at [254, 183] on icon at bounding box center [254, 183] width 7 height 6
click at [254, 177] on input "SOL058214 - Loctite 495" at bounding box center [281, 172] width 223 height 9
click at [217, 175] on input "SOL058214 - Loctite 495" at bounding box center [281, 172] width 223 height 9
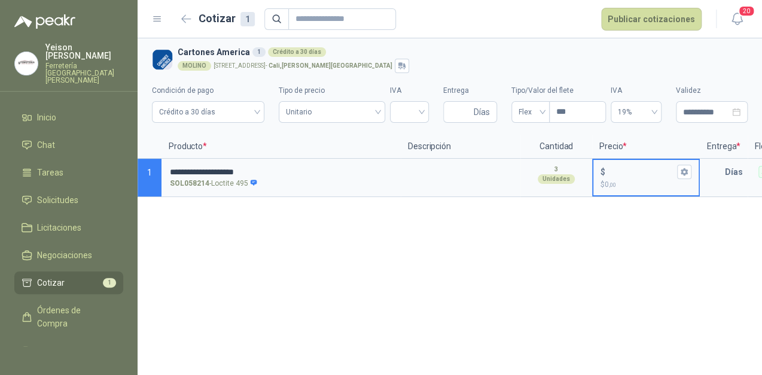
click at [630, 170] on input "$ $ 0 ,00" at bounding box center [641, 171] width 67 height 9
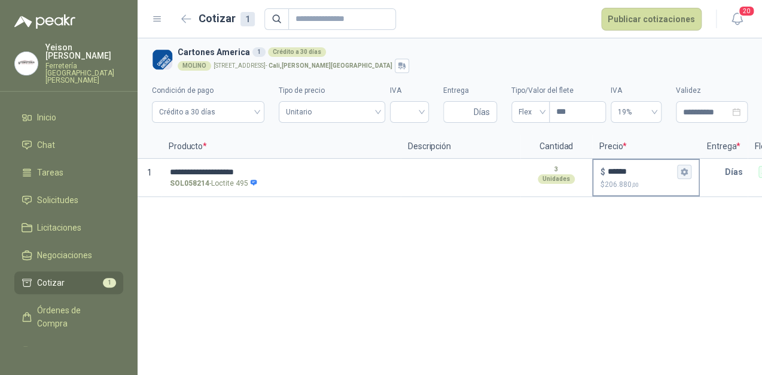
click at [688, 170] on icon "button" at bounding box center [684, 172] width 8 height 8
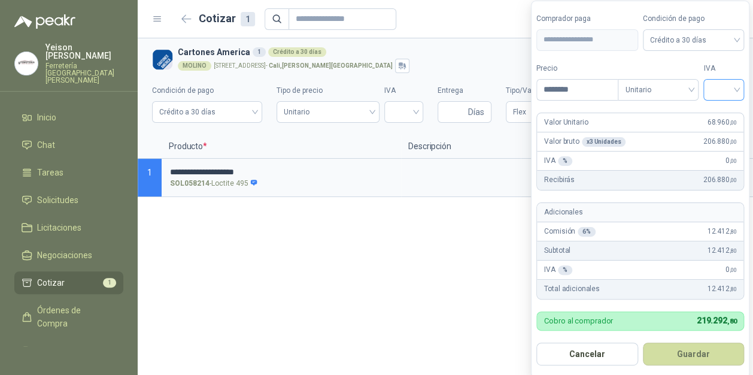
click at [734, 85] on input "search" at bounding box center [723, 89] width 26 height 18
click at [728, 108] on div "19%" at bounding box center [727, 114] width 22 height 13
click at [719, 350] on button "Guardar" at bounding box center [696, 353] width 103 height 23
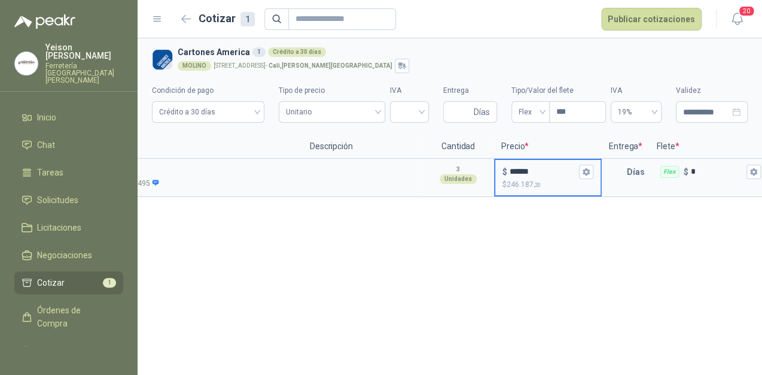
scroll to position [0, 100]
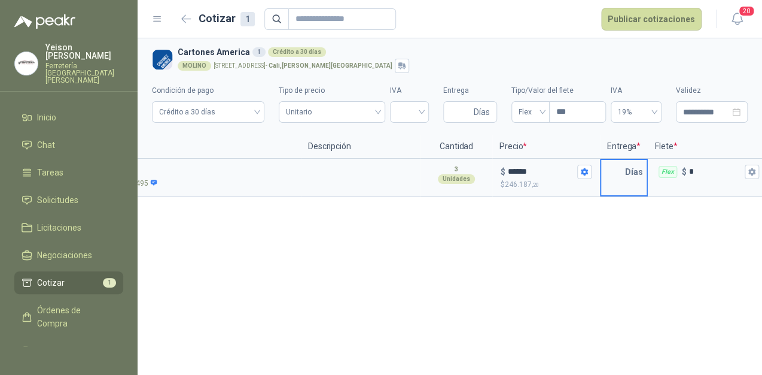
click at [624, 169] on input "text" at bounding box center [613, 172] width 24 height 24
click at [745, 170] on button "Flex $ *" at bounding box center [752, 172] width 14 height 14
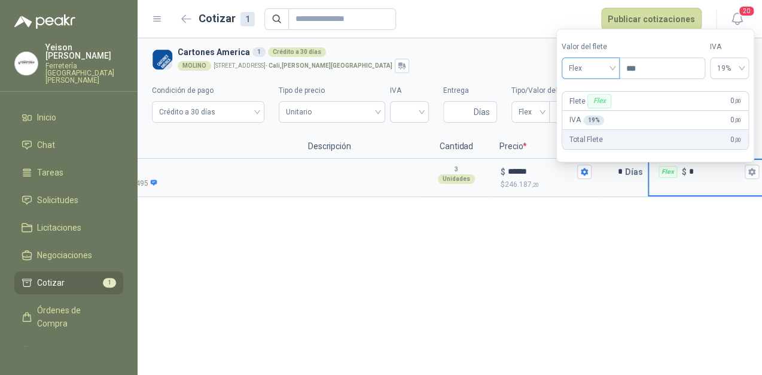
click at [603, 59] on span "Flex" at bounding box center [591, 68] width 44 height 18
click at [589, 114] on div "Incluido" at bounding box center [593, 112] width 42 height 13
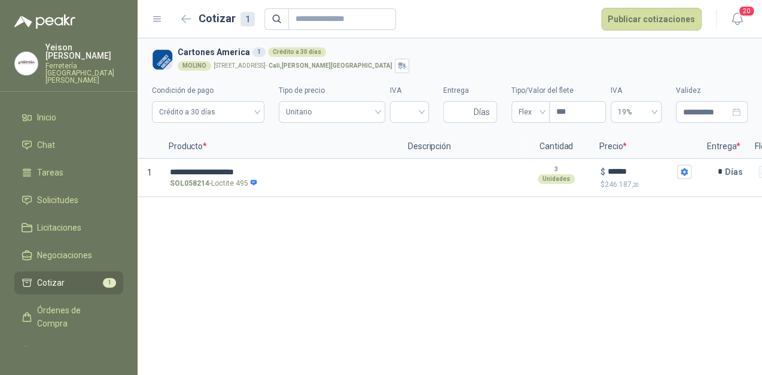
scroll to position [0, 211]
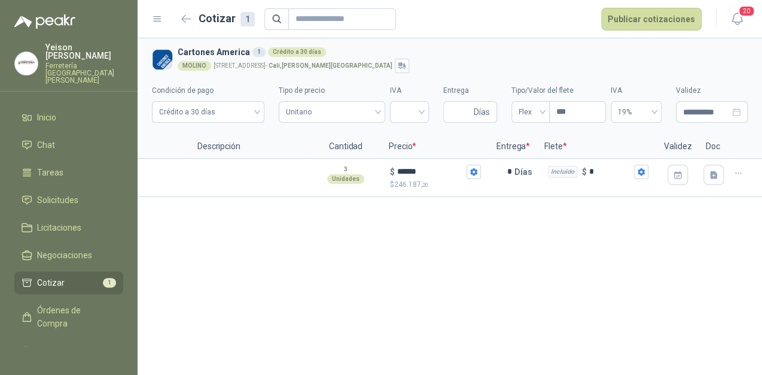
click at [666, 7] on header "Cotizar 1 Publicar cotizaciones 20" at bounding box center [450, 19] width 625 height 38
click at [660, 16] on button "Publicar cotizaciones" at bounding box center [651, 19] width 101 height 23
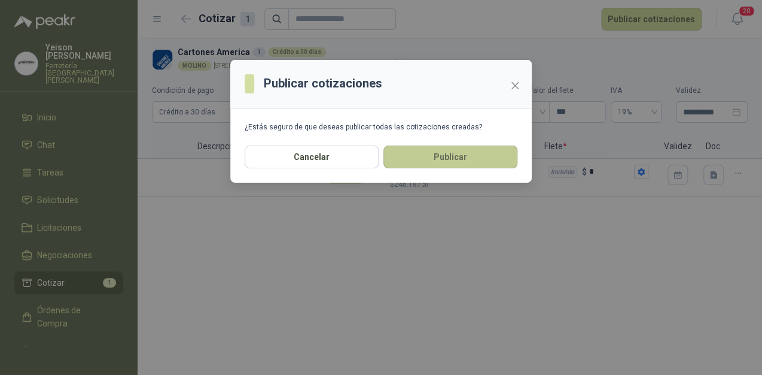
click at [431, 153] on button "Publicar" at bounding box center [451, 156] width 134 height 23
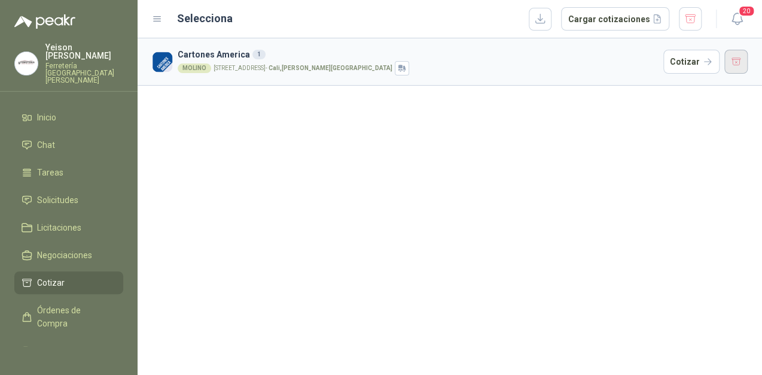
click at [740, 64] on button "button" at bounding box center [737, 62] width 24 height 24
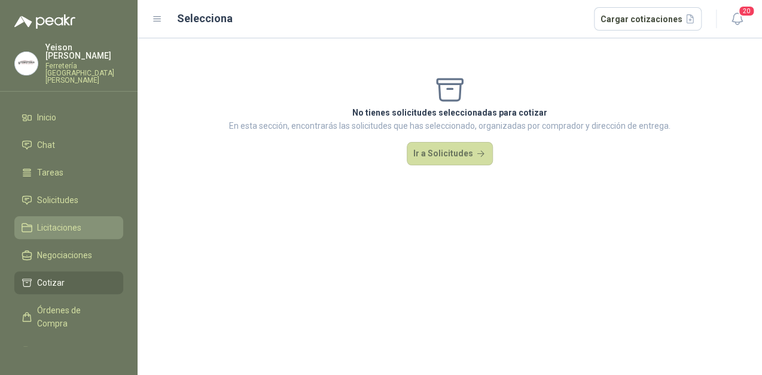
click at [72, 221] on span "Licitaciones" at bounding box center [59, 227] width 44 height 13
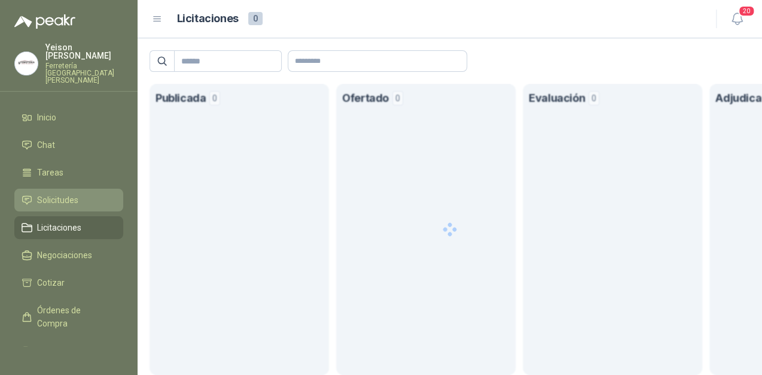
click at [72, 193] on span "Solicitudes" at bounding box center [57, 199] width 41 height 13
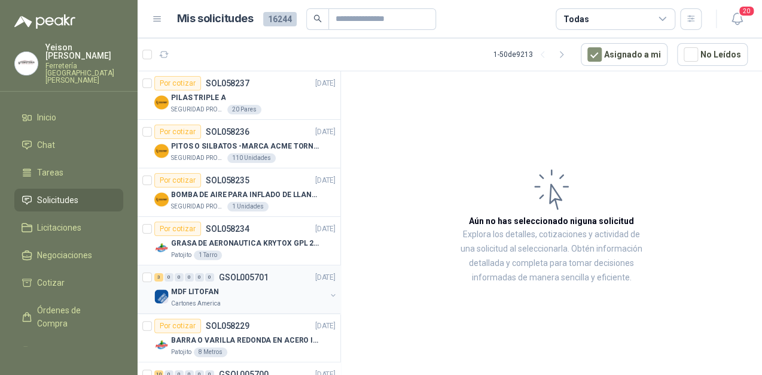
click at [220, 288] on div "MDF LITOFAN" at bounding box center [248, 291] width 155 height 14
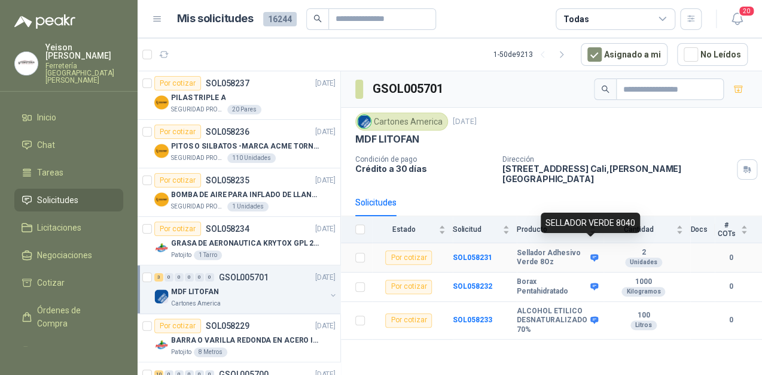
click at [593, 254] on icon at bounding box center [595, 257] width 8 height 7
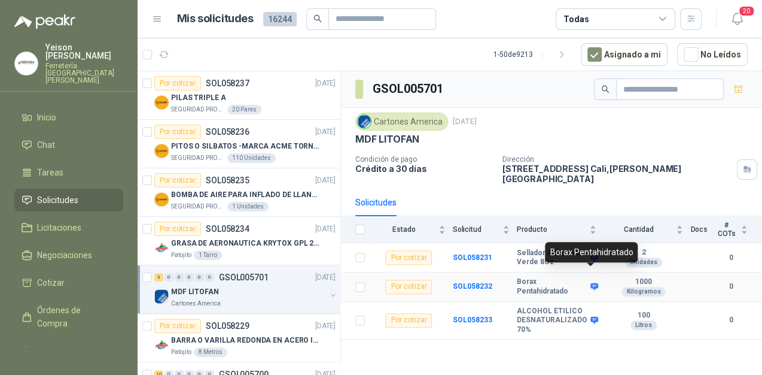
click at [591, 283] on icon at bounding box center [595, 286] width 8 height 7
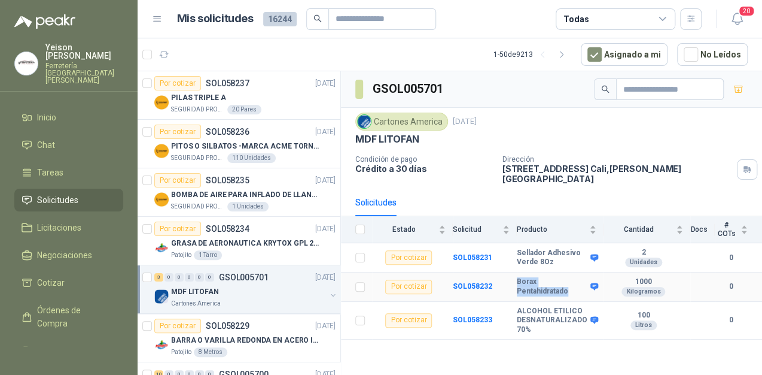
drag, startPoint x: 575, startPoint y: 278, endPoint x: 520, endPoint y: 269, distance: 55.8
click at [520, 277] on b "Borax Pentahidratado" at bounding box center [552, 286] width 71 height 19
copy b "Borax Pentahidratado"
click at [60, 138] on li "Chat" at bounding box center [69, 144] width 95 height 13
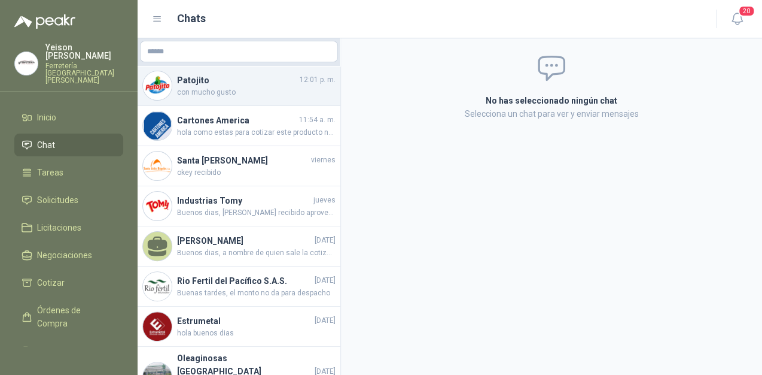
click at [226, 93] on span "con mucho gusto" at bounding box center [256, 92] width 159 height 11
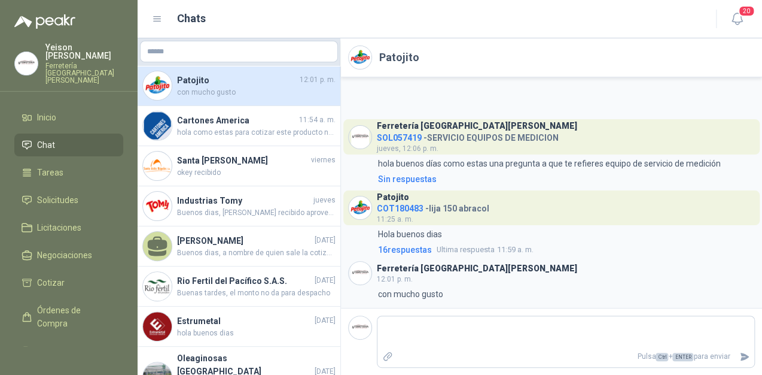
click at [417, 275] on div "Ferretería Industrial del Valle 12:01 p. m." at bounding box center [477, 273] width 200 height 23
click at [418, 238] on p "Hola buenos dias" at bounding box center [410, 233] width 64 height 13
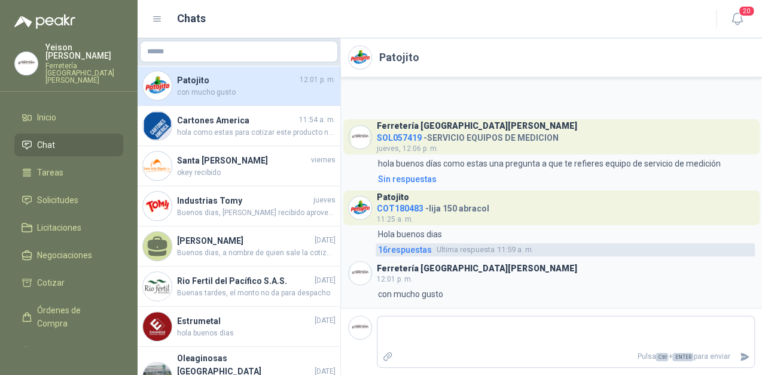
click at [479, 249] on span "Ultima respuesta" at bounding box center [466, 250] width 58 height 12
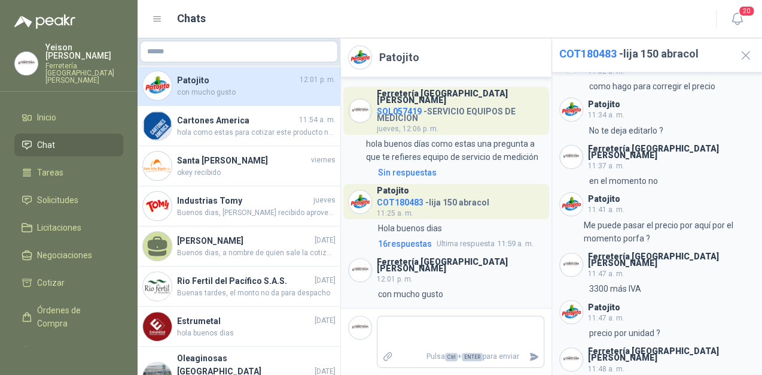
scroll to position [431, 0]
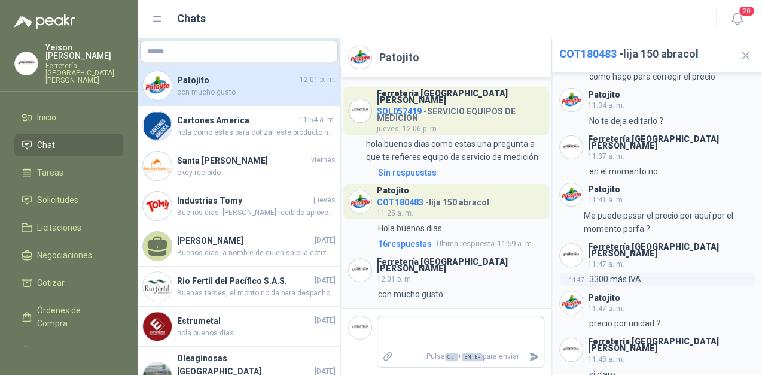
click at [599, 272] on p "3300 más IVA" at bounding box center [616, 278] width 52 height 13
drag, startPoint x: 599, startPoint y: 240, endPoint x: 601, endPoint y: 259, distance: 18.7
click at [601, 294] on h3 "Patojito" at bounding box center [604, 297] width 32 height 7
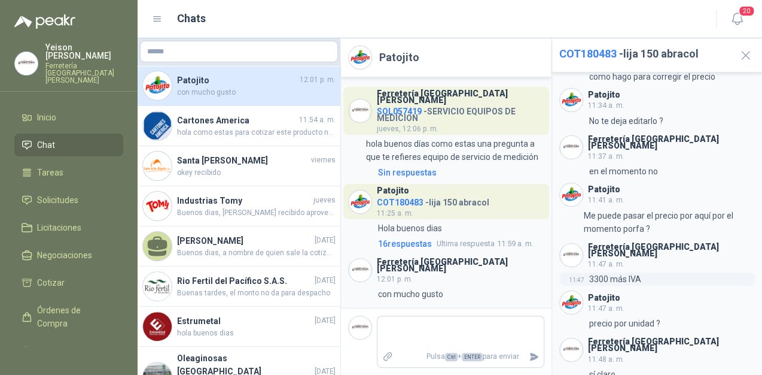
click at [627, 272] on p "3300 más IVA" at bounding box center [616, 278] width 52 height 13
click at [655, 272] on div "11:47 3300 más IVA" at bounding box center [658, 278] width 196 height 13
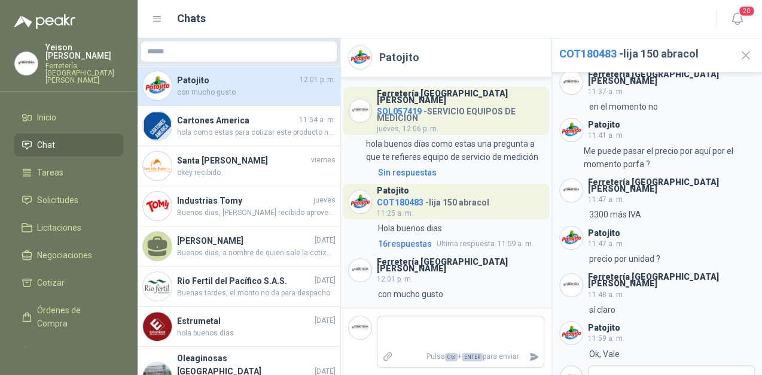
scroll to position [501, 0]
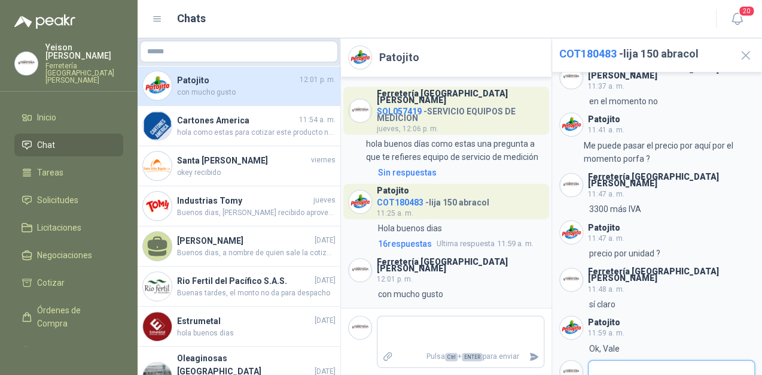
click at [617, 363] on textarea at bounding box center [672, 377] width 166 height 28
drag, startPoint x: 620, startPoint y: 326, endPoint x: 633, endPoint y: 342, distance: 20.9
click at [599, 202] on p "3300 más IVA" at bounding box center [616, 208] width 52 height 13
click at [596, 202] on p "3300 más IVA" at bounding box center [616, 208] width 52 height 13
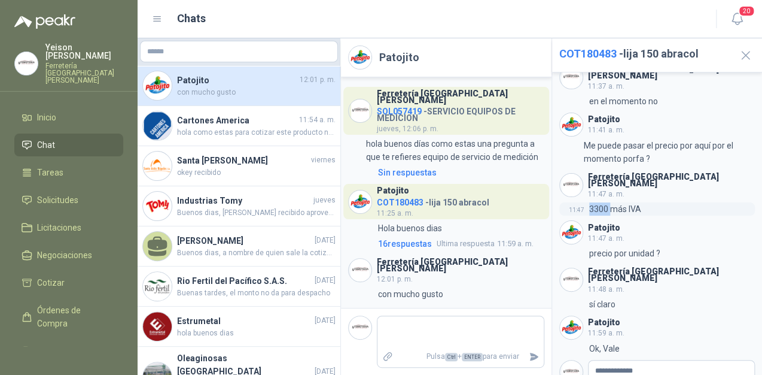
click at [596, 202] on p "3300 más IVA" at bounding box center [616, 208] width 52 height 13
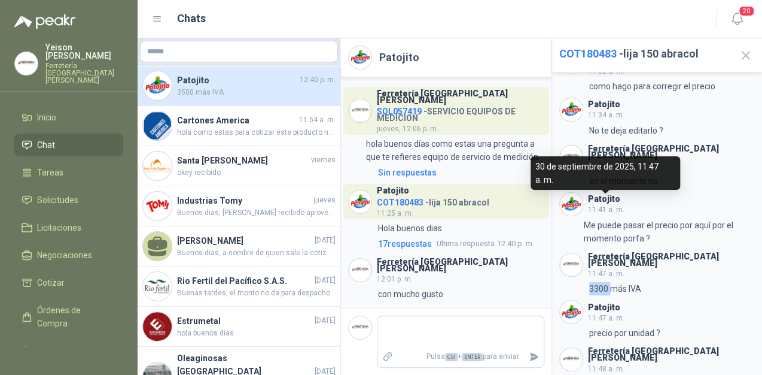
scroll to position [402, 0]
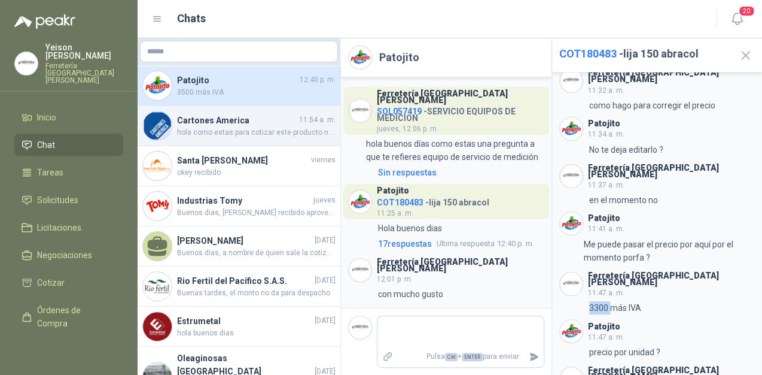
click at [307, 138] on div "Cartones America 11:54 a. m. hola como estas para cotizar este producto necesit…" at bounding box center [239, 126] width 203 height 40
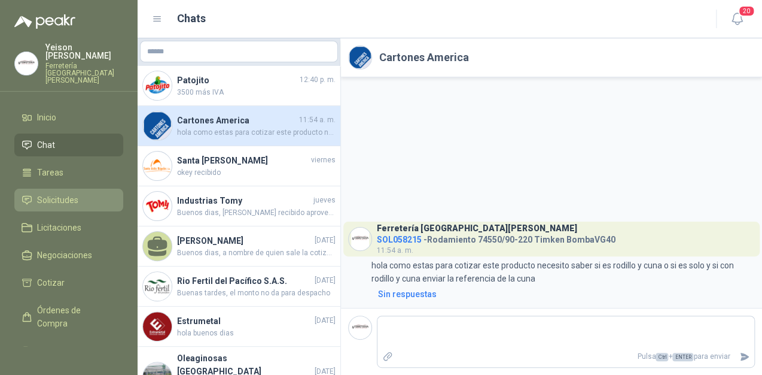
click at [51, 193] on span "Solicitudes" at bounding box center [57, 199] width 41 height 13
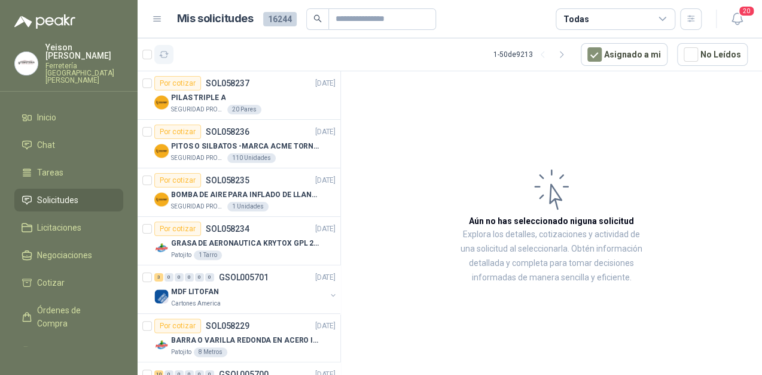
click at [170, 54] on button "button" at bounding box center [163, 54] width 19 height 19
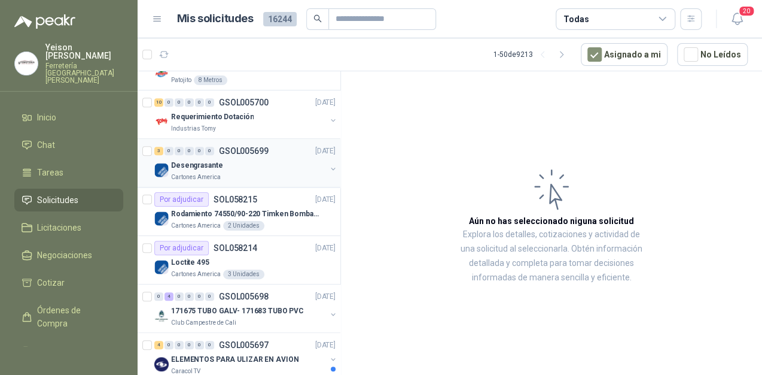
scroll to position [287, 0]
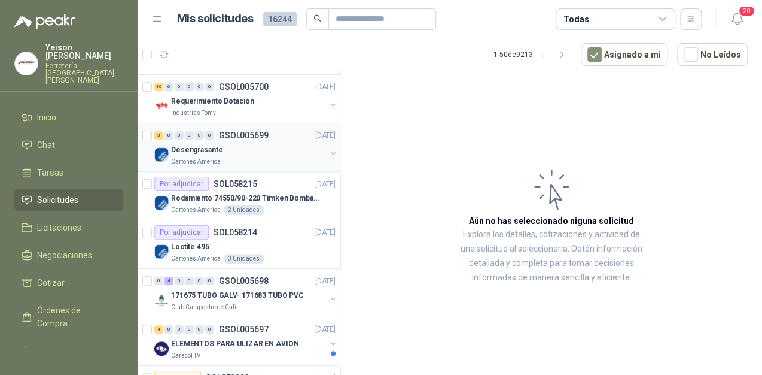
click at [329, 152] on button "button" at bounding box center [334, 153] width 10 height 10
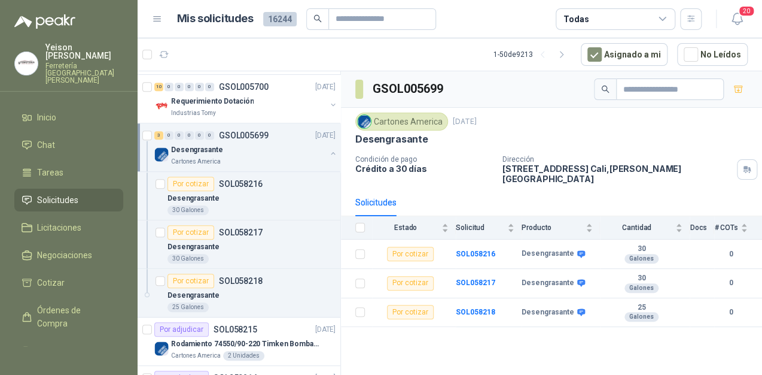
click at [317, 146] on div "Desengrasante Cartones America" at bounding box center [246, 154] width 184 height 24
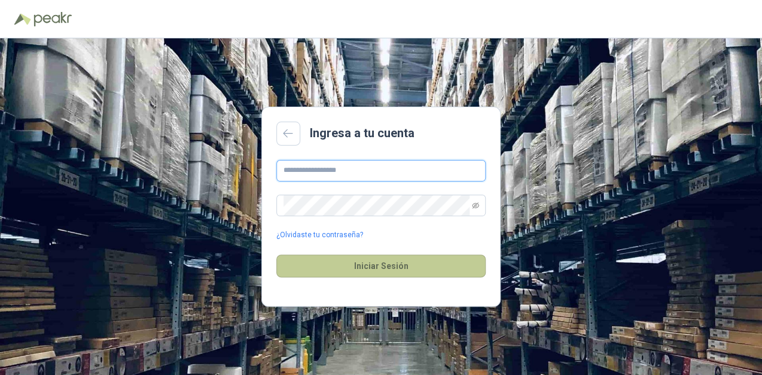
type input "**********"
click at [357, 269] on button "Iniciar Sesión" at bounding box center [381, 265] width 209 height 23
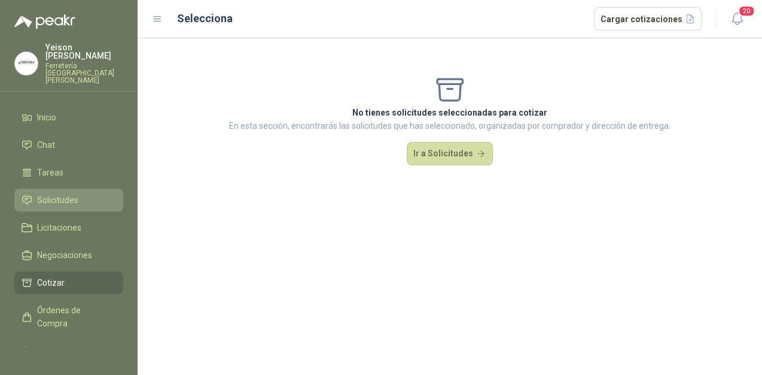
click at [59, 193] on span "Solicitudes" at bounding box center [57, 199] width 41 height 13
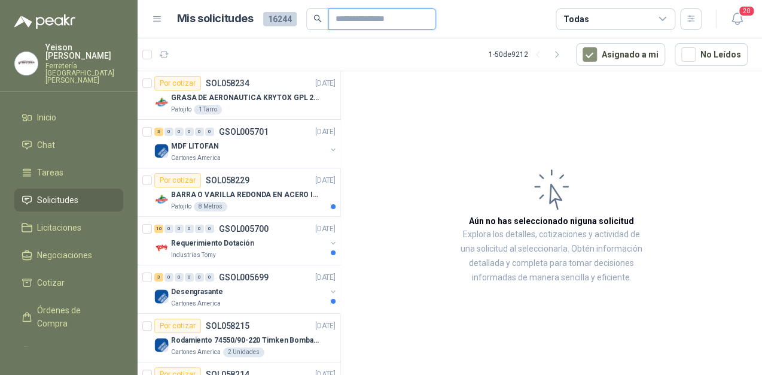
click at [341, 24] on input "text" at bounding box center [378, 19] width 84 height 20
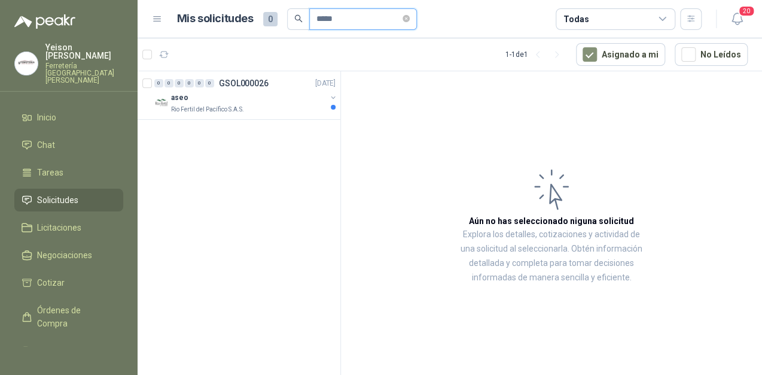
click at [350, 23] on input "*****" at bounding box center [359, 19] width 84 height 20
type input "*"
click at [338, 17] on input "*********" at bounding box center [359, 19] width 84 height 20
type input "*****"
click at [218, 99] on div "011478" at bounding box center [248, 97] width 155 height 14
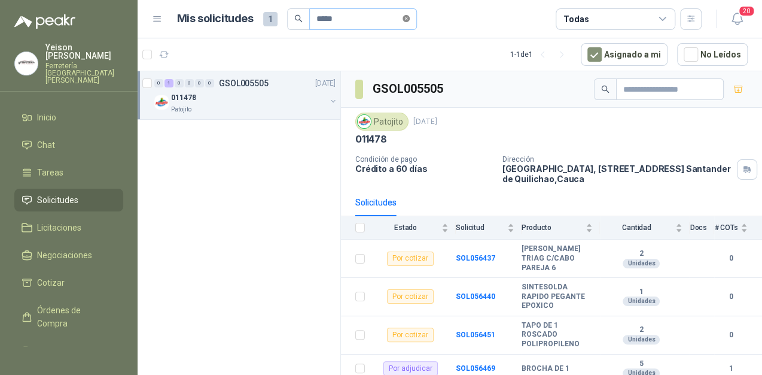
click at [410, 22] on icon "close-circle" at bounding box center [406, 18] width 7 height 7
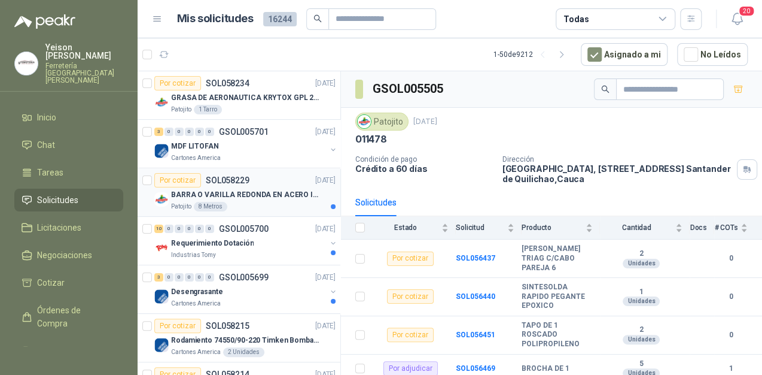
click at [241, 199] on div "BARRA O VARILLA REDONDA EN ACERO INOXIDABLE DE 2" O 50 MM" at bounding box center [253, 194] width 165 height 14
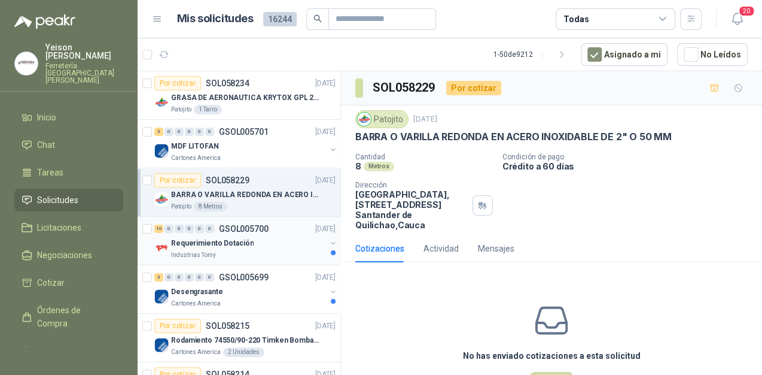
click at [275, 235] on div "10 0 0 0 0 0 GSOL005700 30/09/25" at bounding box center [246, 228] width 184 height 14
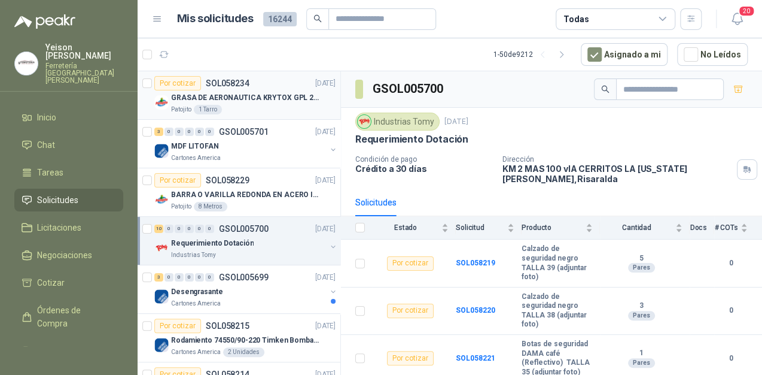
click at [231, 102] on p "GRASA DE AERONAUTICA KRYTOX GPL 207 (SE ADJUNTA IMAGEN DE REFERENCIA)" at bounding box center [245, 97] width 149 height 11
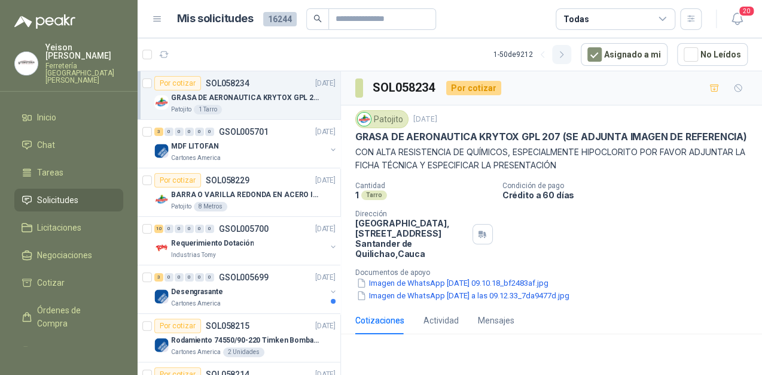
click at [563, 51] on icon "button" at bounding box center [561, 54] width 3 height 6
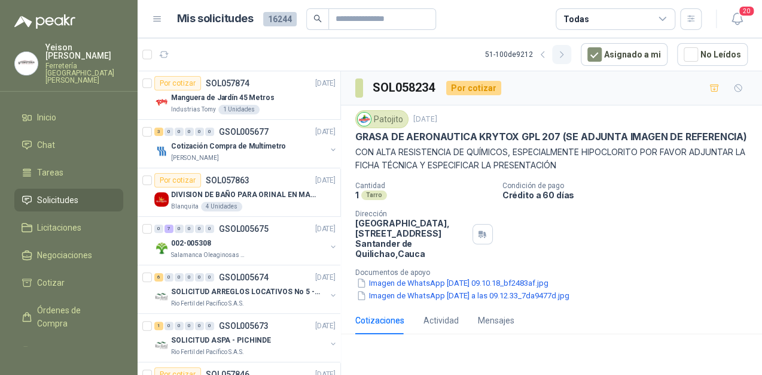
click at [563, 51] on icon "button" at bounding box center [561, 54] width 3 height 6
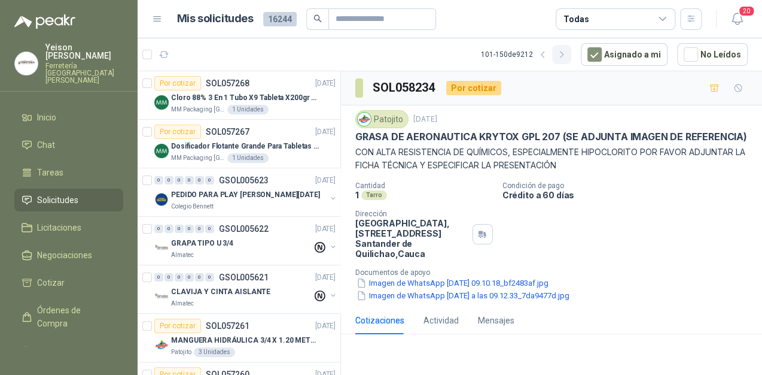
click at [563, 51] on icon "button" at bounding box center [561, 54] width 3 height 6
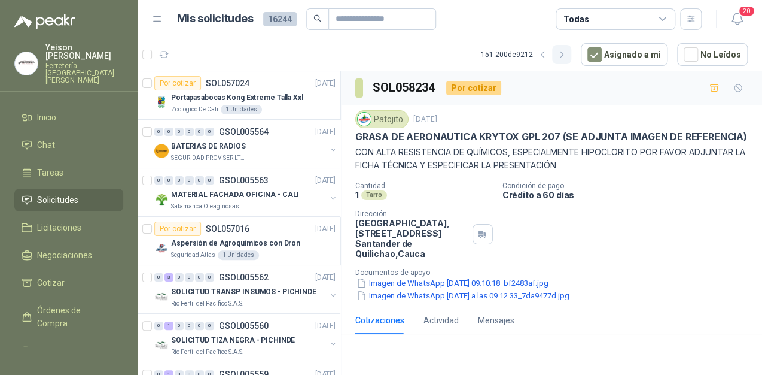
click at [563, 51] on icon "button" at bounding box center [561, 54] width 3 height 6
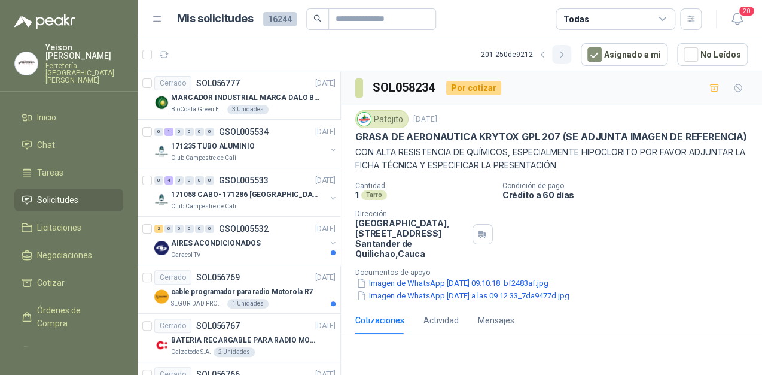
click at [563, 51] on icon "button" at bounding box center [561, 54] width 3 height 6
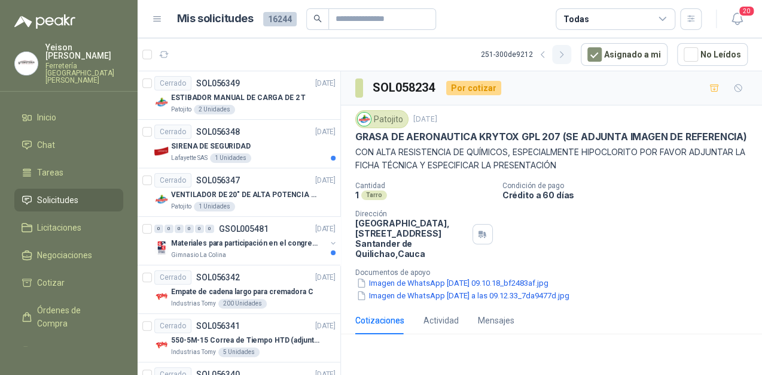
click at [567, 56] on icon "button" at bounding box center [562, 55] width 10 height 10
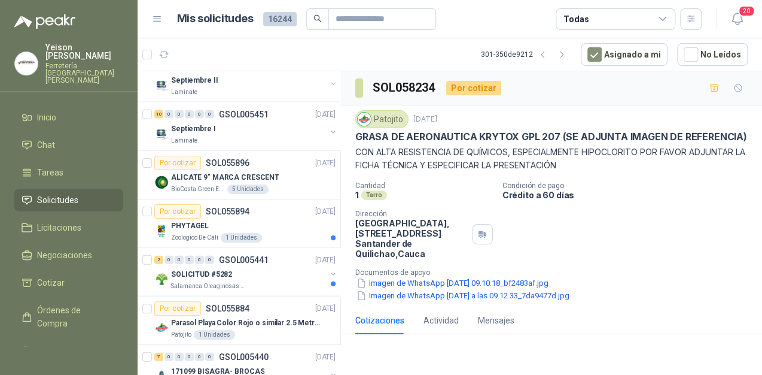
scroll to position [1083, 0]
click at [548, 50] on icon "button" at bounding box center [543, 55] width 10 height 10
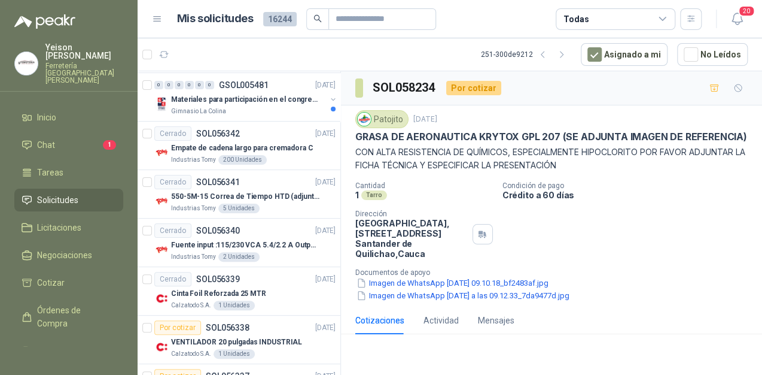
scroll to position [0, 0]
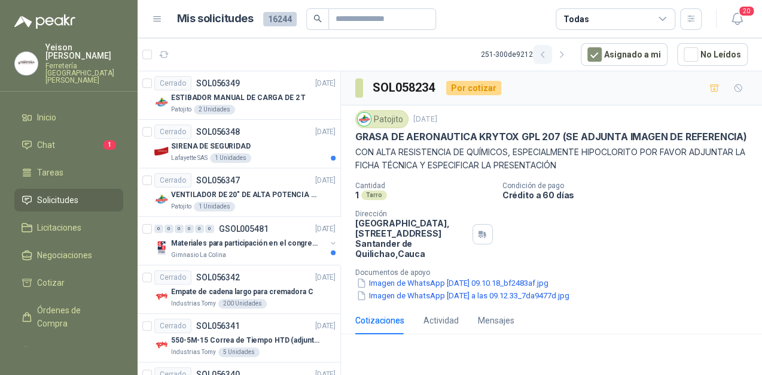
click at [544, 51] on icon "button" at bounding box center [543, 55] width 10 height 10
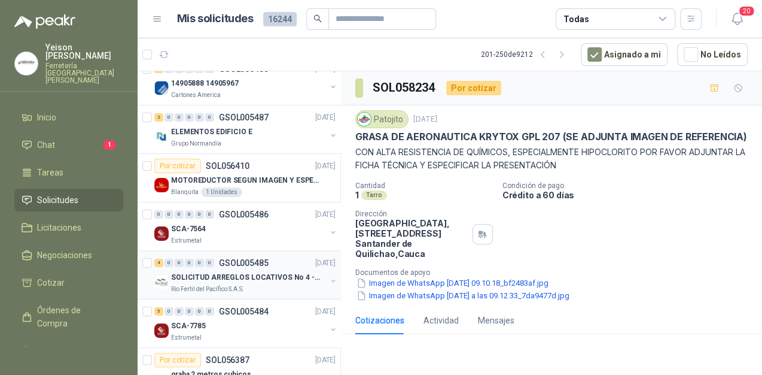
scroll to position [1849, 0]
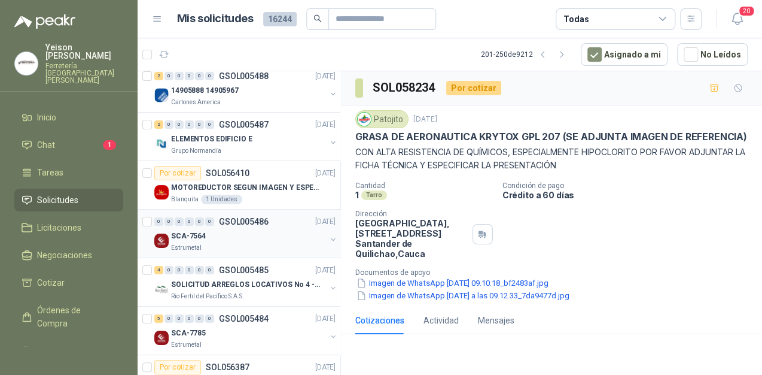
click at [256, 243] on div "Estrumetal" at bounding box center [248, 248] width 155 height 10
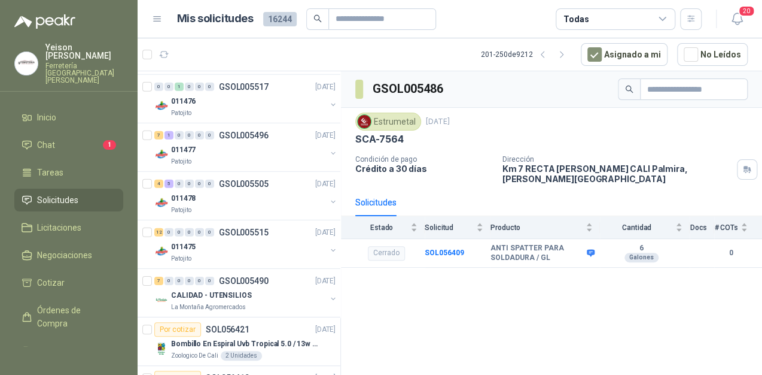
scroll to position [1418, 0]
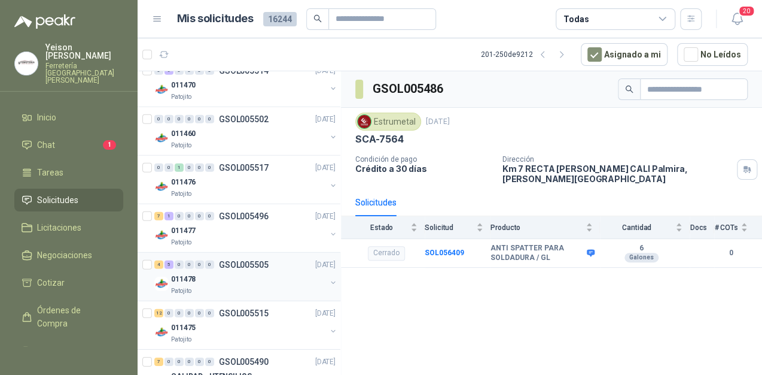
click at [249, 263] on p "GSOL005505" at bounding box center [244, 264] width 50 height 8
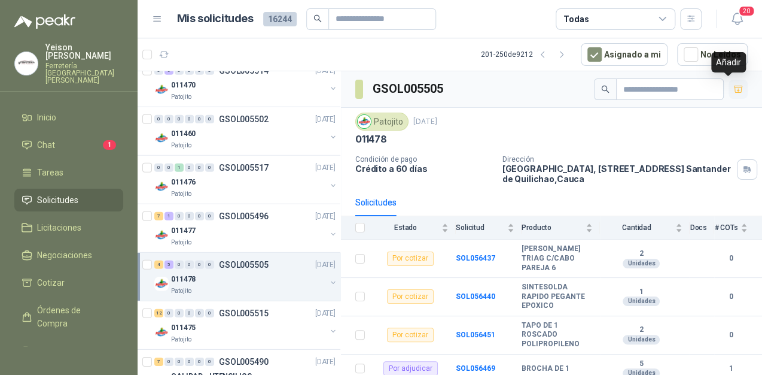
click at [734, 88] on icon "button" at bounding box center [739, 89] width 10 height 10
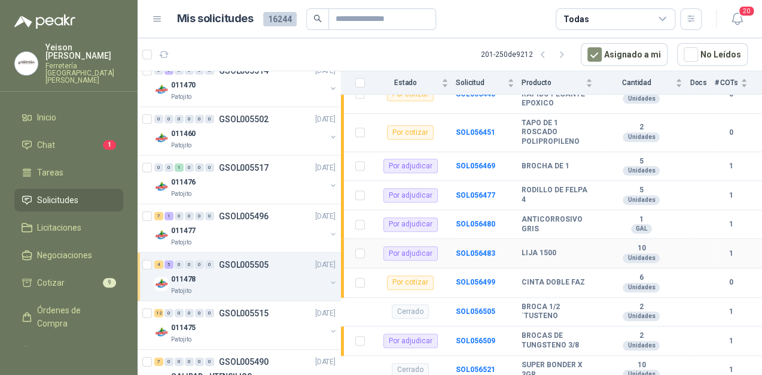
scroll to position [207, 0]
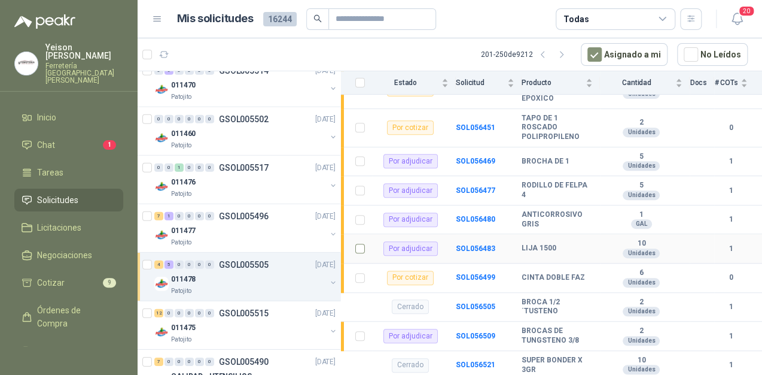
click at [365, 247] on td at bounding box center [356, 248] width 31 height 29
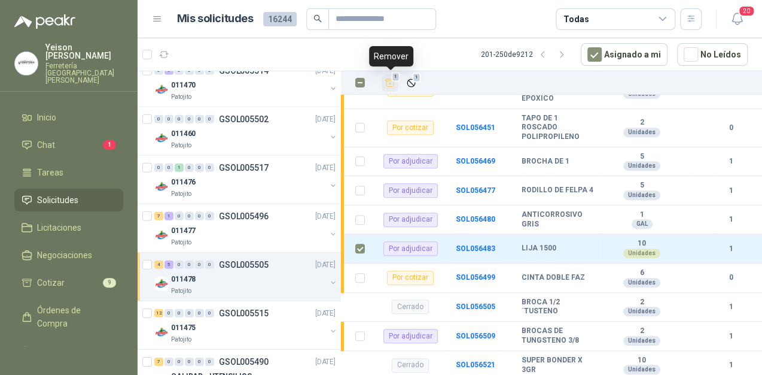
click at [395, 80] on span "1" at bounding box center [396, 77] width 8 height 10
click at [393, 87] on icon "Añadir" at bounding box center [390, 82] width 11 height 11
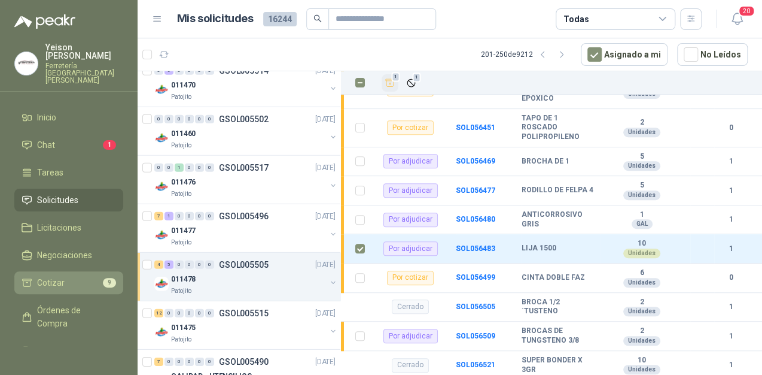
click at [65, 276] on li "Cotizar 9" at bounding box center [69, 282] width 95 height 13
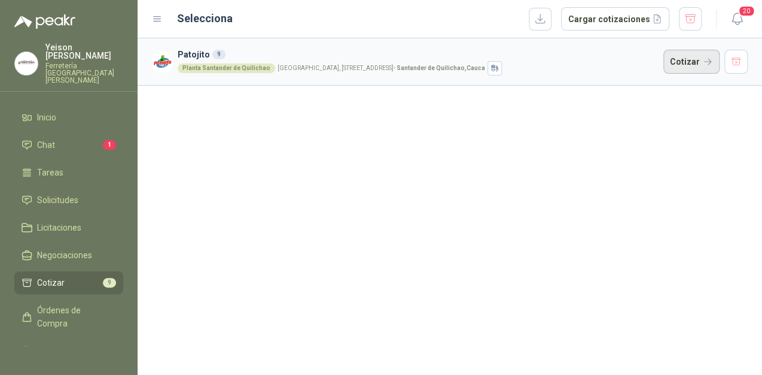
click at [666, 55] on button "Cotizar" at bounding box center [692, 62] width 56 height 24
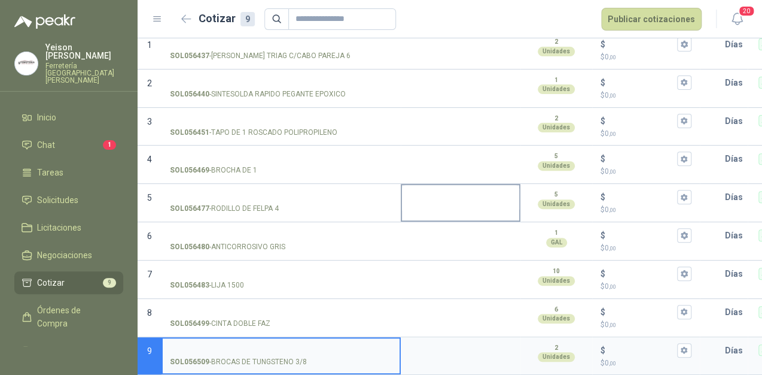
scroll to position [136, 0]
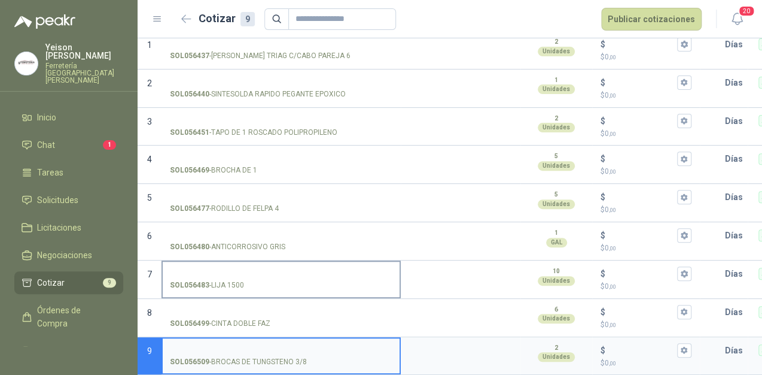
click at [212, 269] on input "SOL056483 - LIJA 1500" at bounding box center [281, 273] width 223 height 9
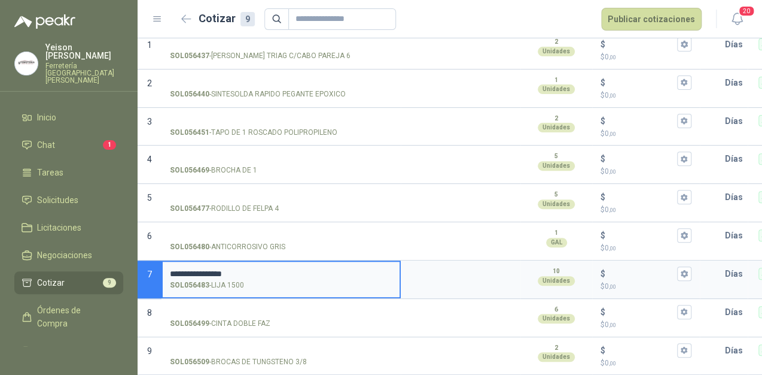
type input "**********"
click at [625, 269] on input "$ $ 0 ,00" at bounding box center [641, 273] width 67 height 9
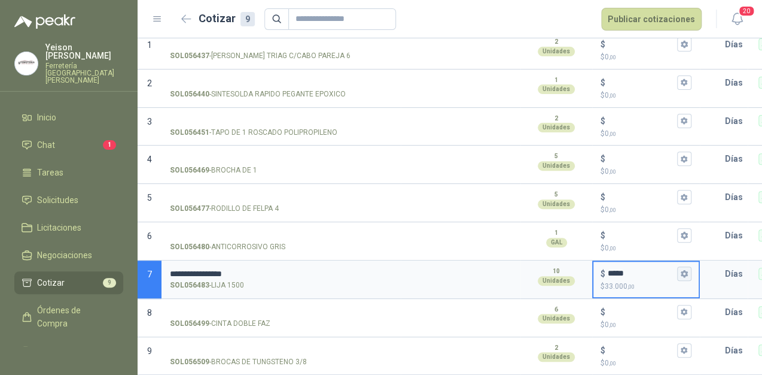
type input "*****"
click at [685, 270] on icon "button" at bounding box center [684, 273] width 7 height 7
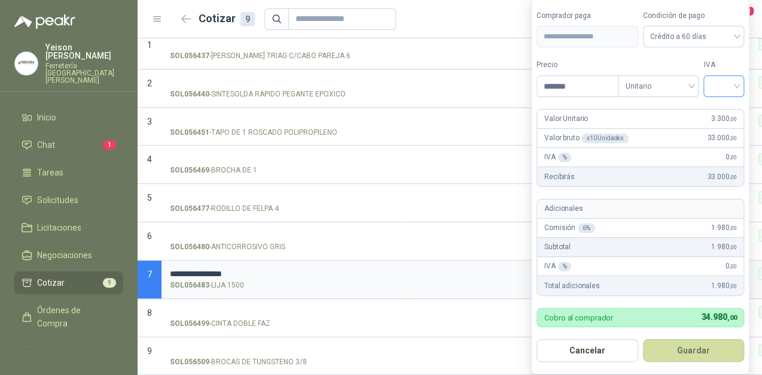
click at [721, 86] on input "search" at bounding box center [724, 85] width 26 height 18
click at [725, 108] on div "19%" at bounding box center [727, 111] width 22 height 13
click at [704, 347] on button "Guardar" at bounding box center [696, 350] width 103 height 23
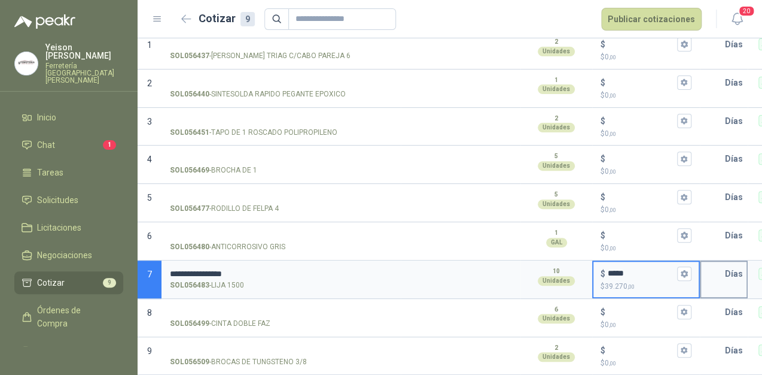
click at [720, 263] on input "text" at bounding box center [713, 274] width 24 height 24
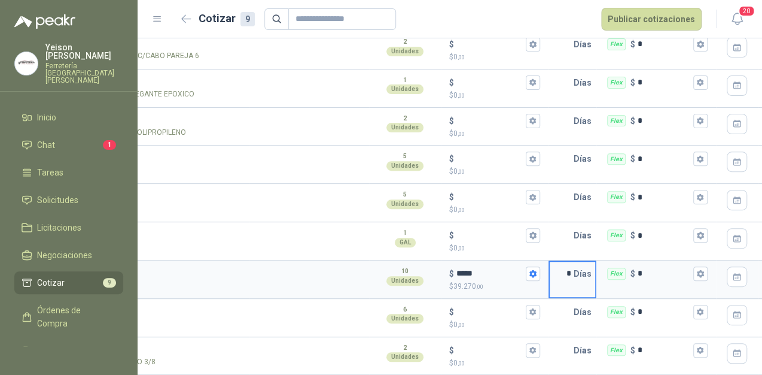
scroll to position [0, 220]
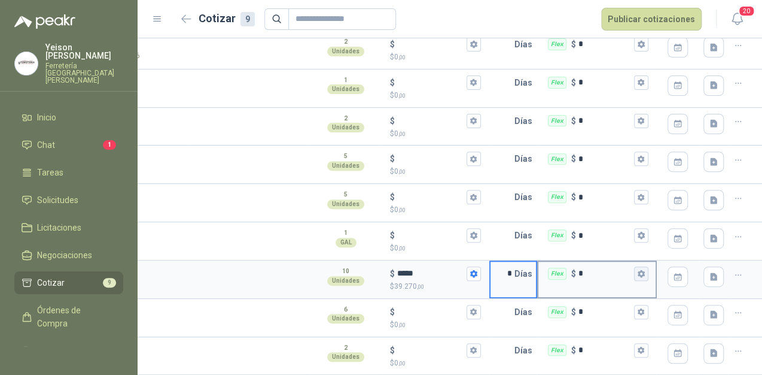
type input "*"
click at [636, 266] on button "Flex $ *" at bounding box center [641, 273] width 14 height 14
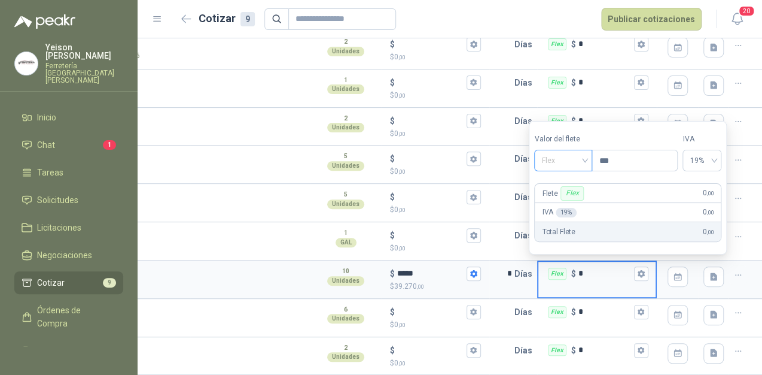
click at [579, 163] on span "Flex" at bounding box center [564, 160] width 44 height 18
click at [565, 204] on div "Incluido" at bounding box center [565, 204] width 42 height 13
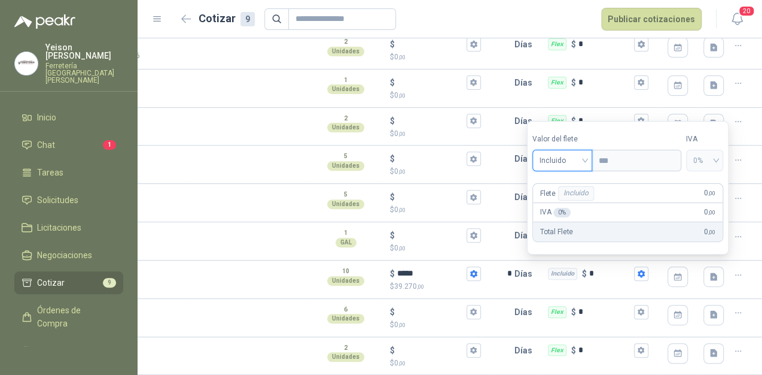
scroll to position [0, 0]
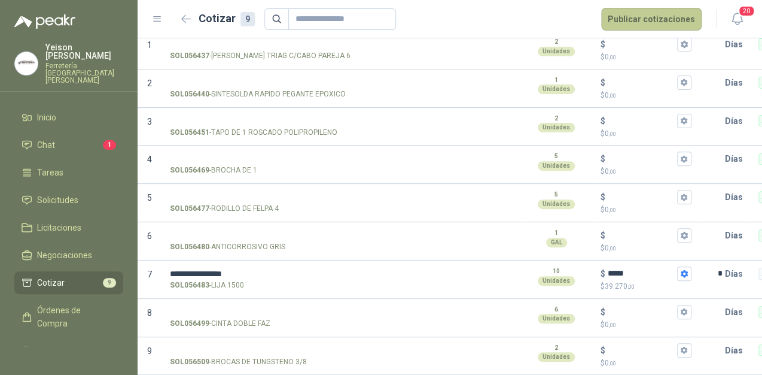
click at [663, 19] on button "Publicar cotizaciones" at bounding box center [651, 19] width 101 height 23
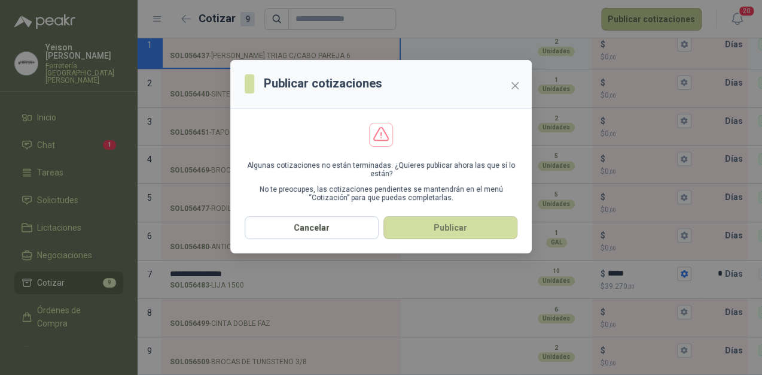
scroll to position [127, 0]
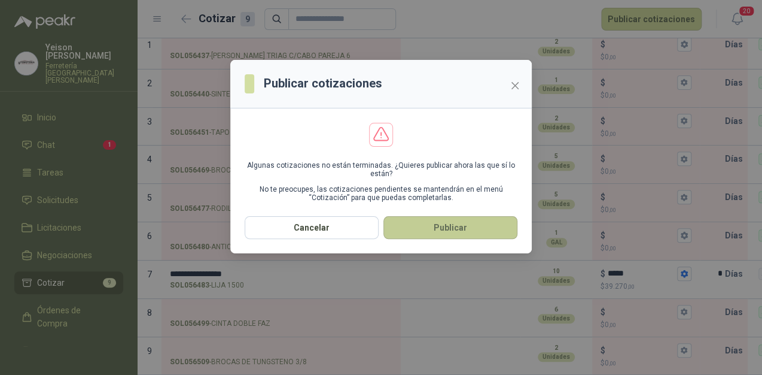
click at [450, 229] on button "Publicar" at bounding box center [451, 227] width 134 height 23
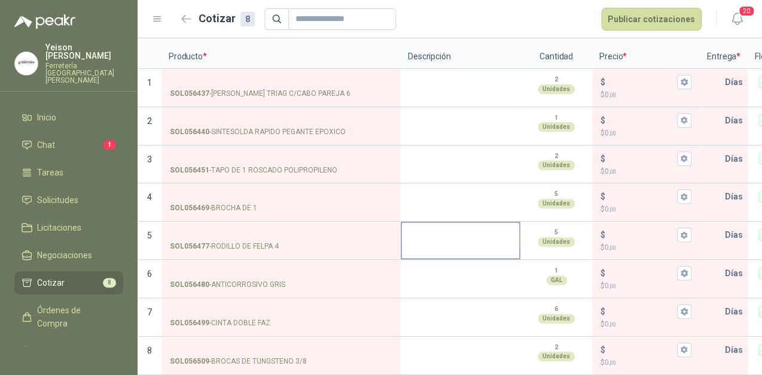
scroll to position [98, 0]
click at [87, 276] on li "Cotizar 8" at bounding box center [69, 282] width 95 height 13
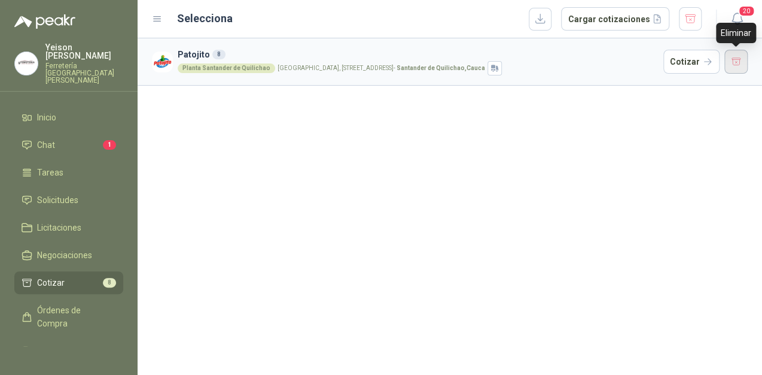
click at [741, 68] on button "button" at bounding box center [737, 62] width 24 height 24
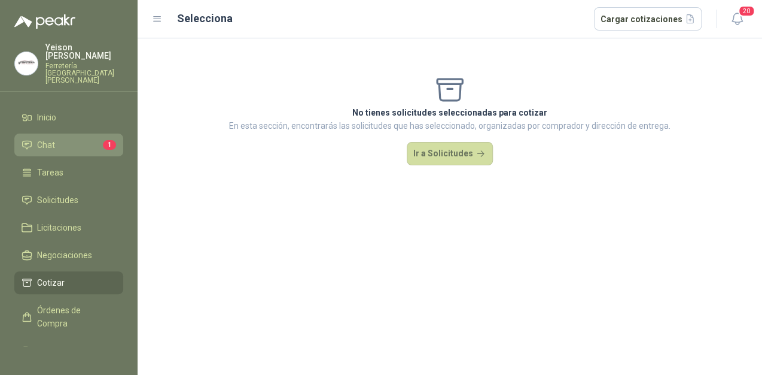
click at [73, 138] on li "Chat 1" at bounding box center [69, 144] width 95 height 13
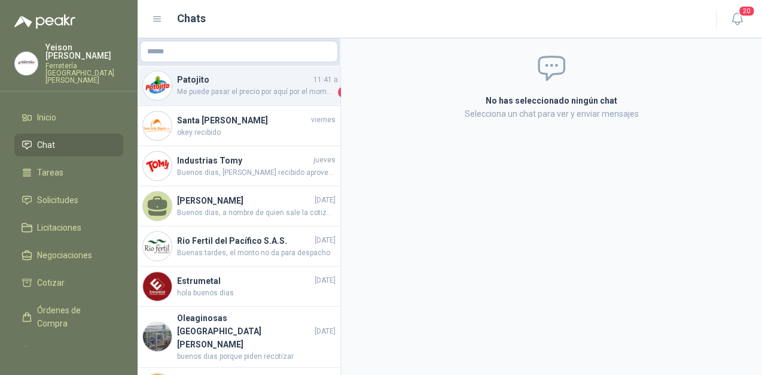
click at [225, 92] on span "Me puede pasar el precio por aquí por el momento porfa ?" at bounding box center [256, 92] width 159 height 12
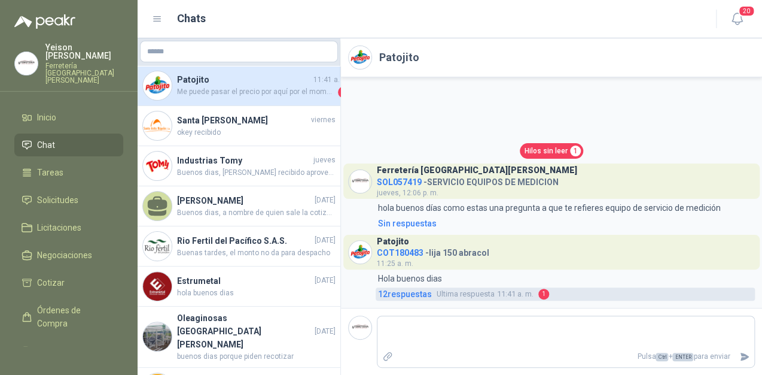
click at [529, 291] on span "Ultima respuesta 11:41 a. m." at bounding box center [485, 294] width 97 height 12
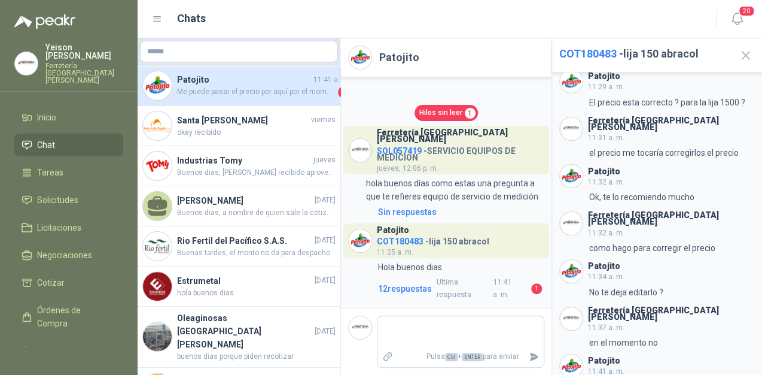
scroll to position [324, 0]
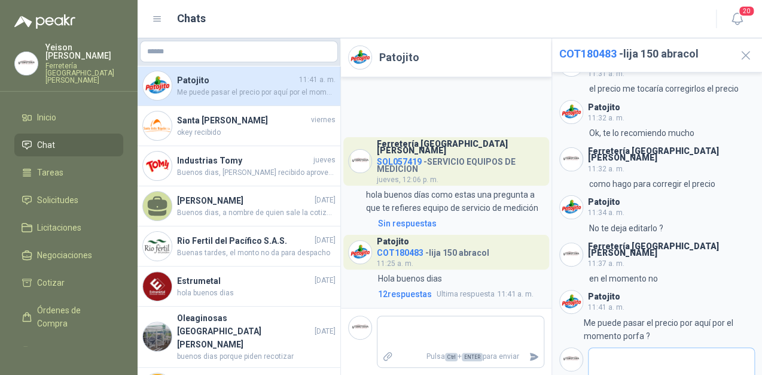
click at [594, 350] on textarea at bounding box center [672, 364] width 166 height 28
type textarea "*"
type textarea "**"
type textarea "***"
type textarea "****"
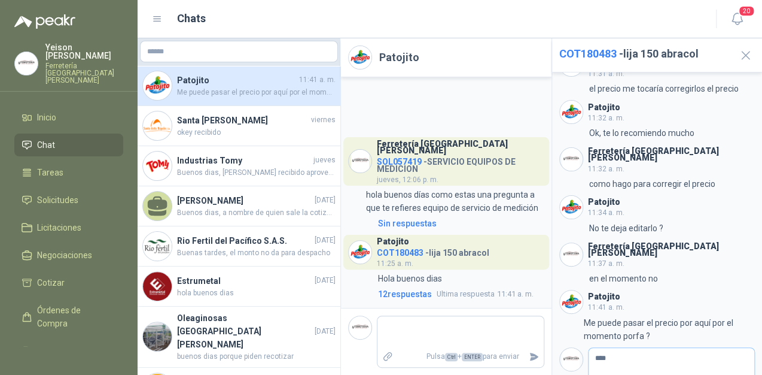
type textarea "****"
type textarea "******"
type textarea "*******"
type textarea "********"
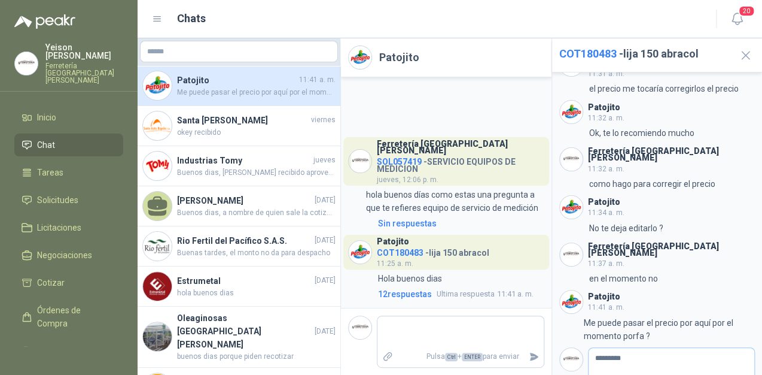
type textarea "**********"
drag, startPoint x: 630, startPoint y: 330, endPoint x: 613, endPoint y: 342, distance: 20.8
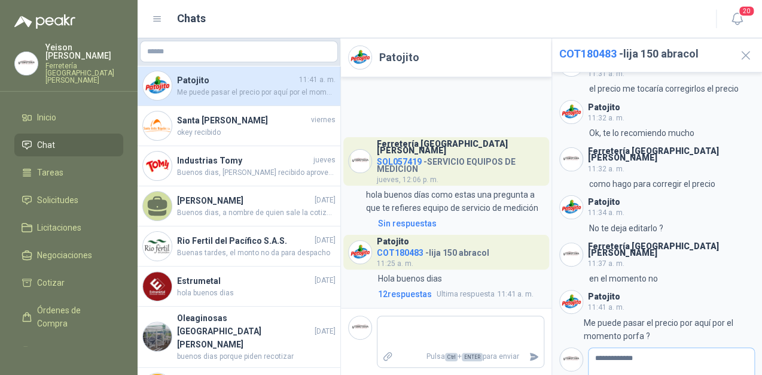
click at [610, 350] on textarea "**********" at bounding box center [667, 364] width 157 height 28
drag, startPoint x: 629, startPoint y: 326, endPoint x: 624, endPoint y: 338, distance: 12.9
type textarea "**********"
drag, startPoint x: 621, startPoint y: 326, endPoint x: 609, endPoint y: 329, distance: 12.2
click at [602, 350] on textarea "**********" at bounding box center [667, 364] width 157 height 28
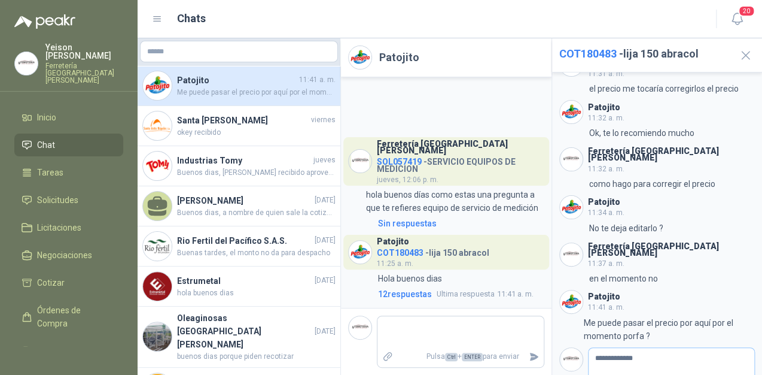
type textarea "**********"
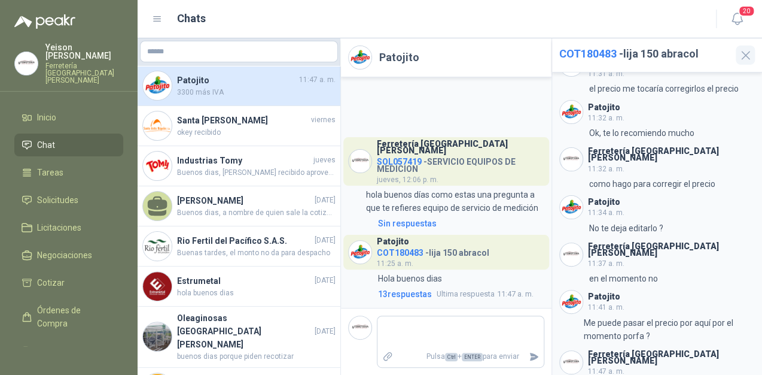
click at [746, 50] on icon "button" at bounding box center [746, 55] width 15 height 15
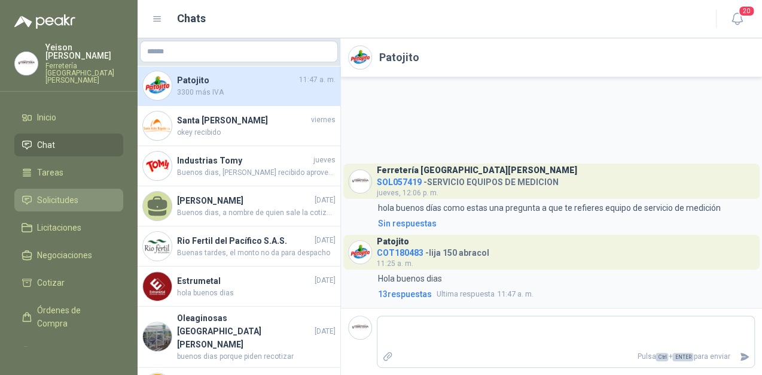
click at [62, 193] on span "Solicitudes" at bounding box center [57, 199] width 41 height 13
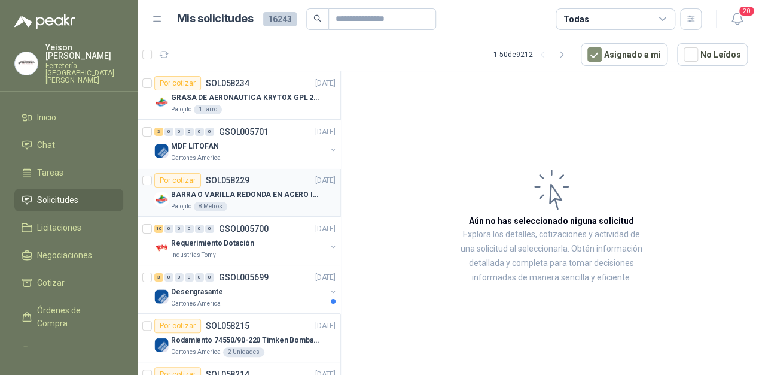
click at [221, 190] on p "BARRA O VARILLA REDONDA EN ACERO INOXIDABLE DE 2" O 50 MM" at bounding box center [245, 194] width 149 height 11
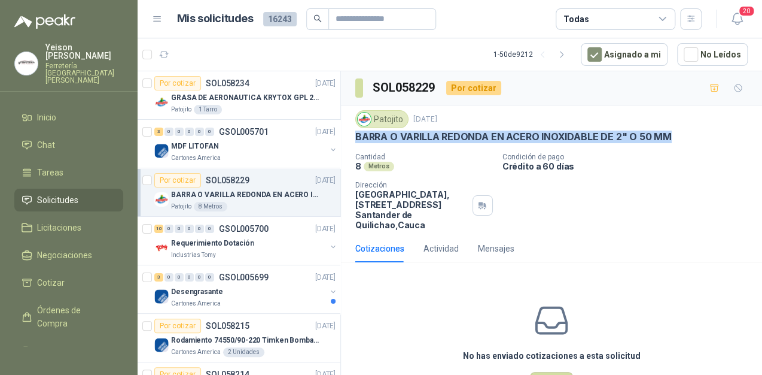
drag, startPoint x: 667, startPoint y: 134, endPoint x: 357, endPoint y: 129, distance: 310.7
click at [357, 130] on p "BARRA O VARILLA REDONDA EN ACERO INOXIDABLE DE 2" O 50 MM" at bounding box center [514, 136] width 317 height 13
copy p "BARRA O VARILLA REDONDA EN ACERO INOXIDABLE DE 2" O 50 MM"
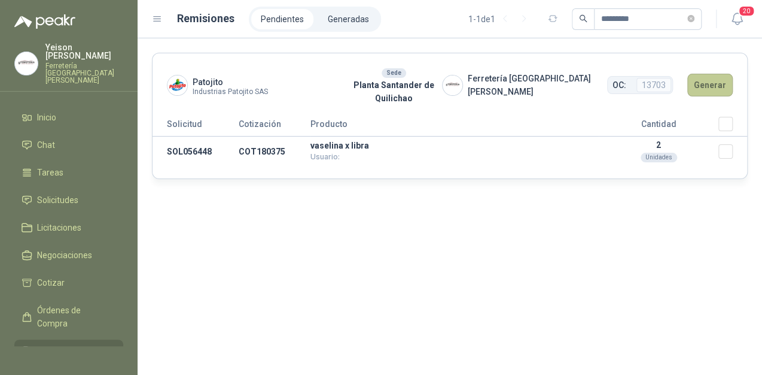
click at [716, 86] on button "Generar" at bounding box center [710, 85] width 45 height 23
click at [715, 83] on button "Generar" at bounding box center [710, 85] width 45 height 23
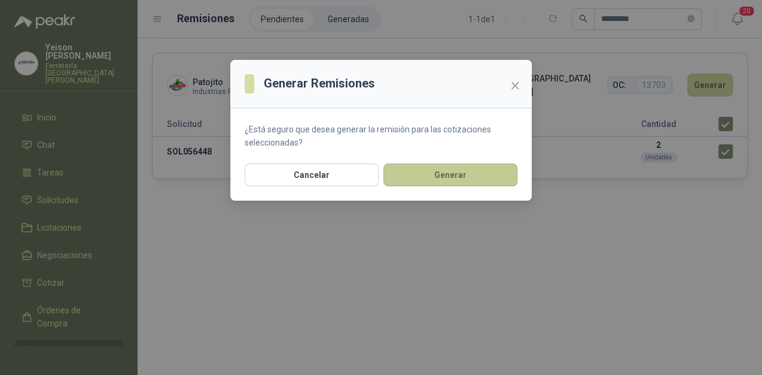
click at [456, 178] on button "Generar" at bounding box center [451, 174] width 134 height 23
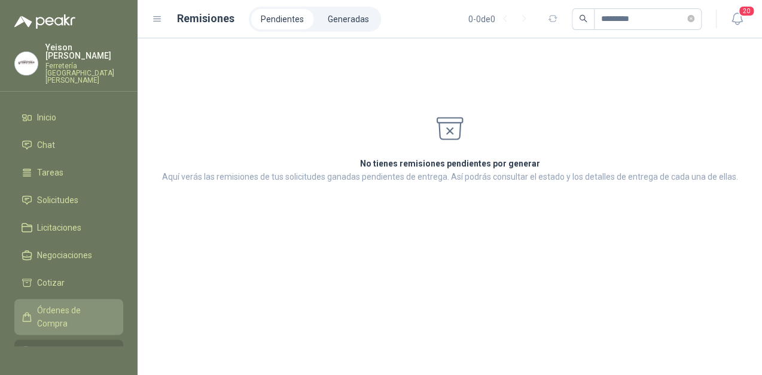
click at [56, 303] on span "Órdenes de Compra" at bounding box center [74, 316] width 75 height 26
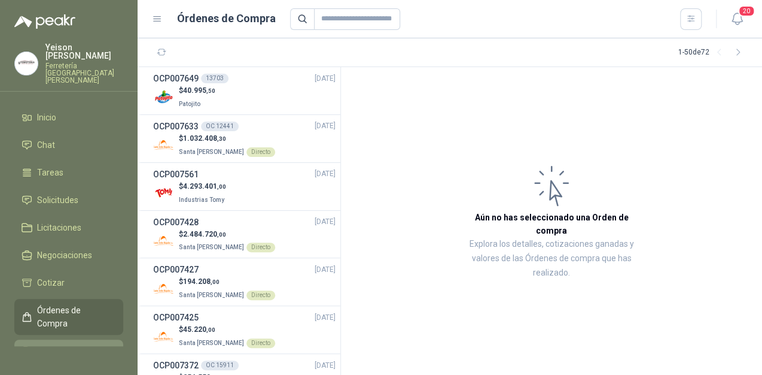
click at [57, 344] on span "Remisiones" at bounding box center [59, 350] width 44 height 13
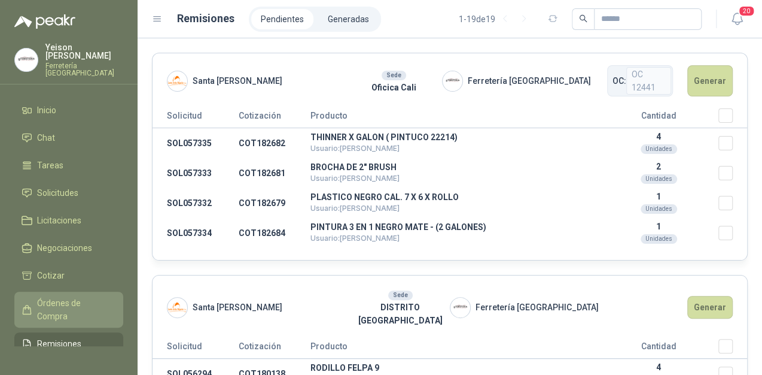
click at [75, 311] on span "Órdenes de Compra" at bounding box center [74, 309] width 75 height 26
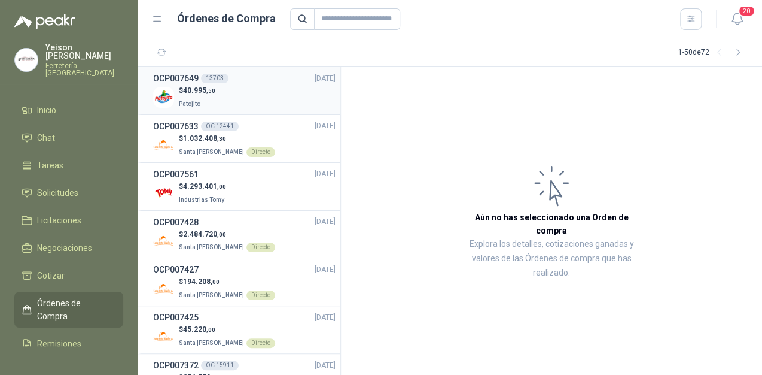
click at [263, 90] on div "$ 40.995 ,50 Patojito" at bounding box center [244, 97] width 183 height 25
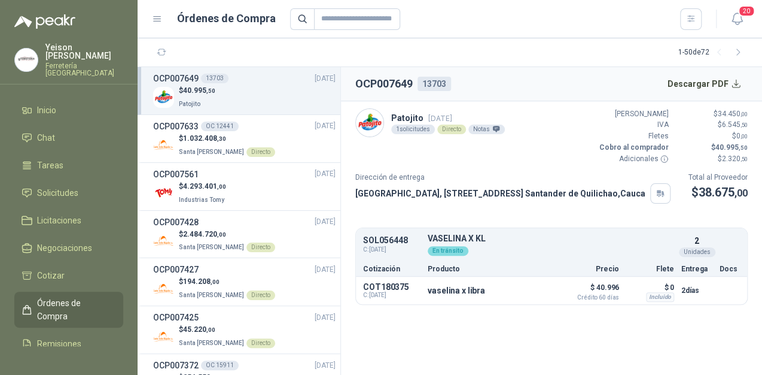
click at [429, 79] on div "13703" at bounding box center [435, 84] width 34 height 14
click at [448, 138] on div "Patojito 29 sept, 2025 1 solicitudes Directo Notas Valor Bruto $ 34.450 ,00 IVA…" at bounding box center [552, 136] width 393 height 56
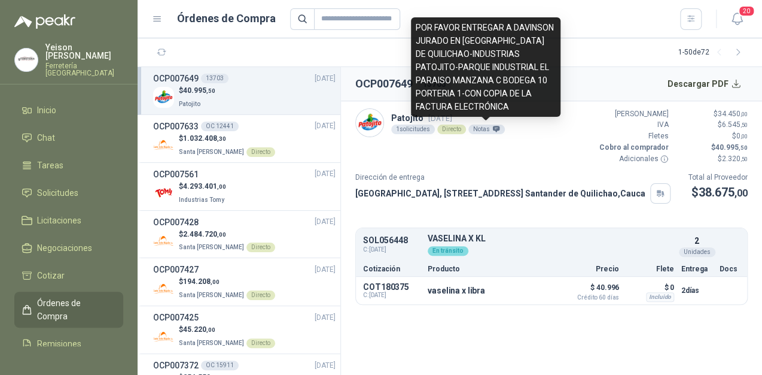
click at [482, 129] on div "Notas" at bounding box center [487, 129] width 37 height 10
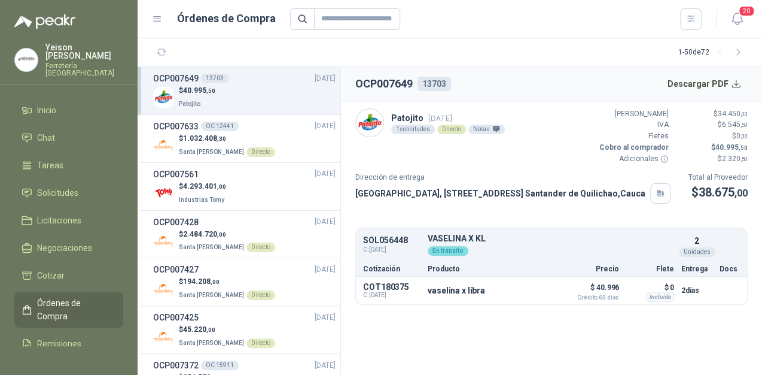
click at [414, 127] on div "1 solicitudes" at bounding box center [413, 129] width 44 height 10
click at [63, 337] on span "Remisiones" at bounding box center [59, 343] width 44 height 13
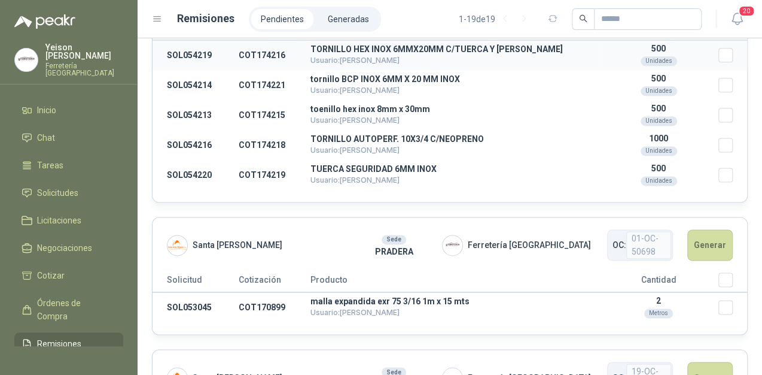
scroll to position [356, 0]
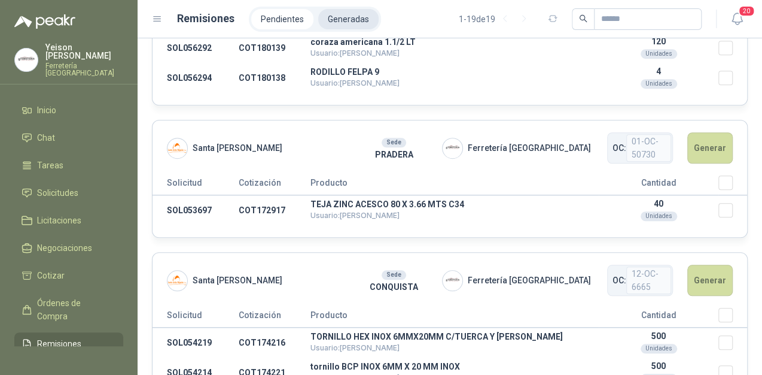
click at [351, 25] on li "Generadas" at bounding box center [348, 19] width 60 height 20
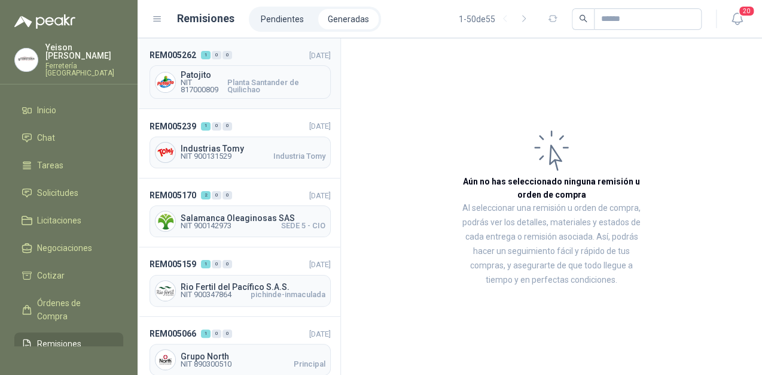
click at [278, 93] on span "Planta Santander de Quilichao" at bounding box center [276, 86] width 98 height 14
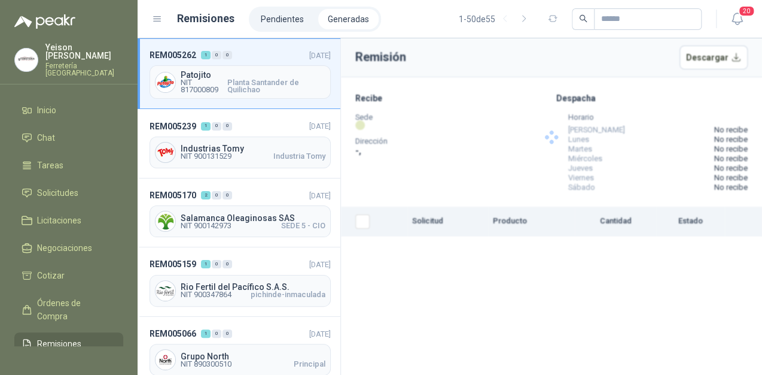
click at [215, 86] on span "NIT 817000809" at bounding box center [204, 86] width 47 height 14
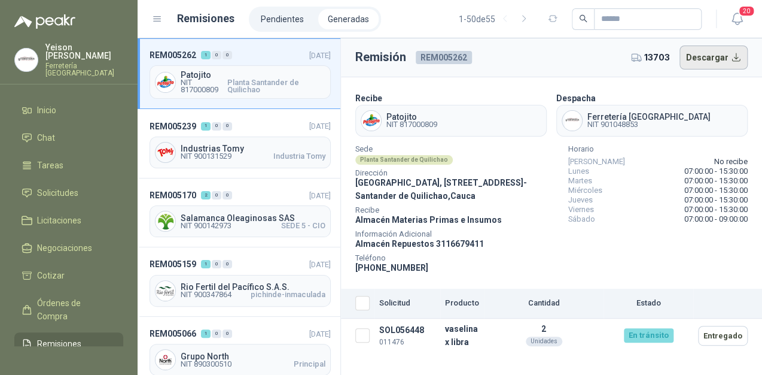
click at [712, 58] on button "Descargar" at bounding box center [714, 57] width 69 height 24
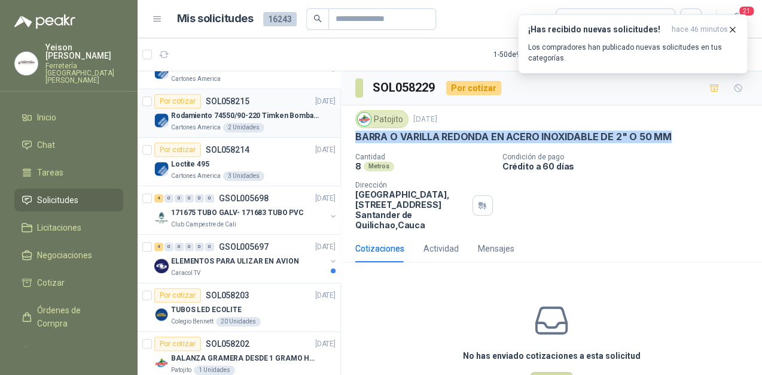
scroll to position [287, 0]
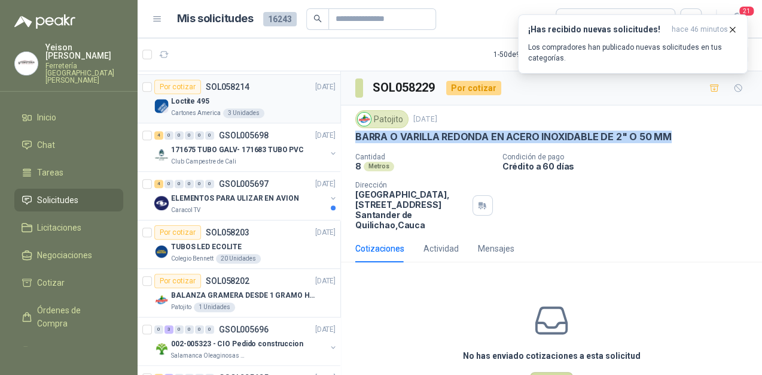
click at [199, 105] on div "Loctite 495" at bounding box center [253, 101] width 165 height 14
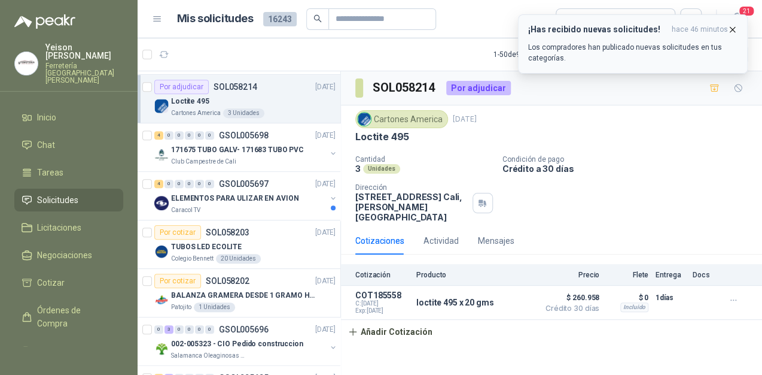
click at [737, 31] on icon "button" at bounding box center [733, 30] width 10 height 10
